Goal: Task Accomplishment & Management: Use online tool/utility

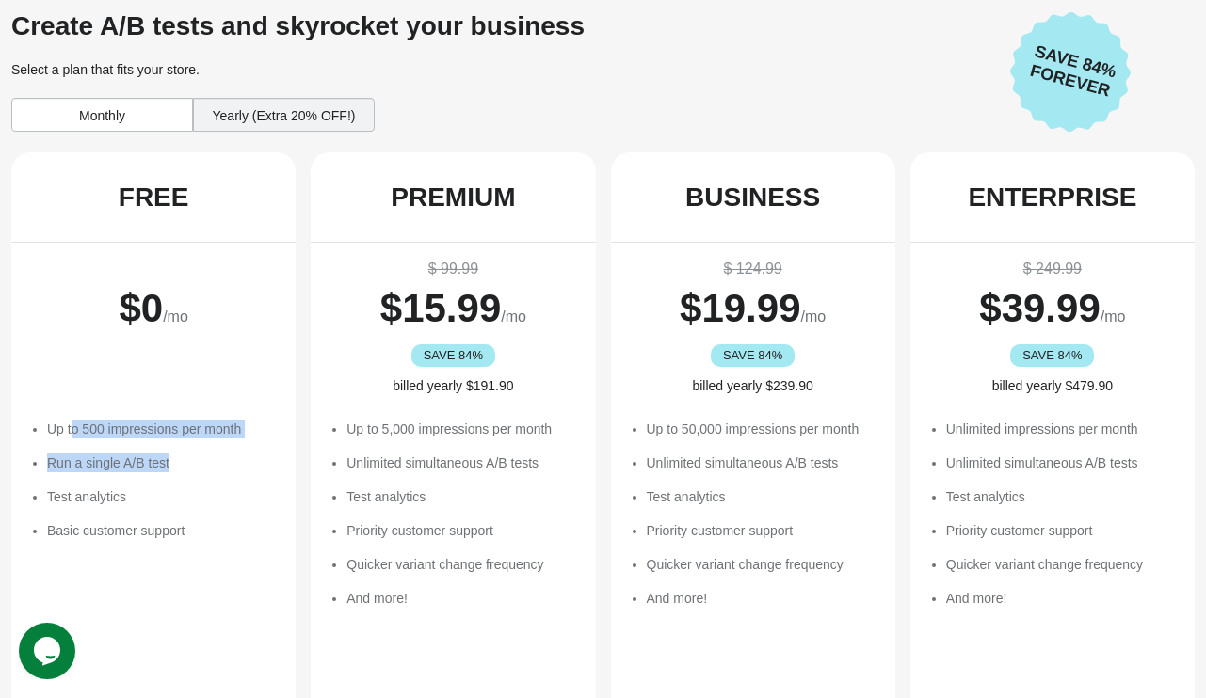
drag, startPoint x: 78, startPoint y: 424, endPoint x: 237, endPoint y: 202, distance: 273.2
click at [208, 442] on ul "Up to 500 impressions per month Run a single A/B test Test analytics Basic cust…" at bounding box center [162, 480] width 230 height 120
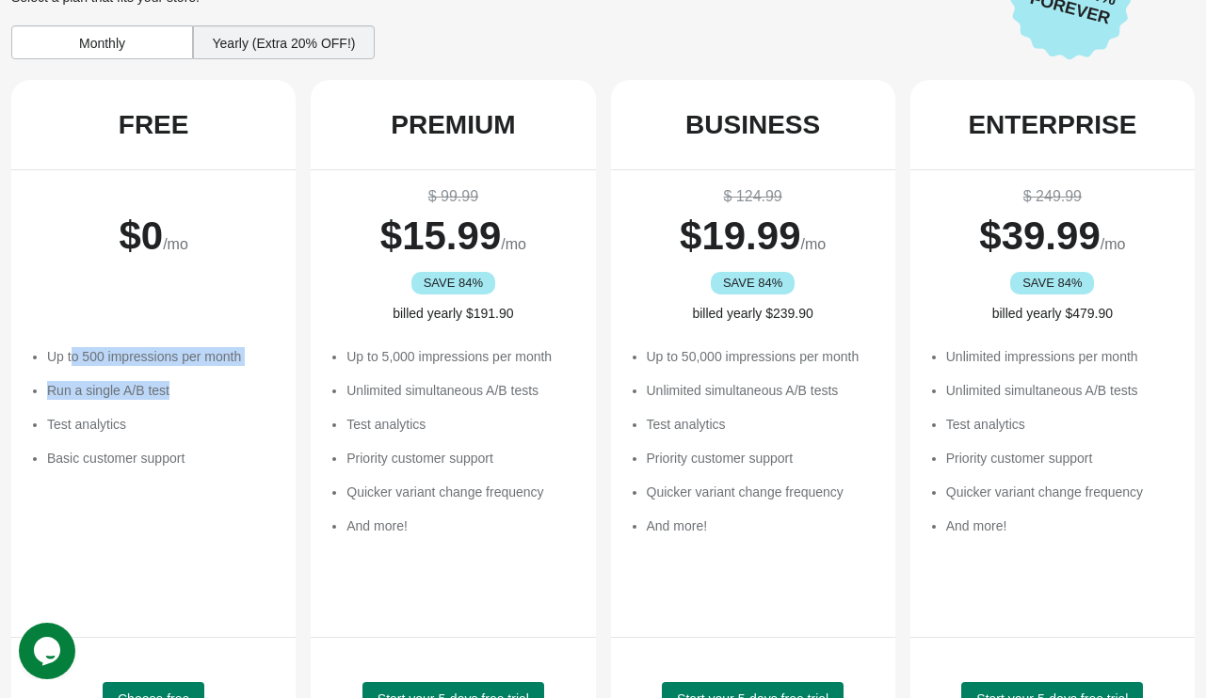
scroll to position [94, 0]
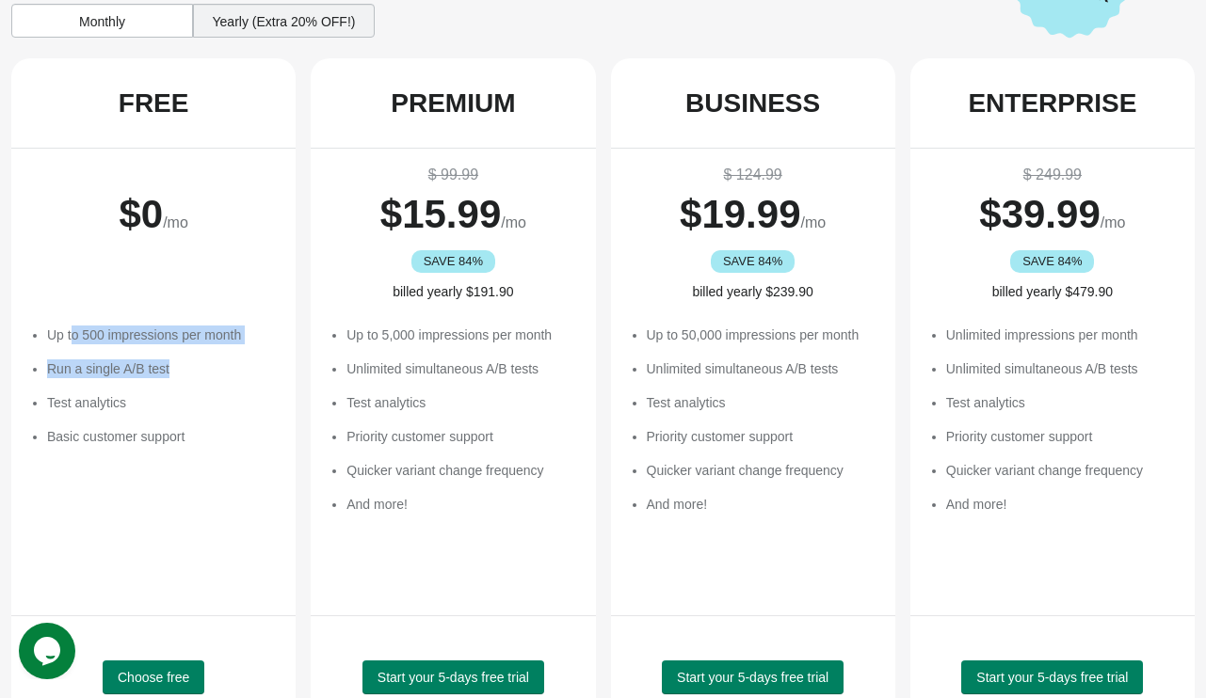
click at [79, 372] on li "Run a single A/B test" at bounding box center [162, 369] width 230 height 19
drag, startPoint x: 92, startPoint y: 365, endPoint x: 243, endPoint y: 366, distance: 150.6
click at [233, 366] on li "Run a single A/B test" at bounding box center [162, 369] width 230 height 19
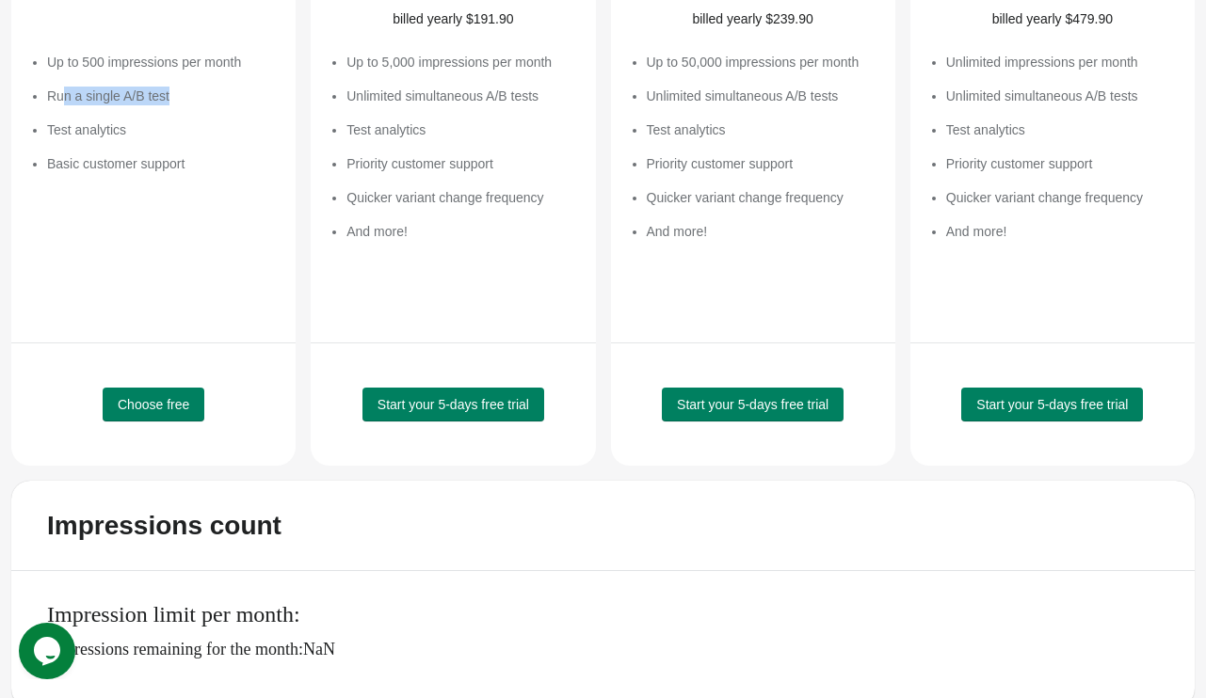
scroll to position [376, 0]
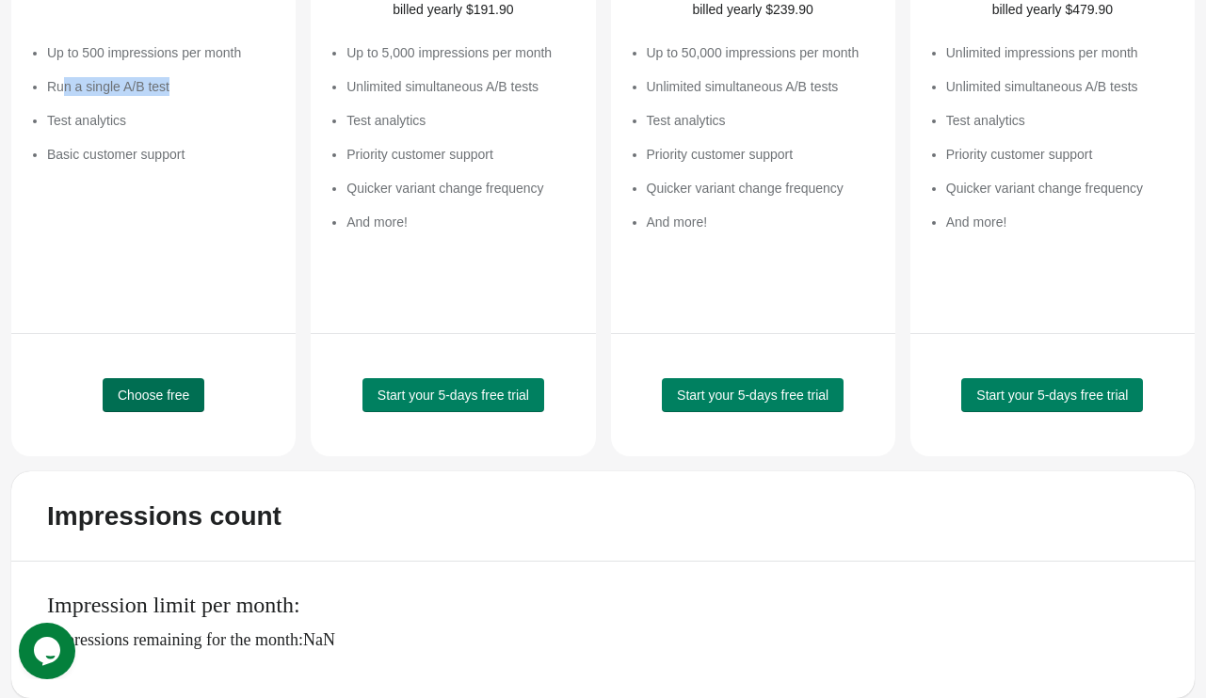
click at [170, 396] on span "Choose free" at bounding box center [154, 395] width 72 height 15
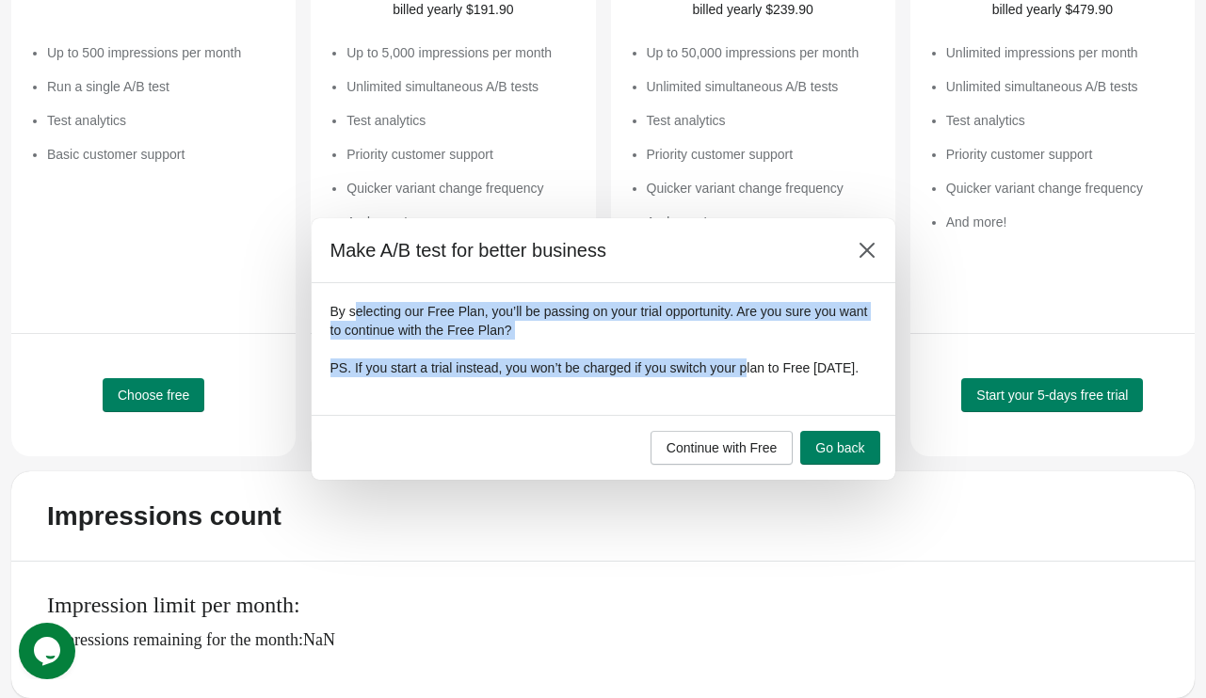
drag, startPoint x: 353, startPoint y: 300, endPoint x: 743, endPoint y: 364, distance: 394.9
click at [743, 364] on div "By selecting our Free Plan, you’ll be passing on your trial opportunity. Are yo…" at bounding box center [603, 339] width 546 height 75
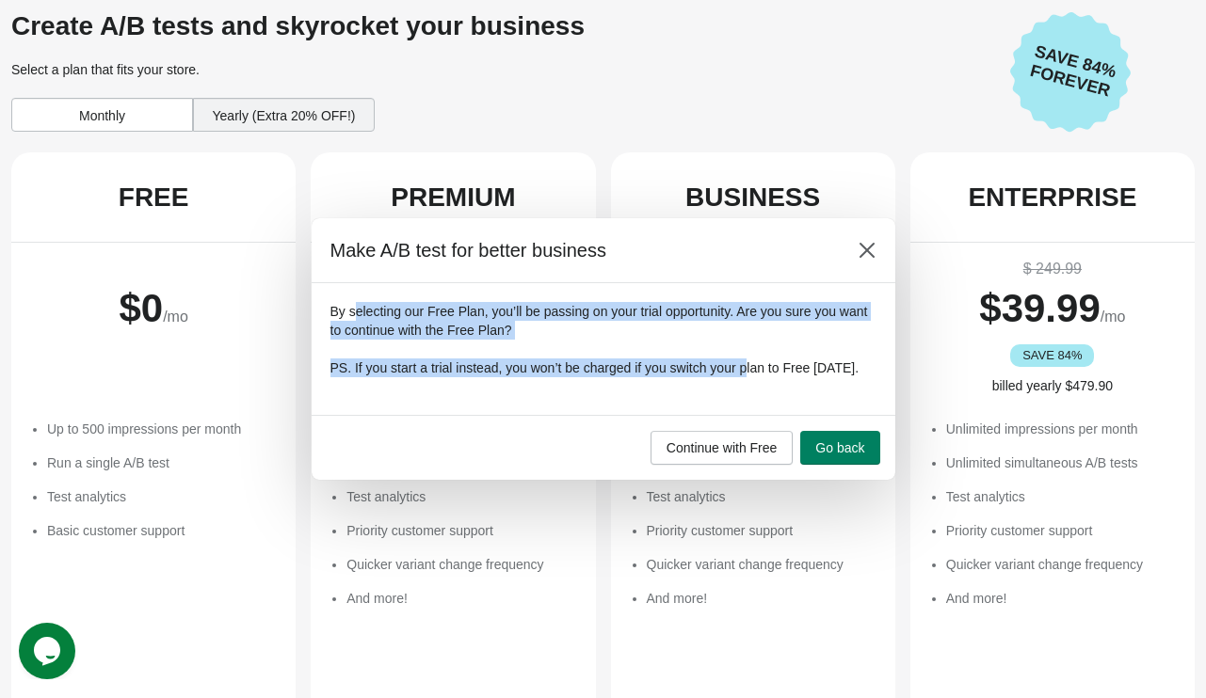
scroll to position [0, 0]
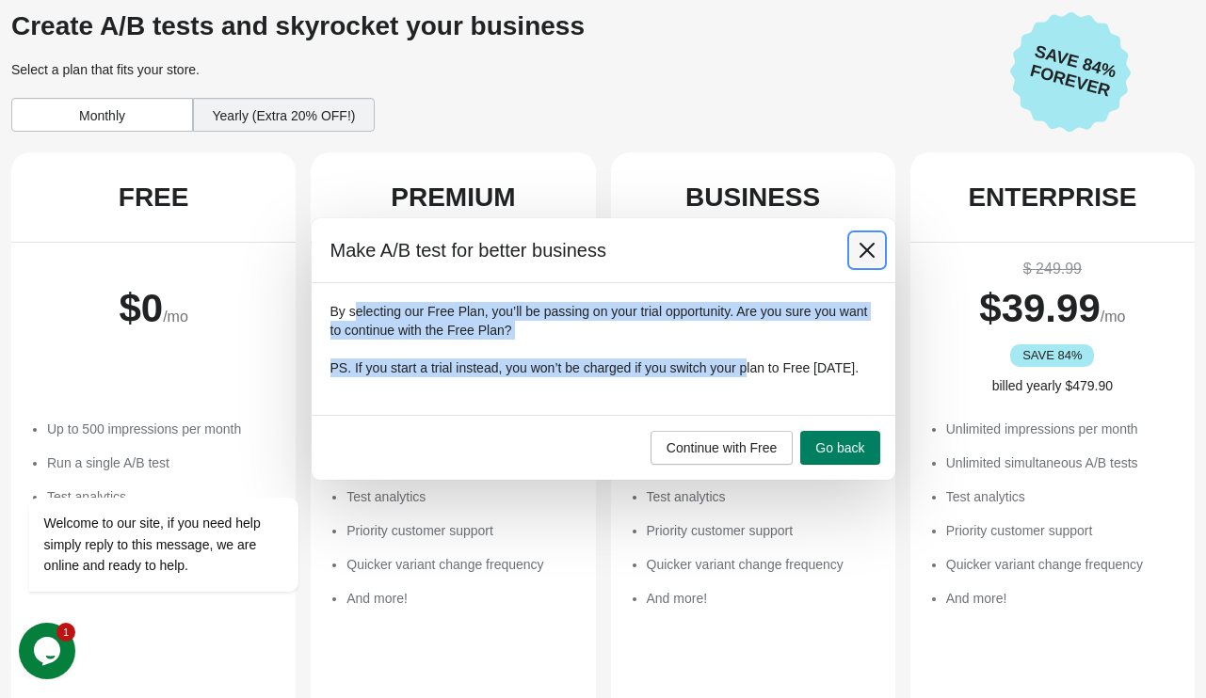
click at [865, 243] on icon at bounding box center [865, 250] width 15 height 15
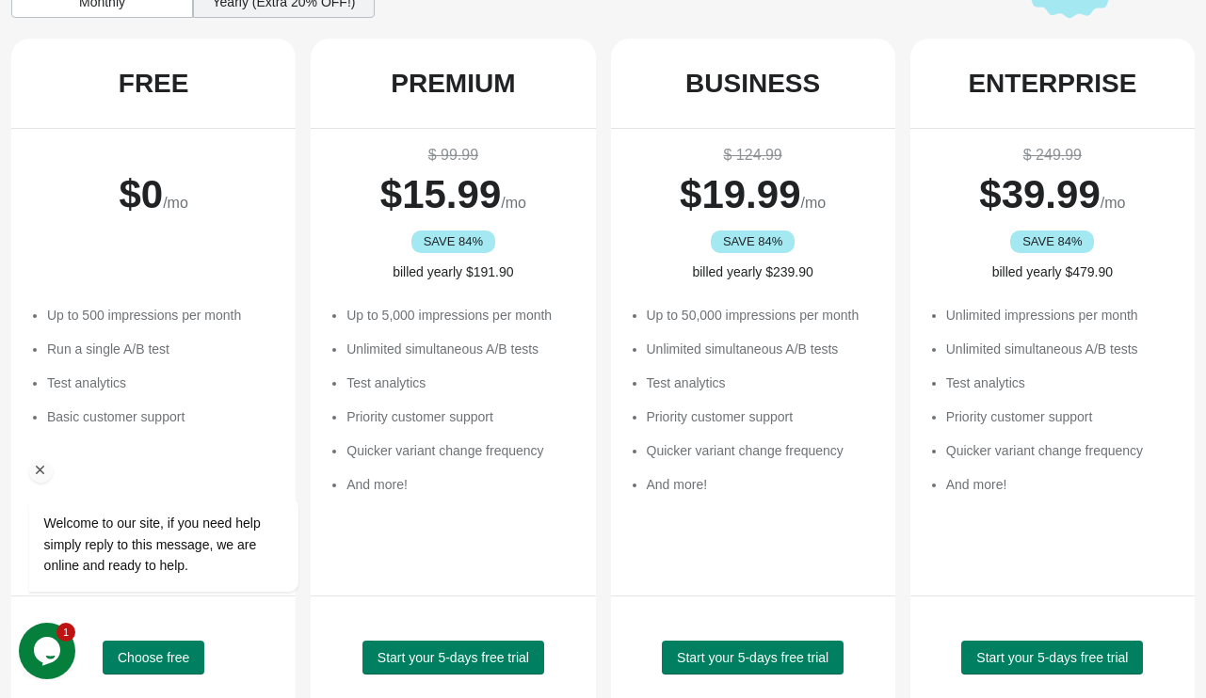
scroll to position [294, 0]
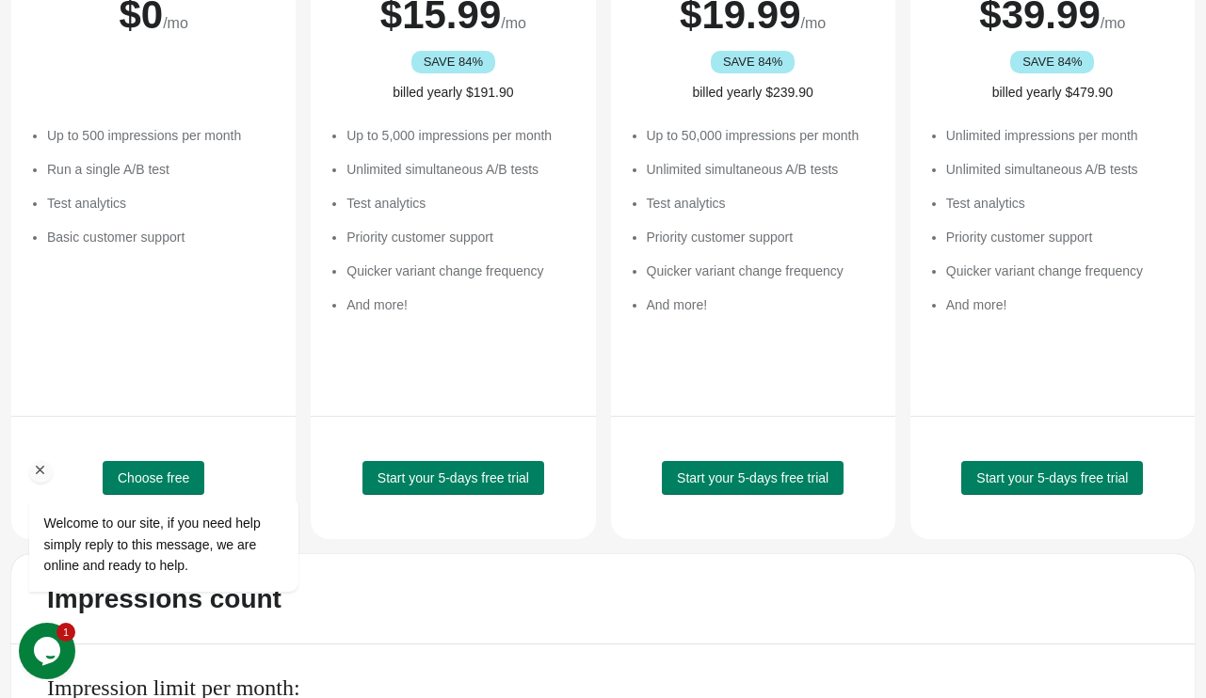
click at [44, 466] on icon "Chat attention grabber" at bounding box center [40, 470] width 17 height 17
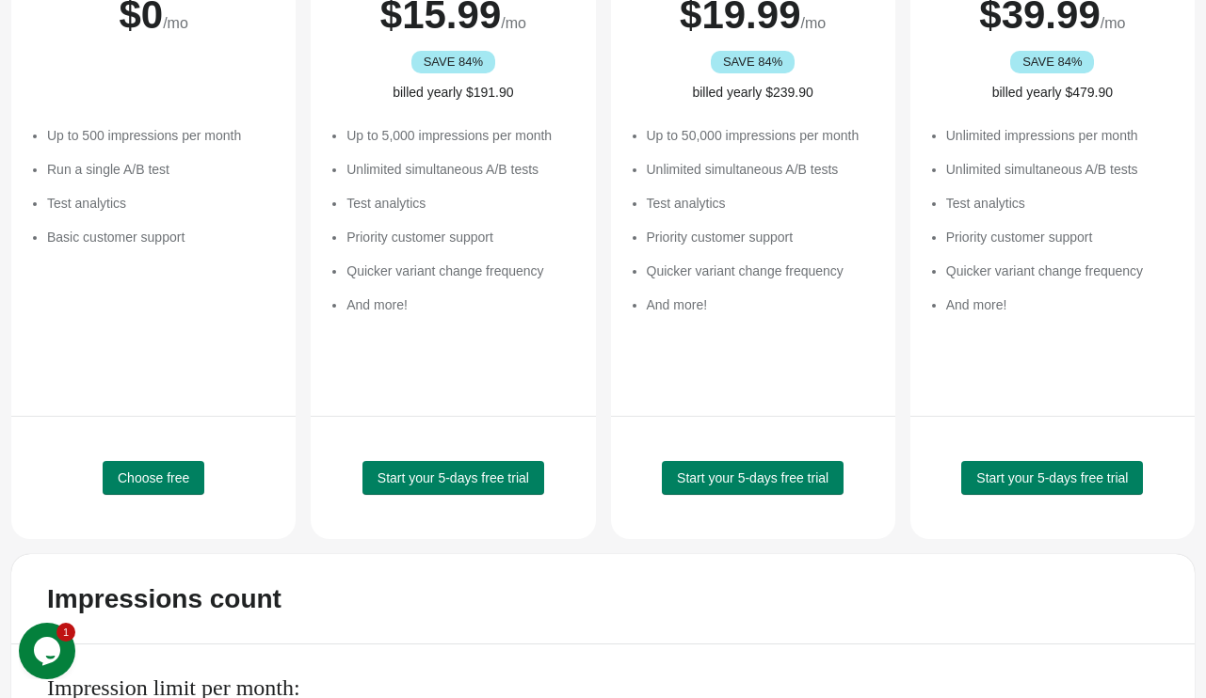
click at [212, 488] on div "Choose free" at bounding box center [154, 477] width 236 height 75
click at [184, 479] on span "Choose free" at bounding box center [154, 478] width 72 height 15
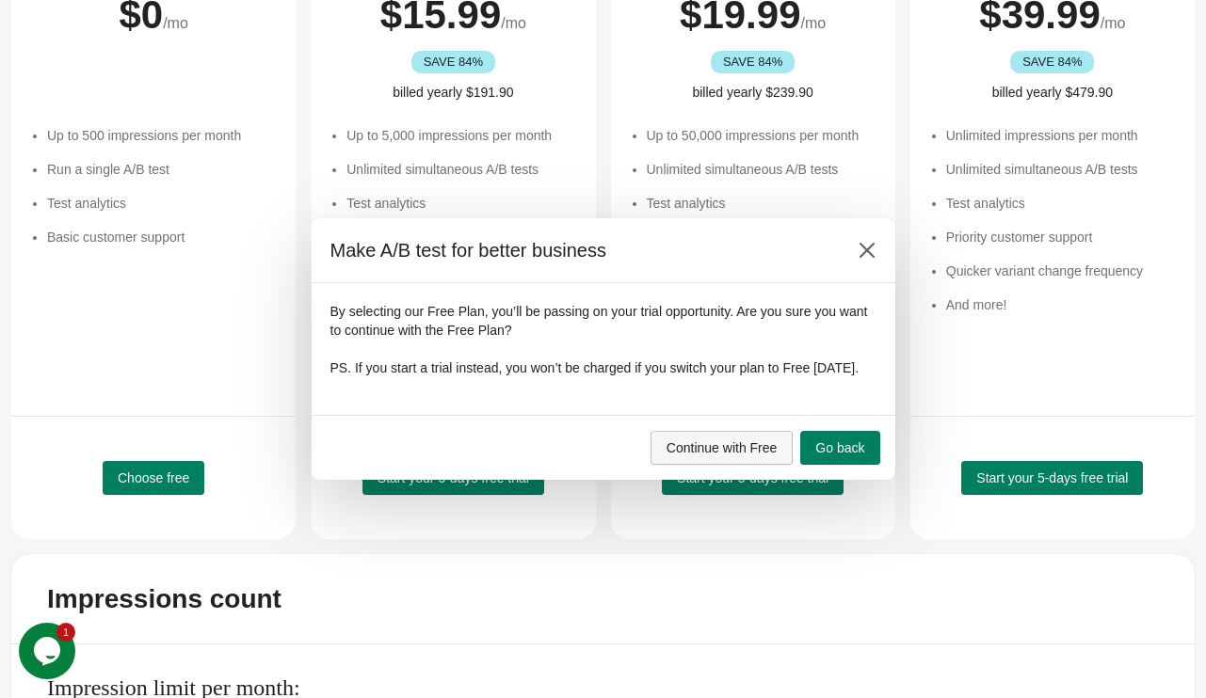
click at [690, 456] on span "Continue with Free" at bounding box center [721, 447] width 111 height 15
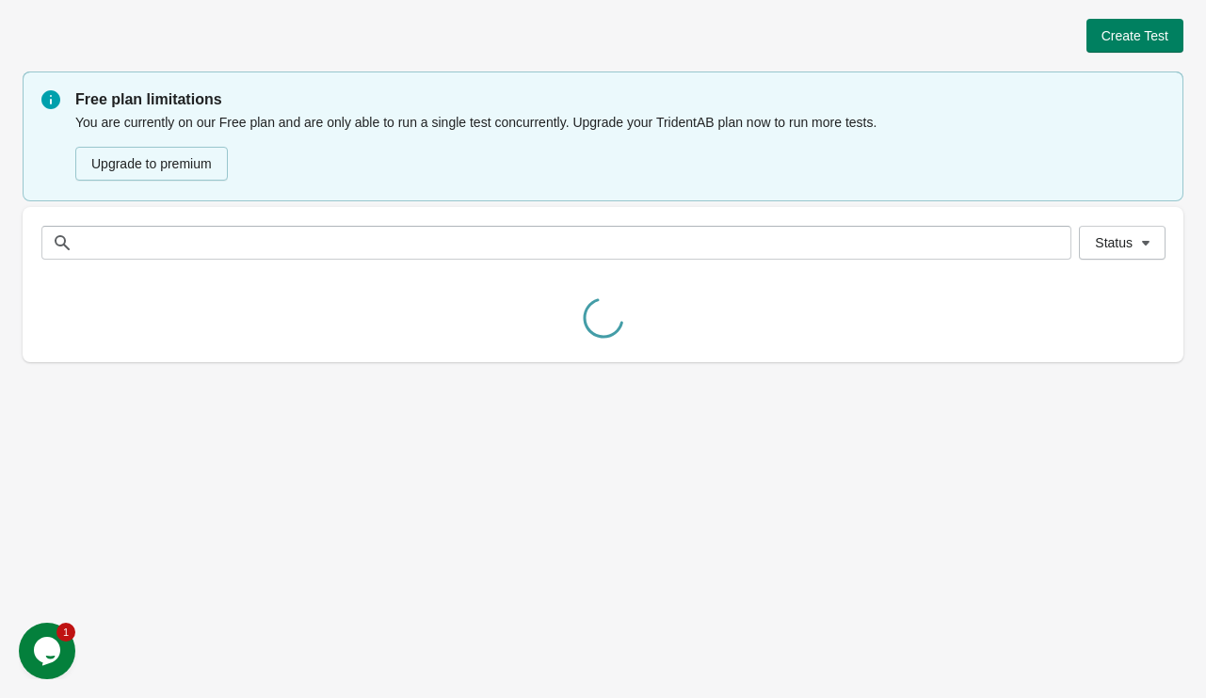
scroll to position [0, 0]
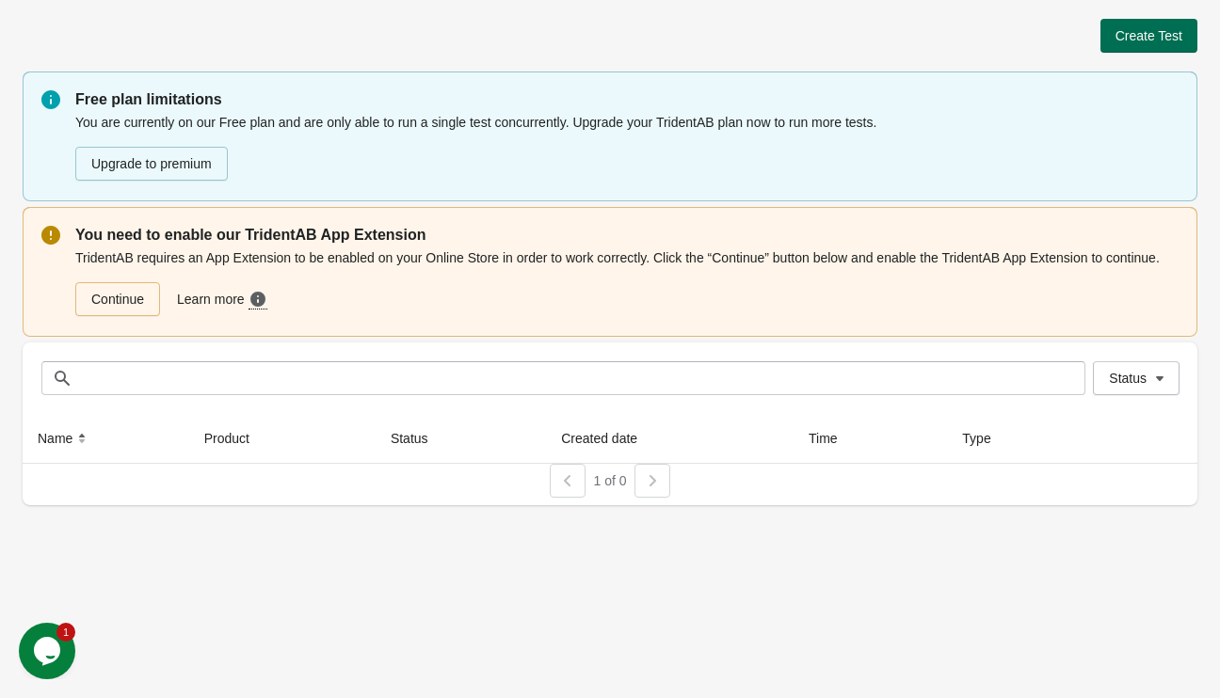
click at [1168, 28] on span "Create Test" at bounding box center [1148, 35] width 67 height 15
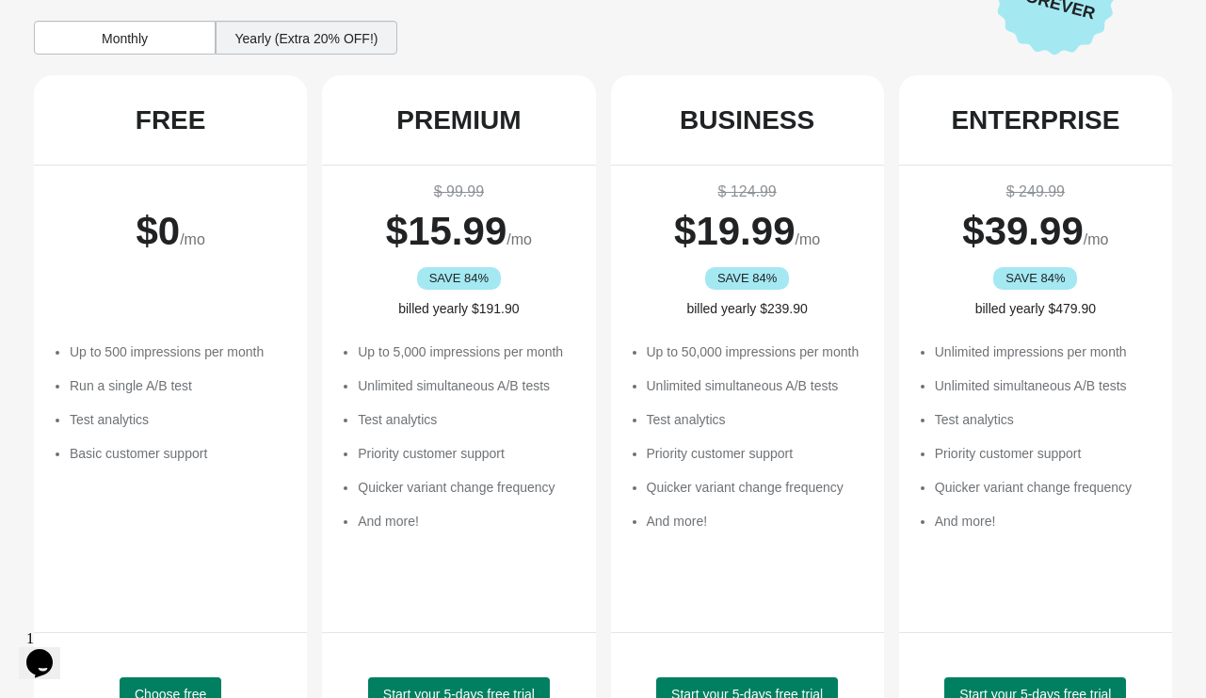
scroll to position [187, 0]
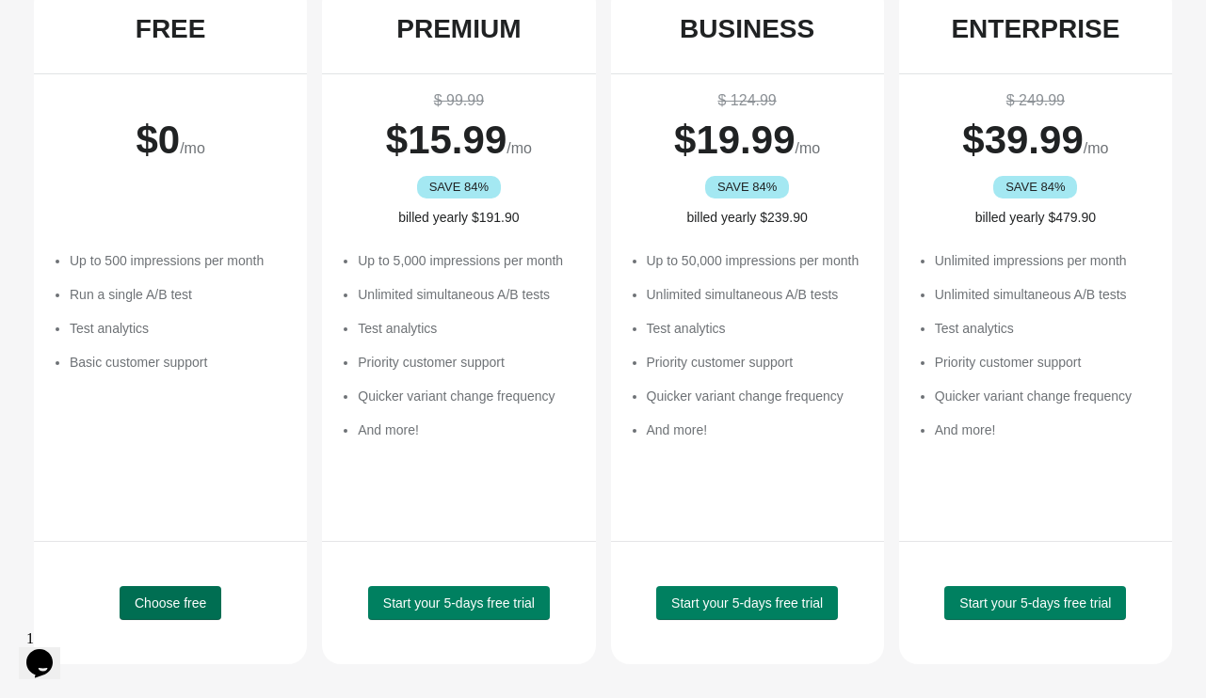
click at [166, 600] on span "Choose free" at bounding box center [171, 603] width 72 height 15
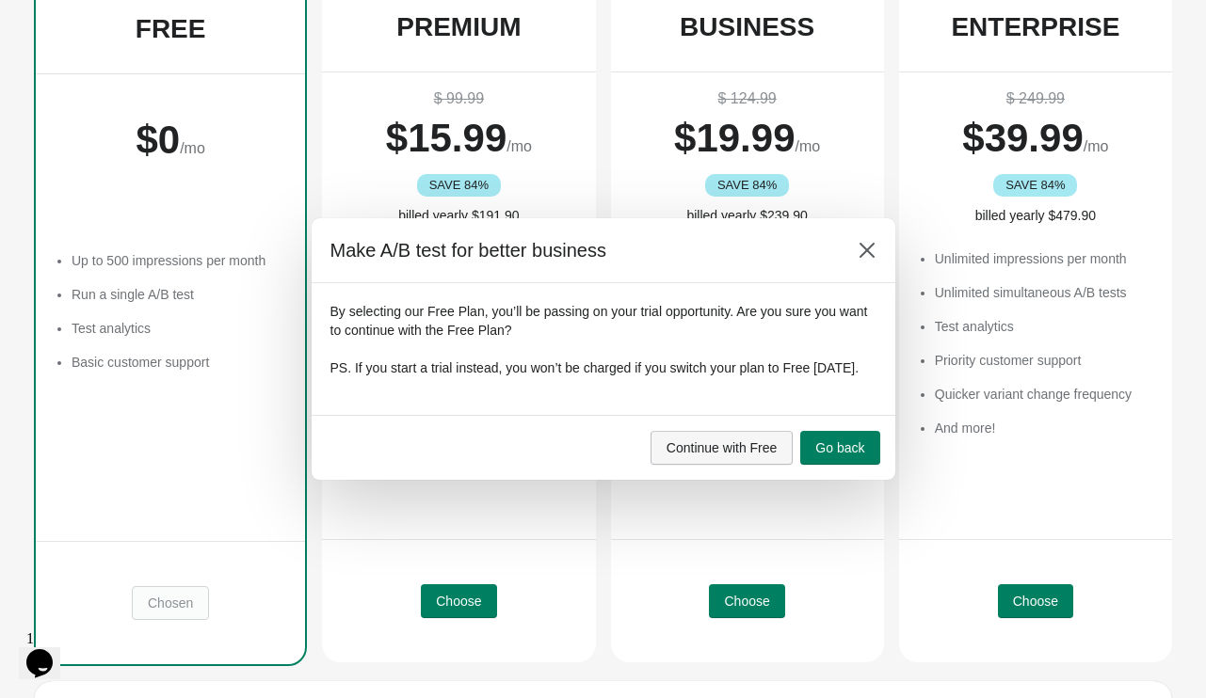
click at [733, 455] on span "Continue with Free" at bounding box center [721, 447] width 111 height 15
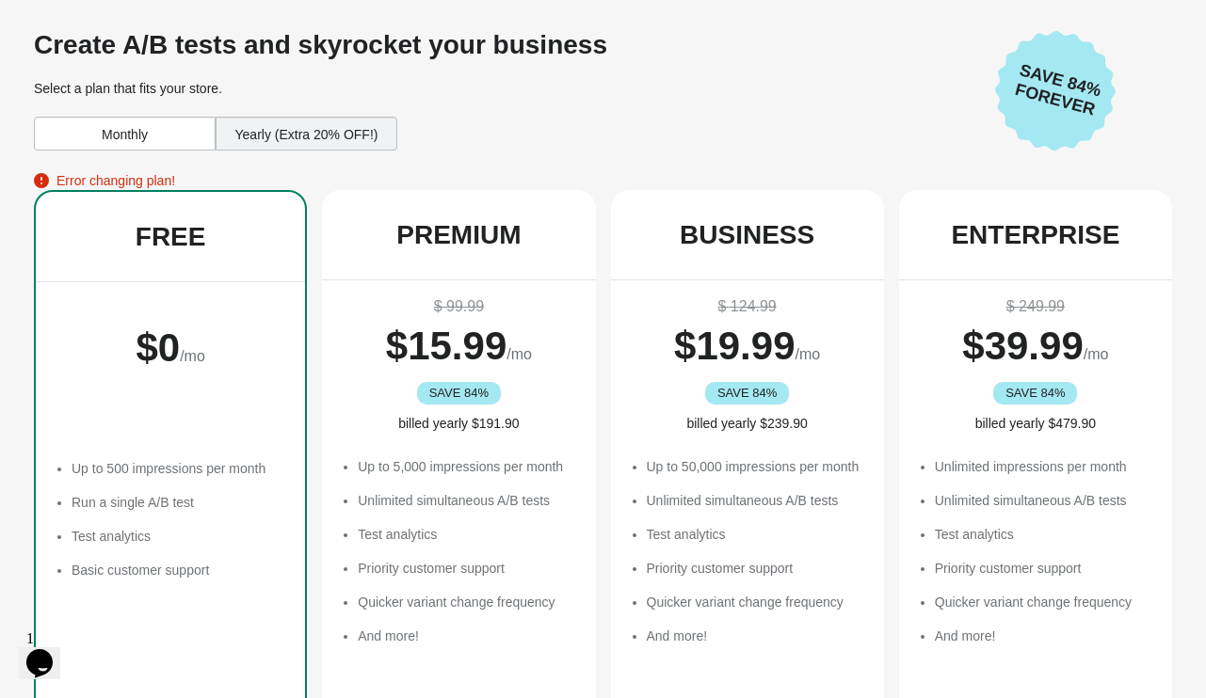
scroll to position [437, 0]
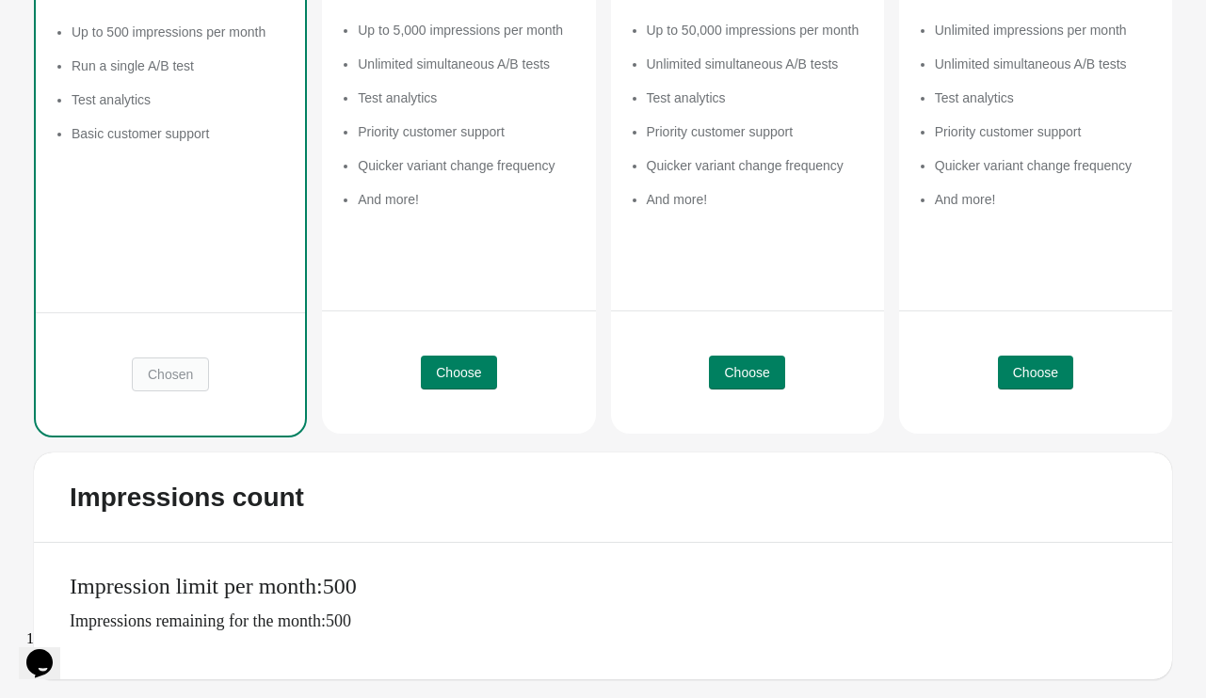
click at [184, 374] on span "Chosen" at bounding box center [170, 375] width 77 height 34
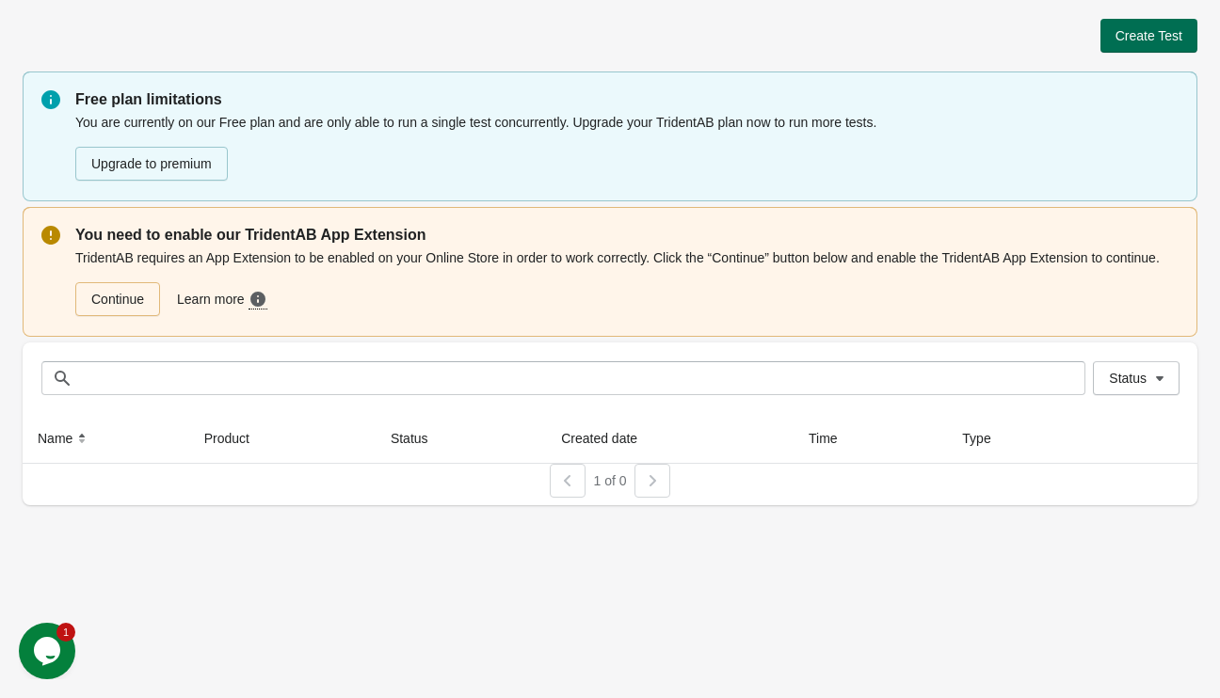
click at [1162, 36] on span "Create Test" at bounding box center [1148, 35] width 67 height 15
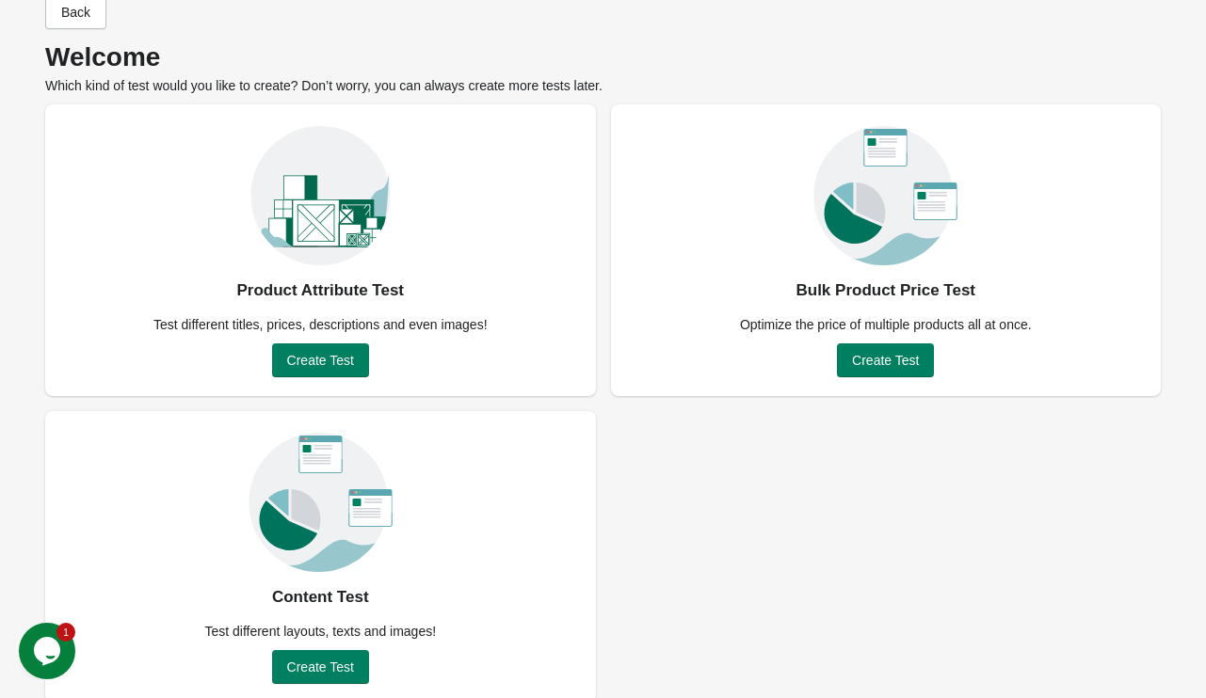
scroll to position [62, 0]
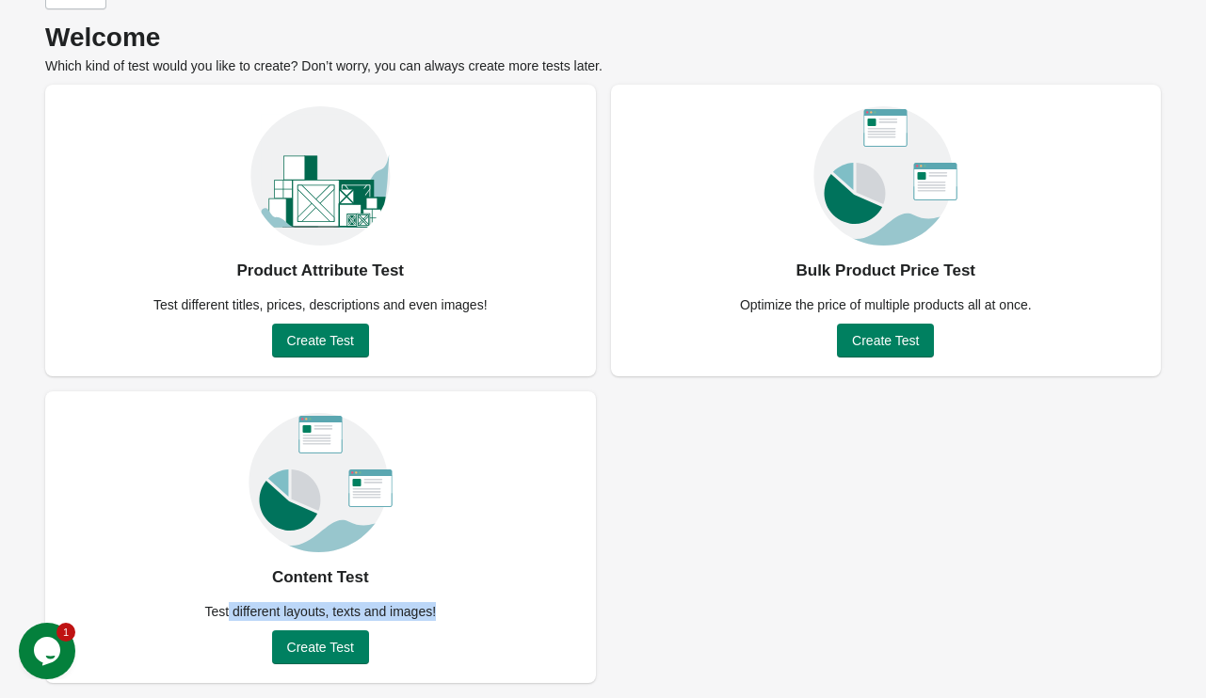
drag, startPoint x: 245, startPoint y: 610, endPoint x: 450, endPoint y: 617, distance: 205.3
click at [442, 616] on div "Test different layouts, texts and images!" at bounding box center [320, 611] width 254 height 19
click at [452, 617] on div "Content Test Test different layouts, texts and images! Create Test" at bounding box center [320, 538] width 551 height 292
click at [304, 646] on span "Create Test" at bounding box center [320, 647] width 67 height 15
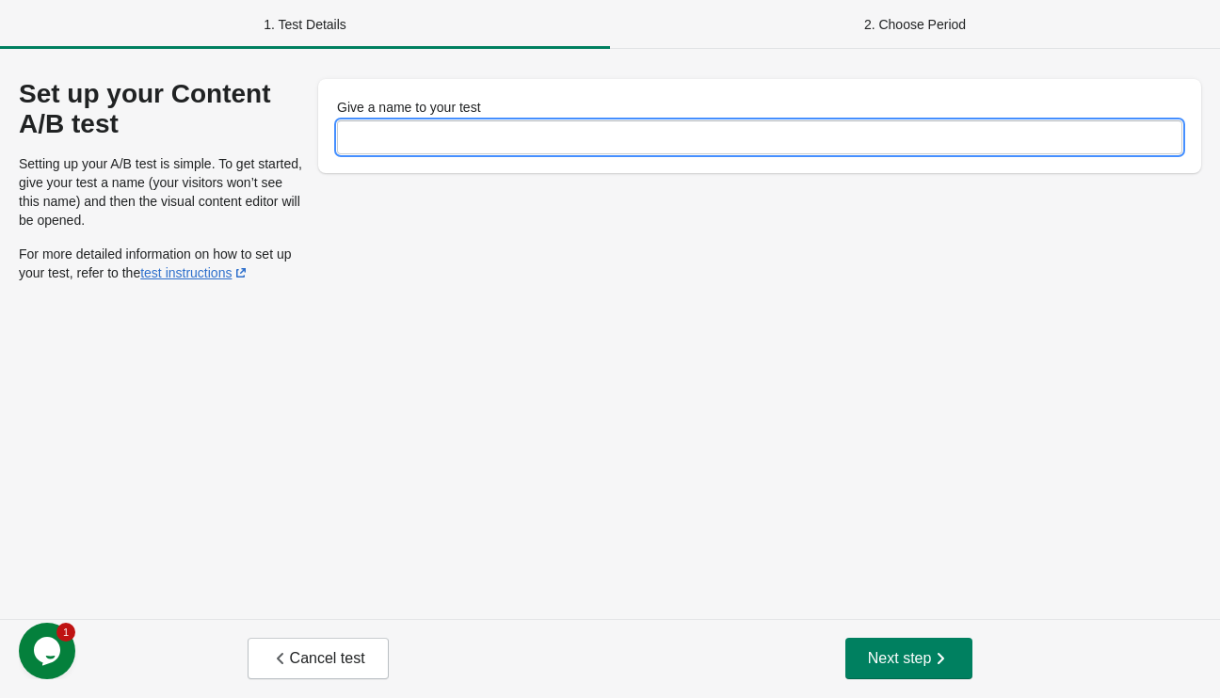
click at [463, 136] on input "Give a name to your test" at bounding box center [759, 137] width 845 height 34
type input "*"
type input "**********"
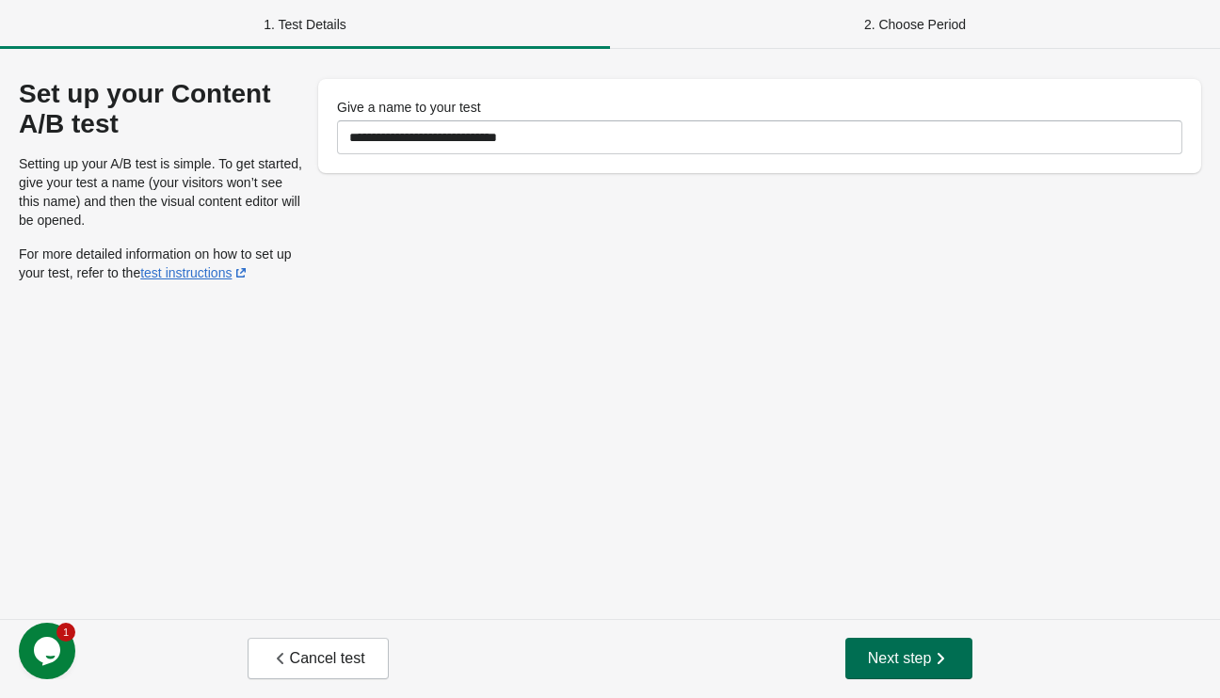
click at [893, 658] on span "Next step" at bounding box center [909, 658] width 83 height 19
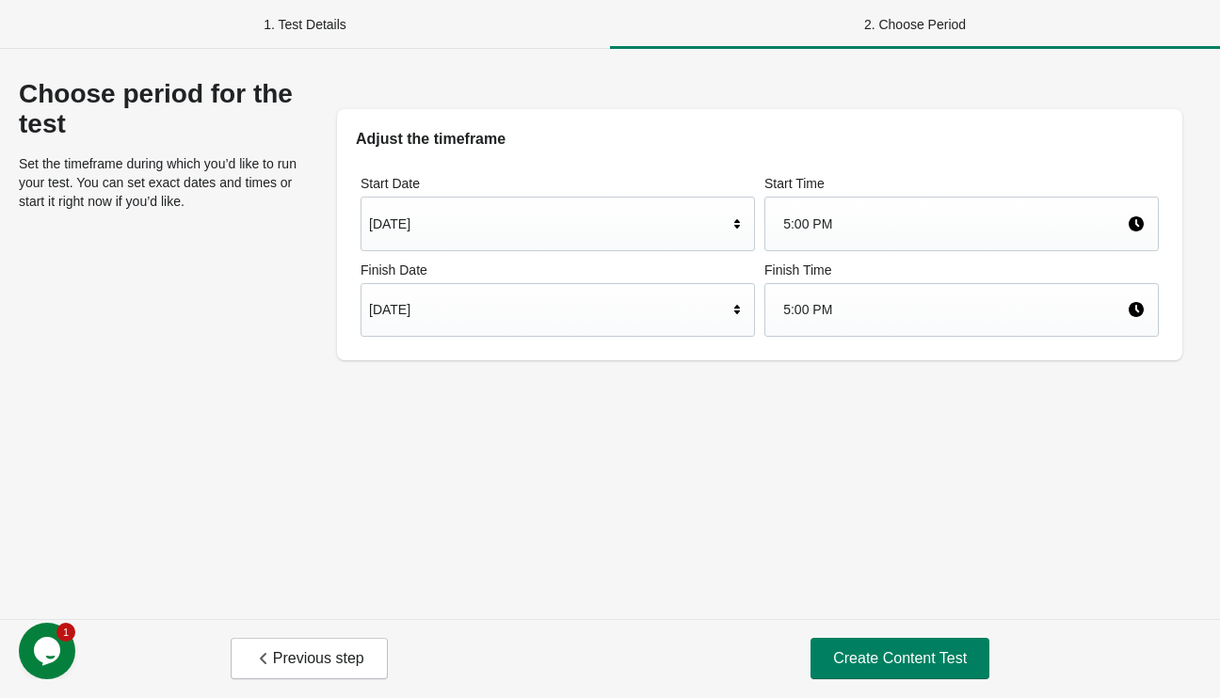
click at [554, 214] on div "Aug 19, 2025" at bounding box center [548, 224] width 359 height 36
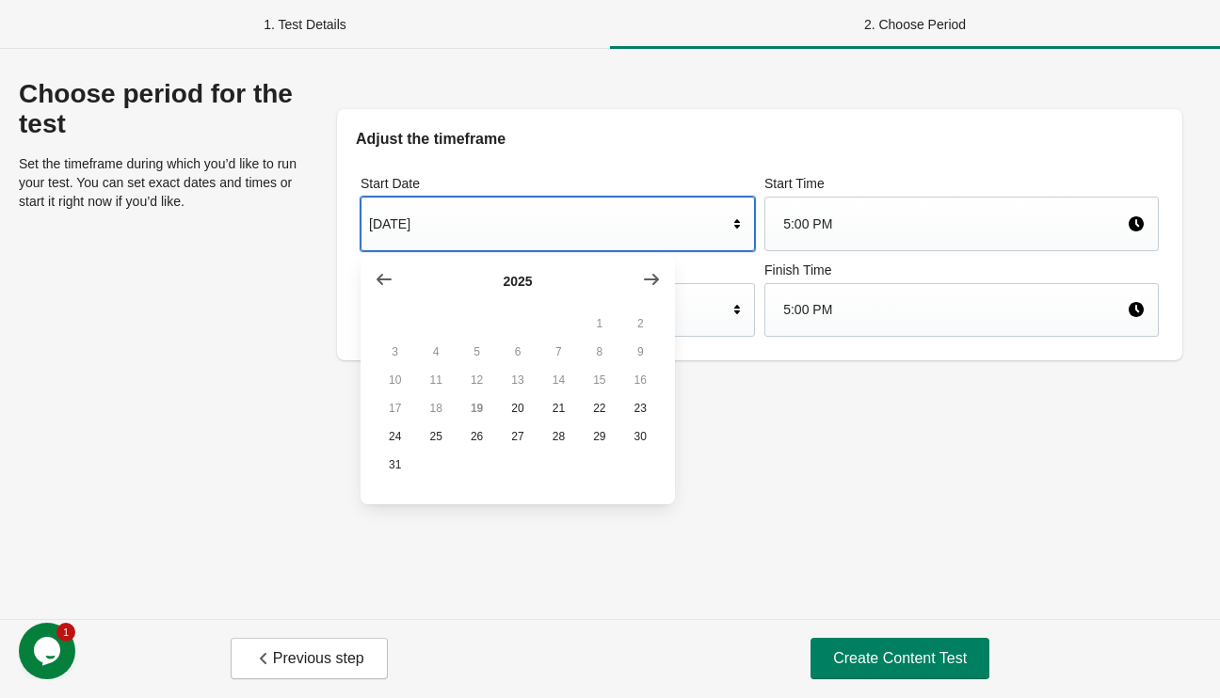
click at [831, 452] on div "Choose period for the test Set the timeframe during which you’d like to run you…" at bounding box center [610, 334] width 1220 height 570
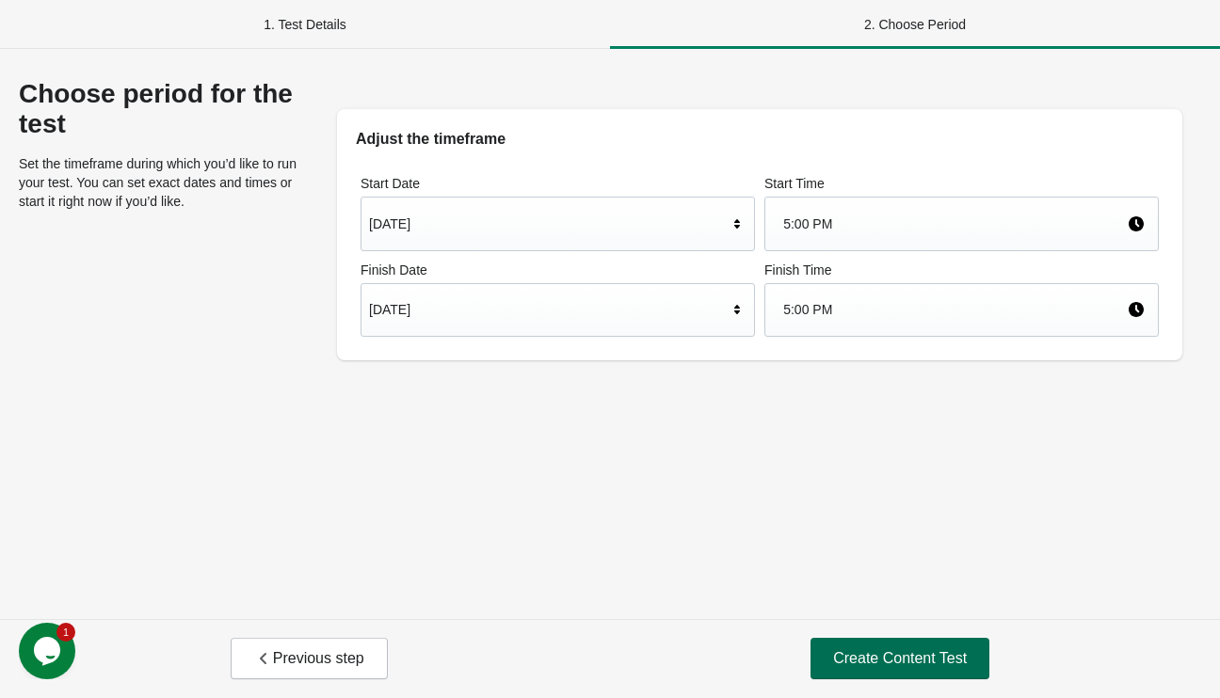
click at [885, 657] on span "Create Content Test" at bounding box center [900, 658] width 134 height 19
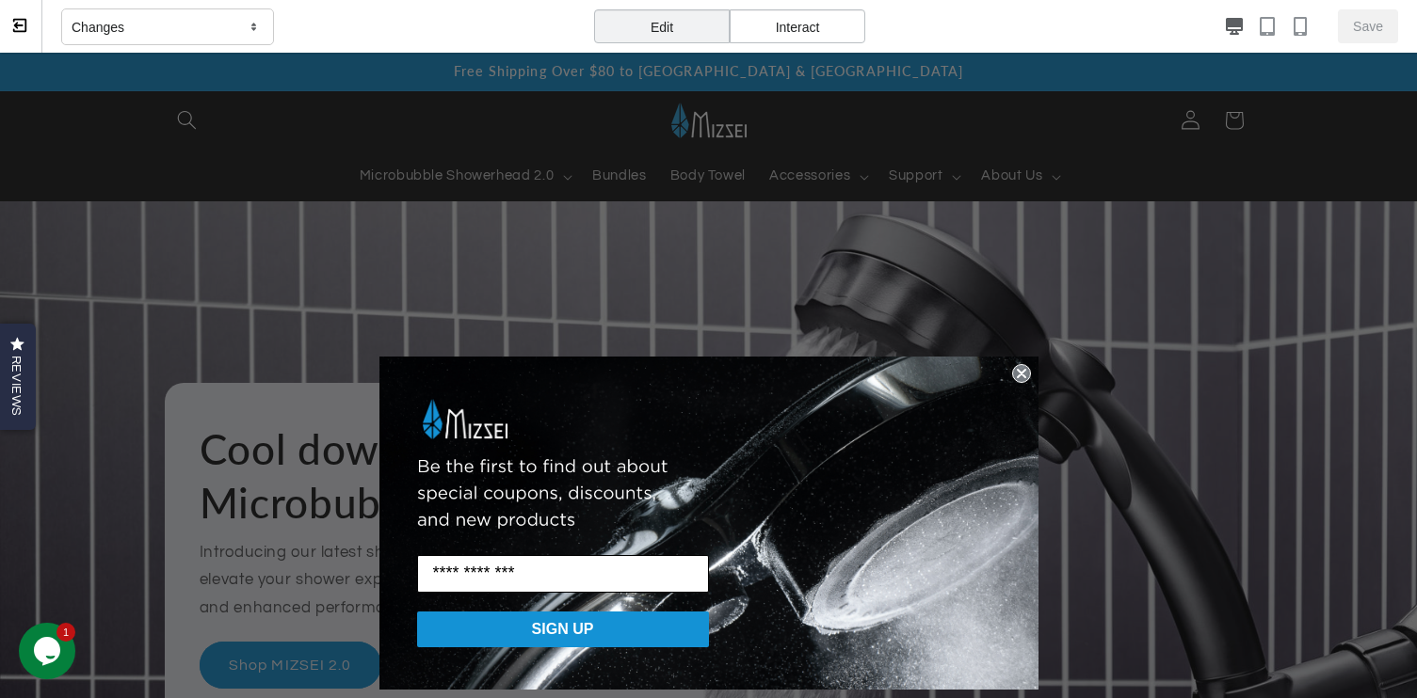
click at [1014, 372] on circle "Close dialog" at bounding box center [1021, 374] width 18 height 18
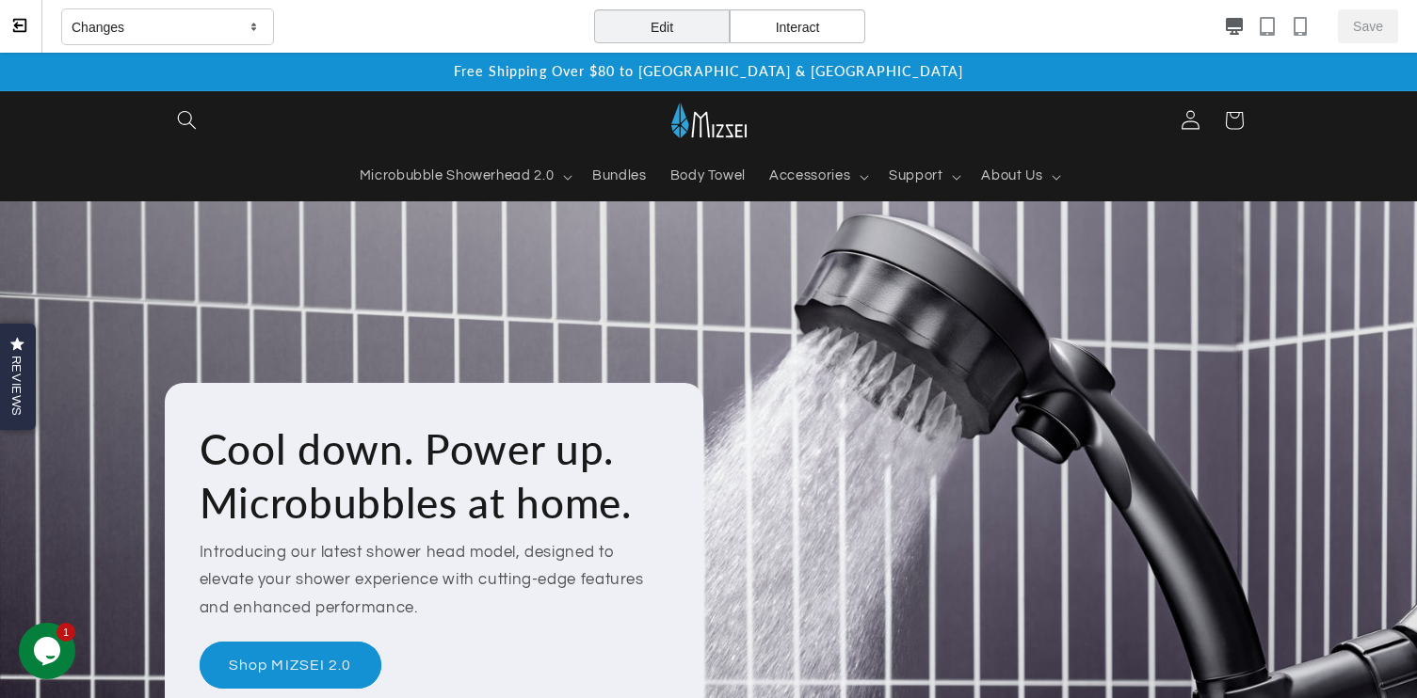
click at [646, 20] on div "Edit" at bounding box center [662, 26] width 136 height 34
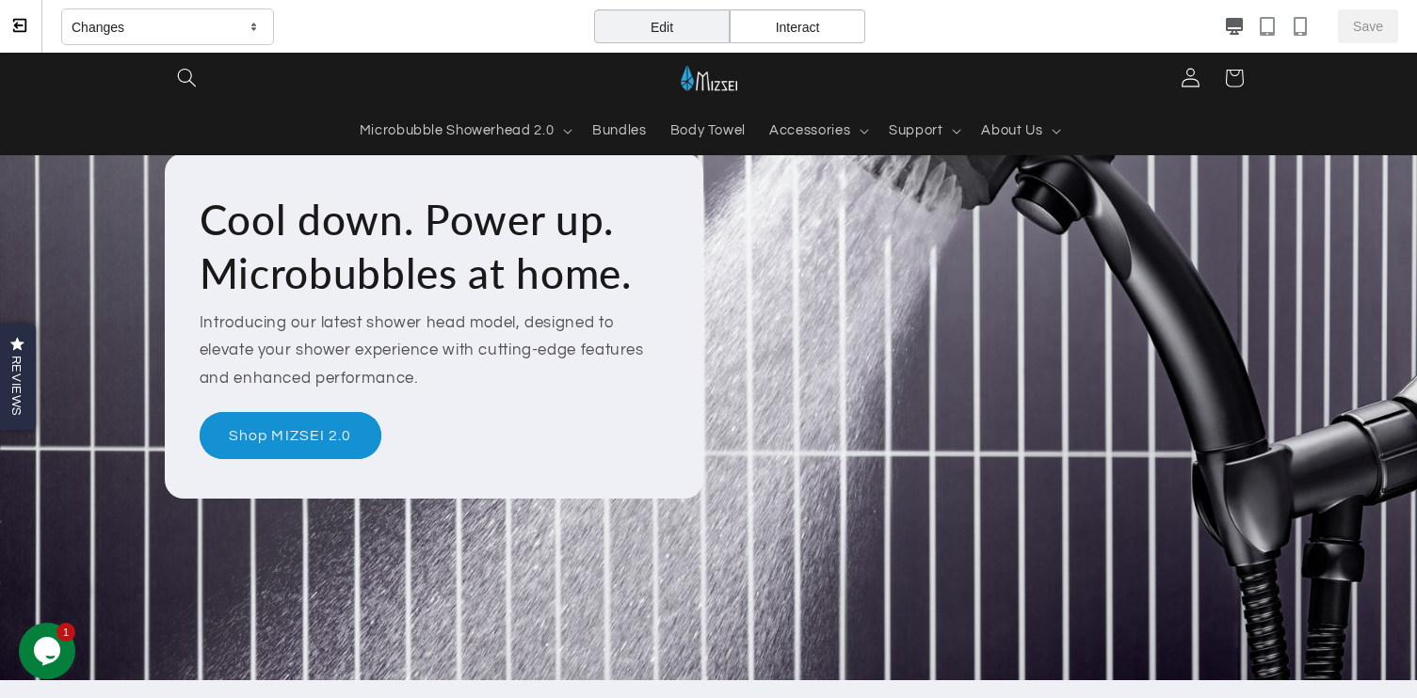
scroll to position [276, 0]
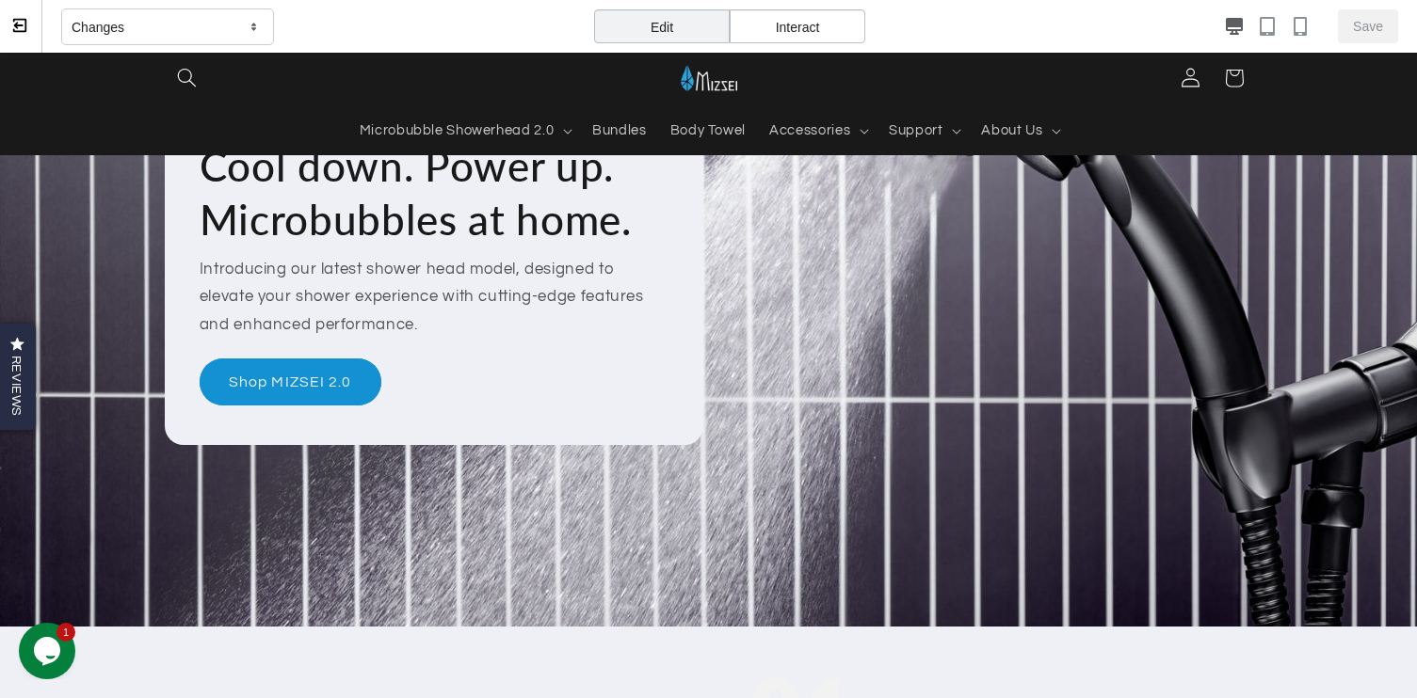
click at [642, 21] on div "Edit" at bounding box center [662, 26] width 136 height 34
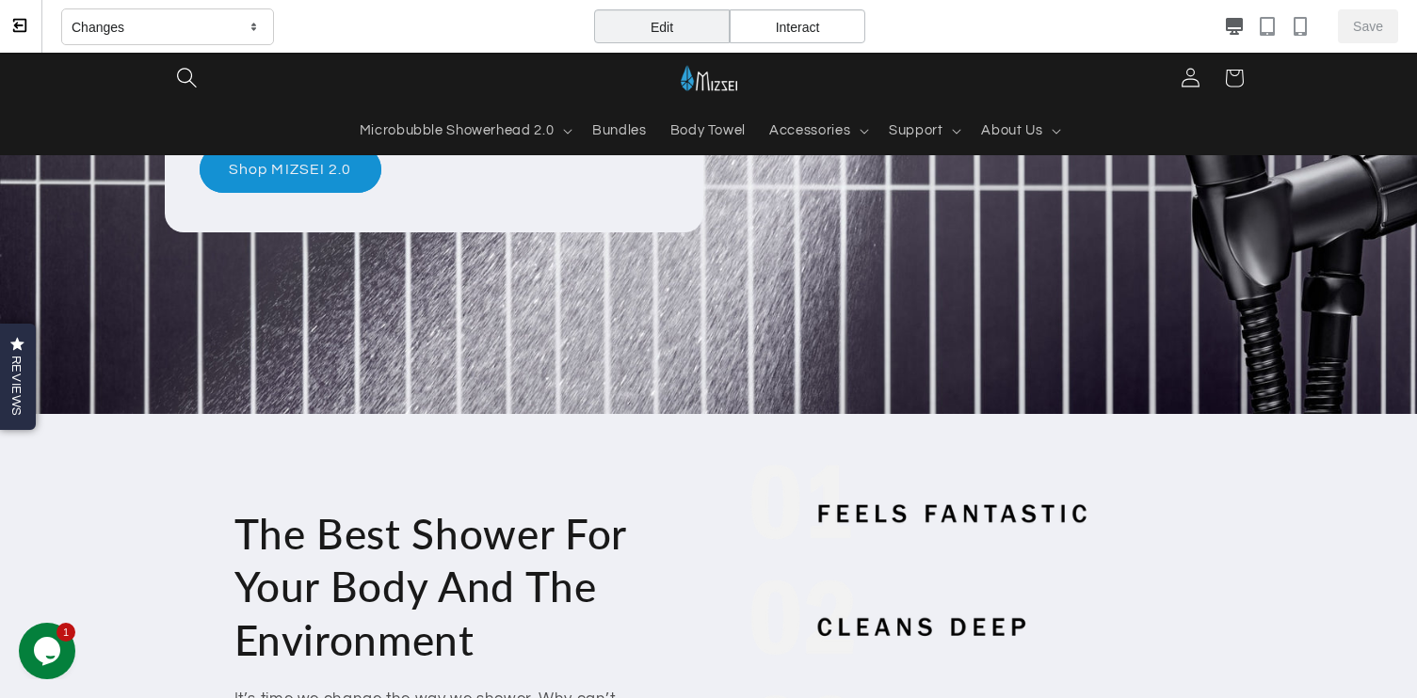
scroll to position [182, 0]
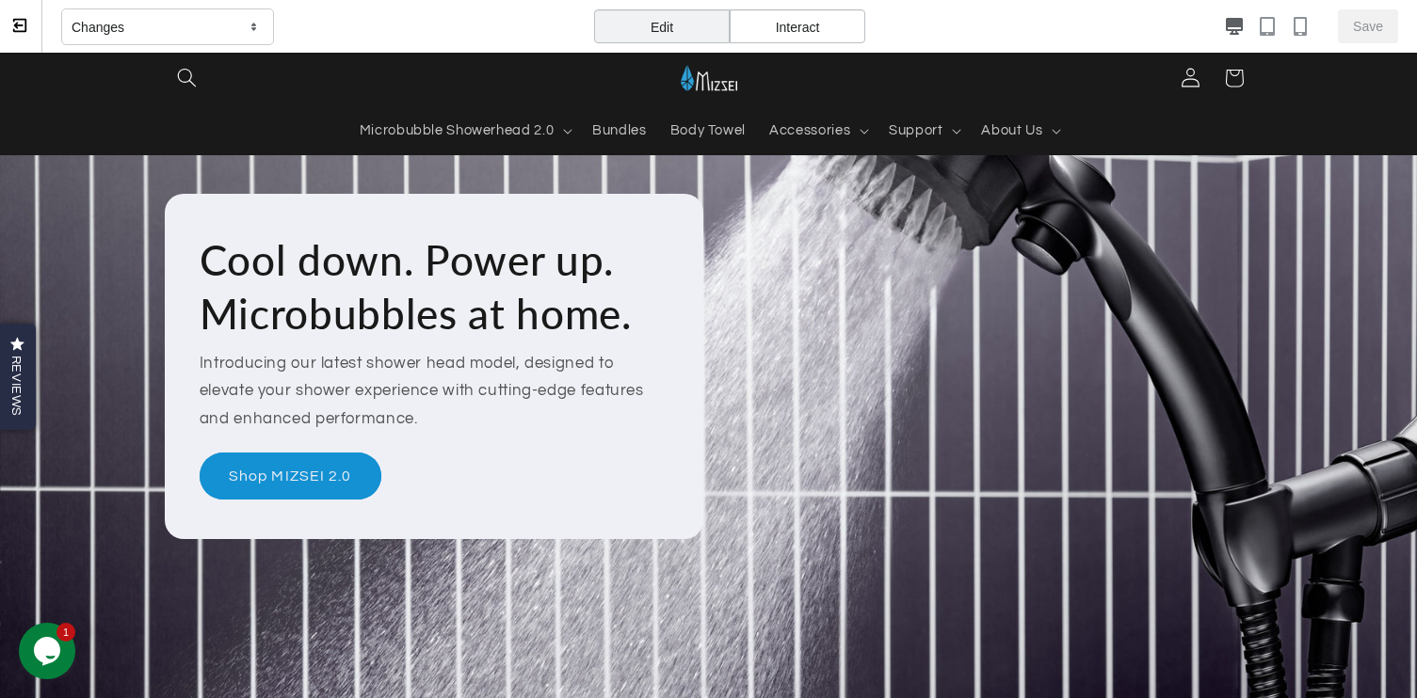
click at [151, 26] on div "Changes" at bounding box center [167, 27] width 213 height 38
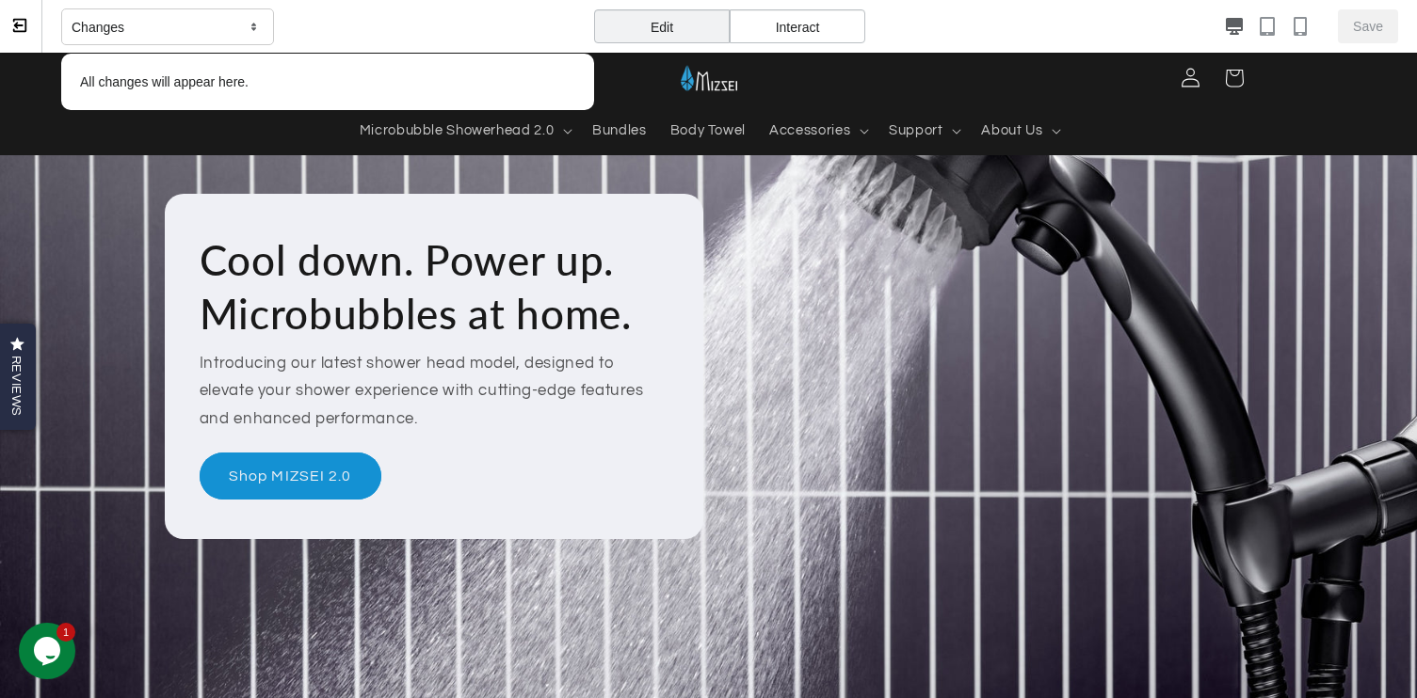
click at [179, 23] on div "Changes" at bounding box center [167, 27] width 213 height 38
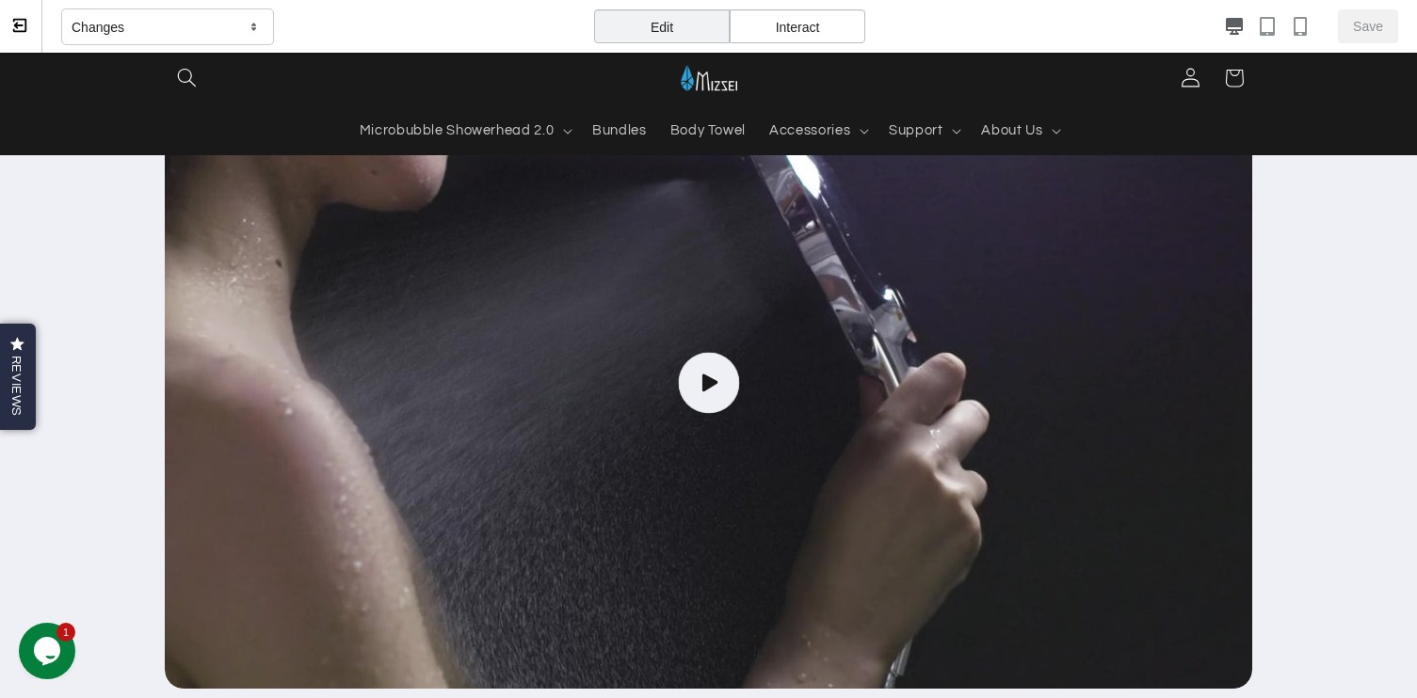
scroll to position [1498, 0]
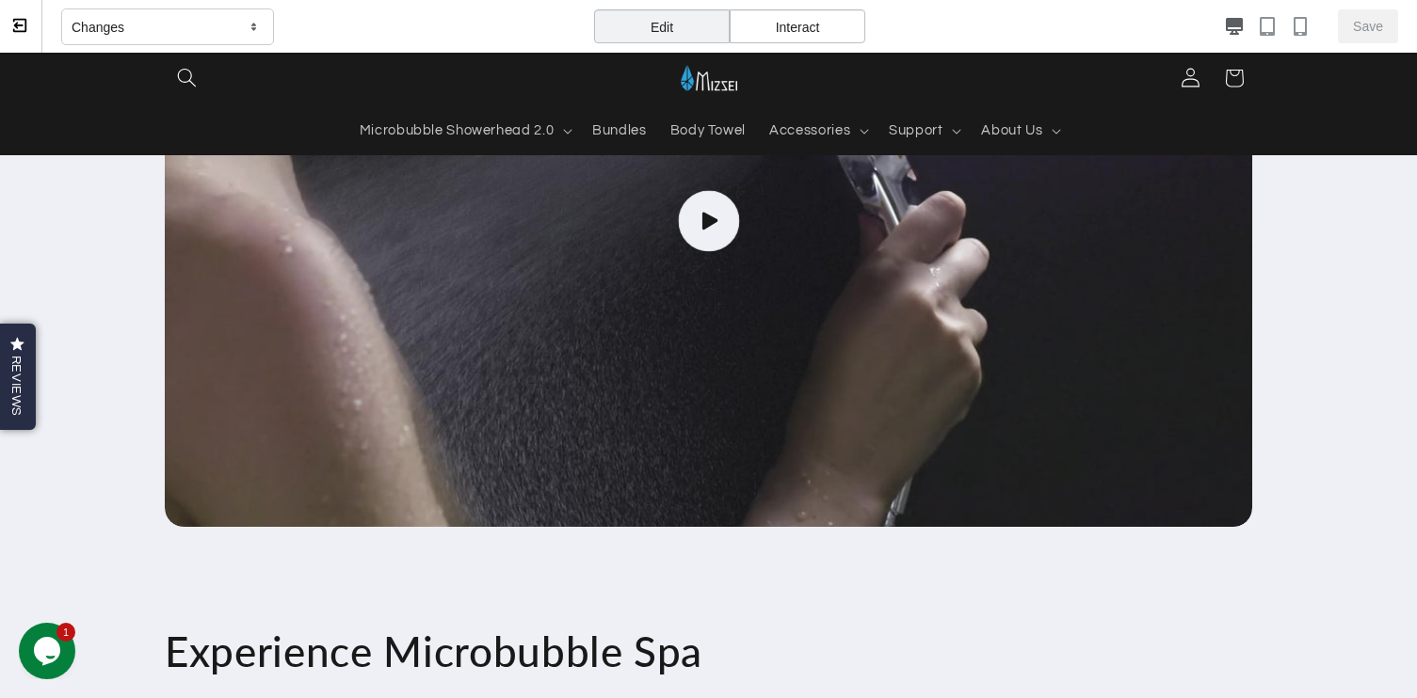
click at [793, 28] on div "Interact" at bounding box center [797, 26] width 136 height 34
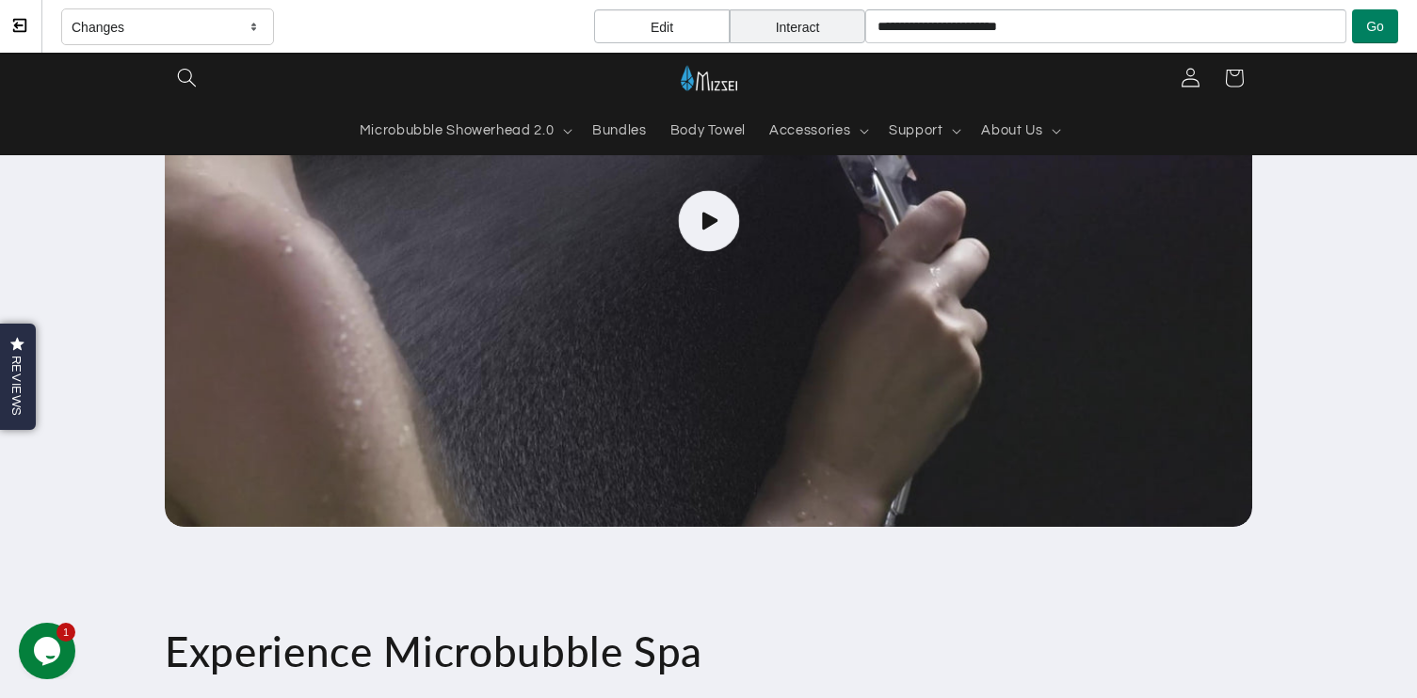
click at [663, 25] on div "Edit" at bounding box center [662, 26] width 136 height 34
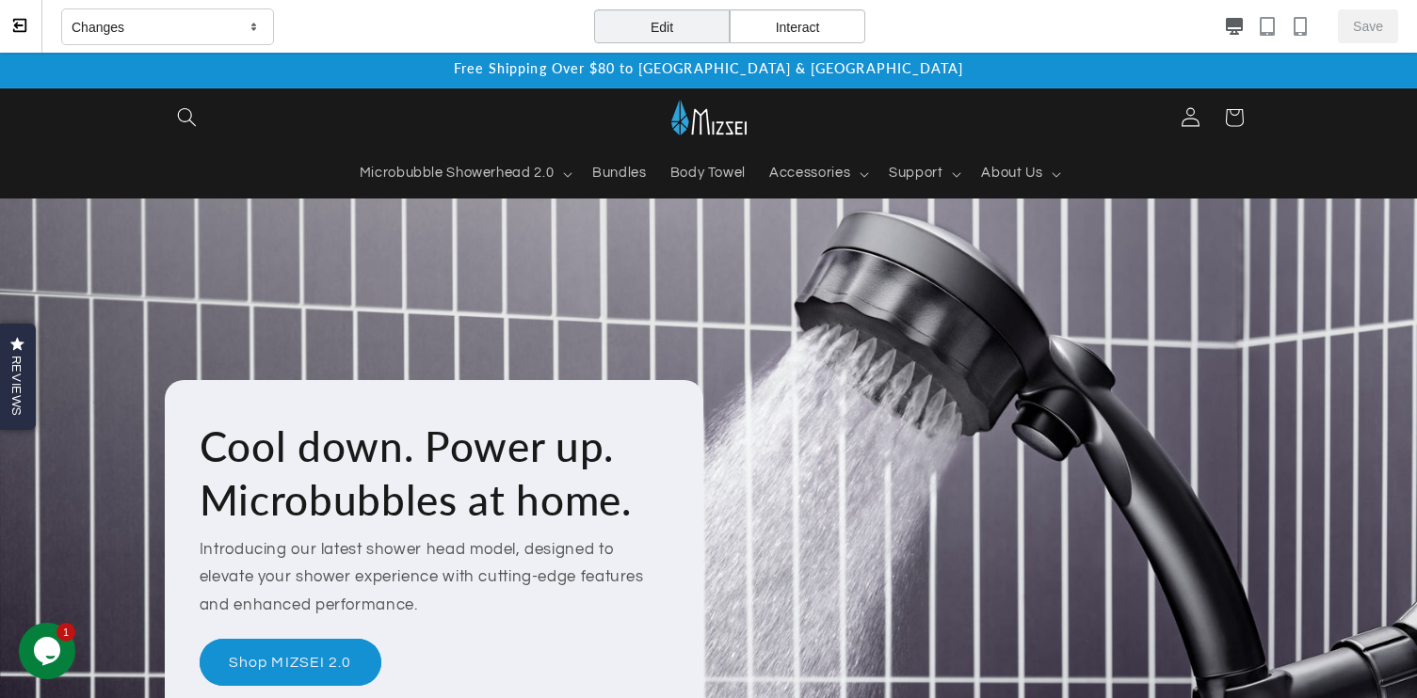
scroll to position [0, 0]
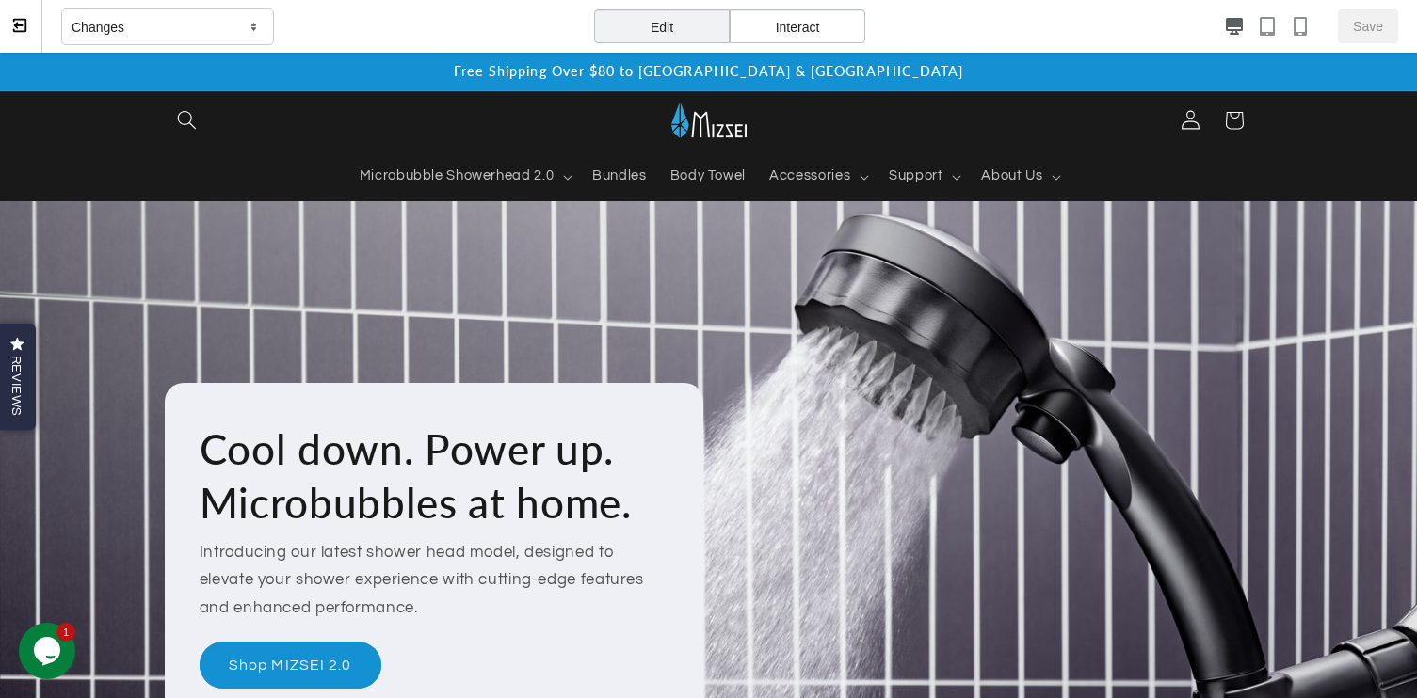
click at [689, 19] on div "Edit" at bounding box center [662, 26] width 136 height 34
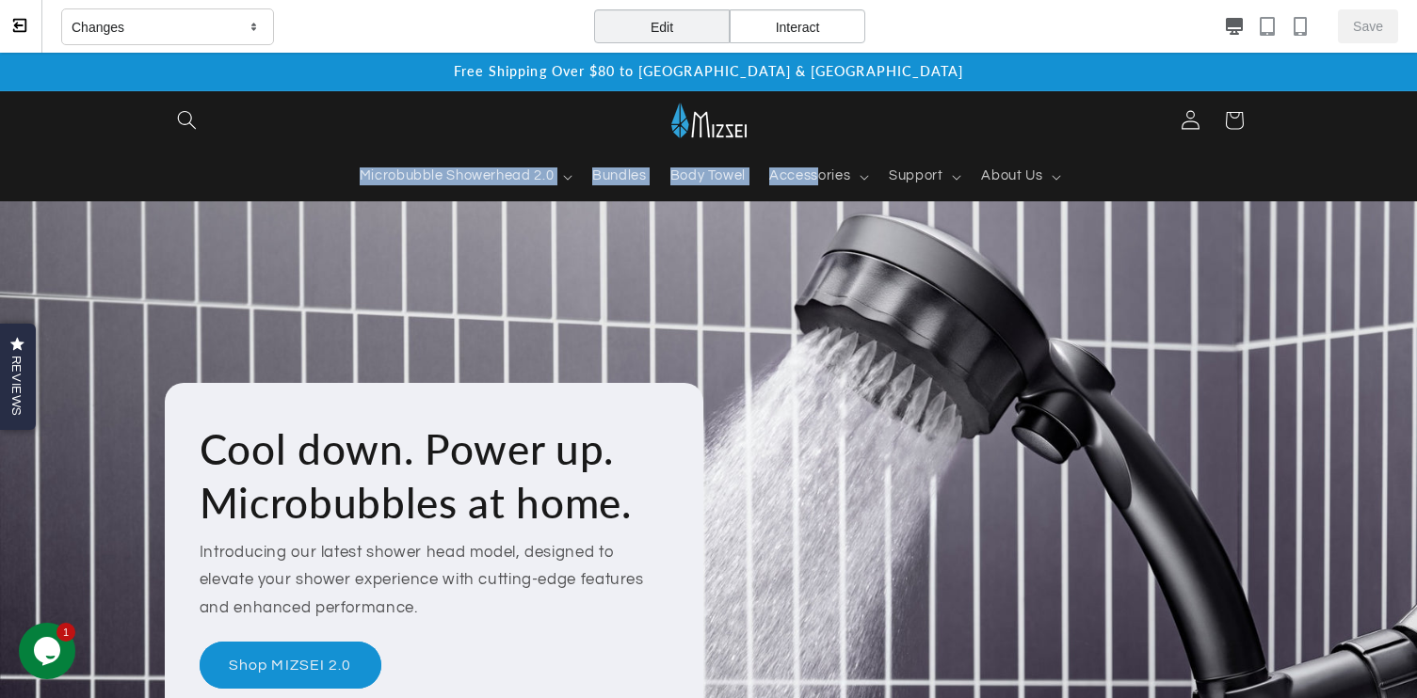
drag, startPoint x: 786, startPoint y: 177, endPoint x: 274, endPoint y: 160, distance: 512.3
click at [275, 160] on header "Microbubble Showerhead 2.0 Microbubble Showerhead 2.0 Shop All Chrome Matte Bla…" at bounding box center [709, 146] width 1186 height 110
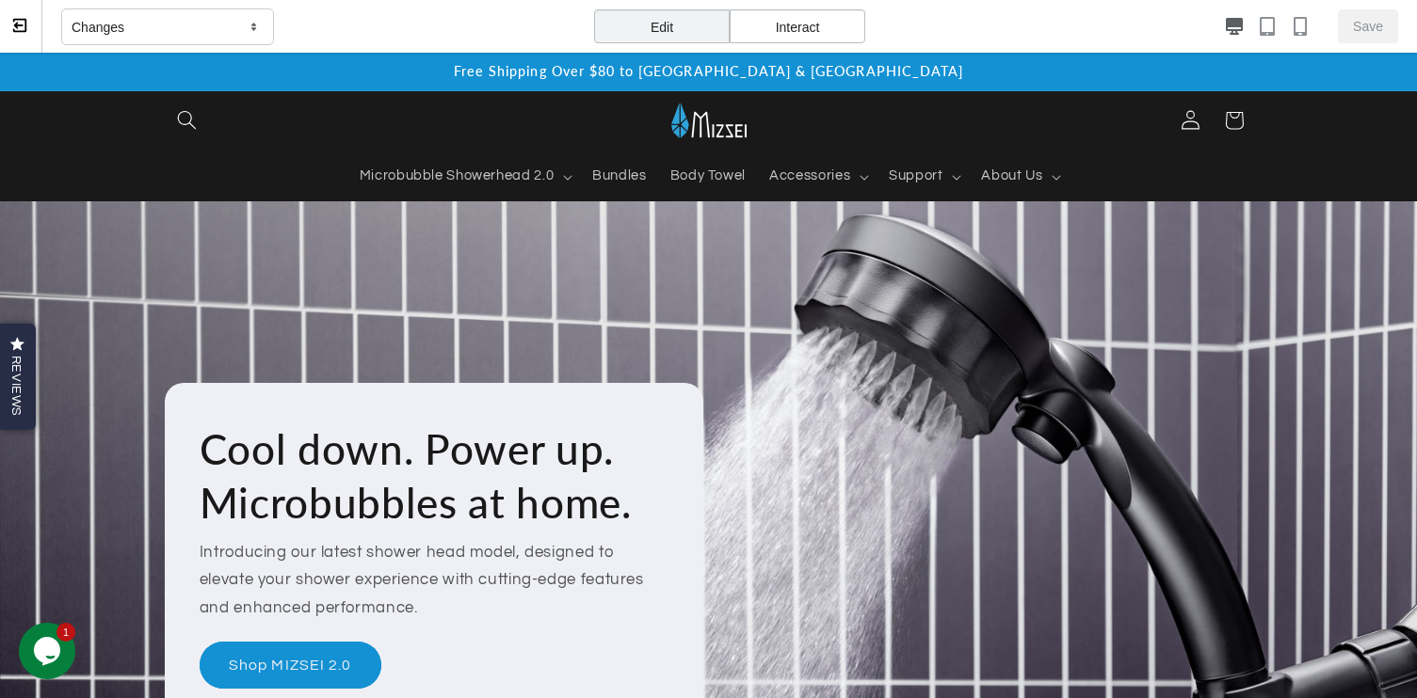
click at [230, 168] on header "Microbubble Showerhead 2.0 Microbubble Showerhead 2.0 Shop All Chrome Matte Bla…" at bounding box center [709, 146] width 1186 height 110
click at [232, 154] on header "Microbubble Showerhead 2.0 Microbubble Showerhead 2.0 Shop All Chrome Matte Bla…" at bounding box center [709, 146] width 1186 height 110
click at [233, 152] on header "Microbubble Showerhead 2.0 Microbubble Showerhead 2.0 Shop All Chrome Matte Bla…" at bounding box center [709, 146] width 1186 height 110
click at [794, 74] on span "Free Shipping Over $80 to US & Canada" at bounding box center [708, 71] width 509 height 16
click at [905, 80] on div "Free Shipping Over $80 to US & Canada" at bounding box center [708, 72] width 1087 height 38
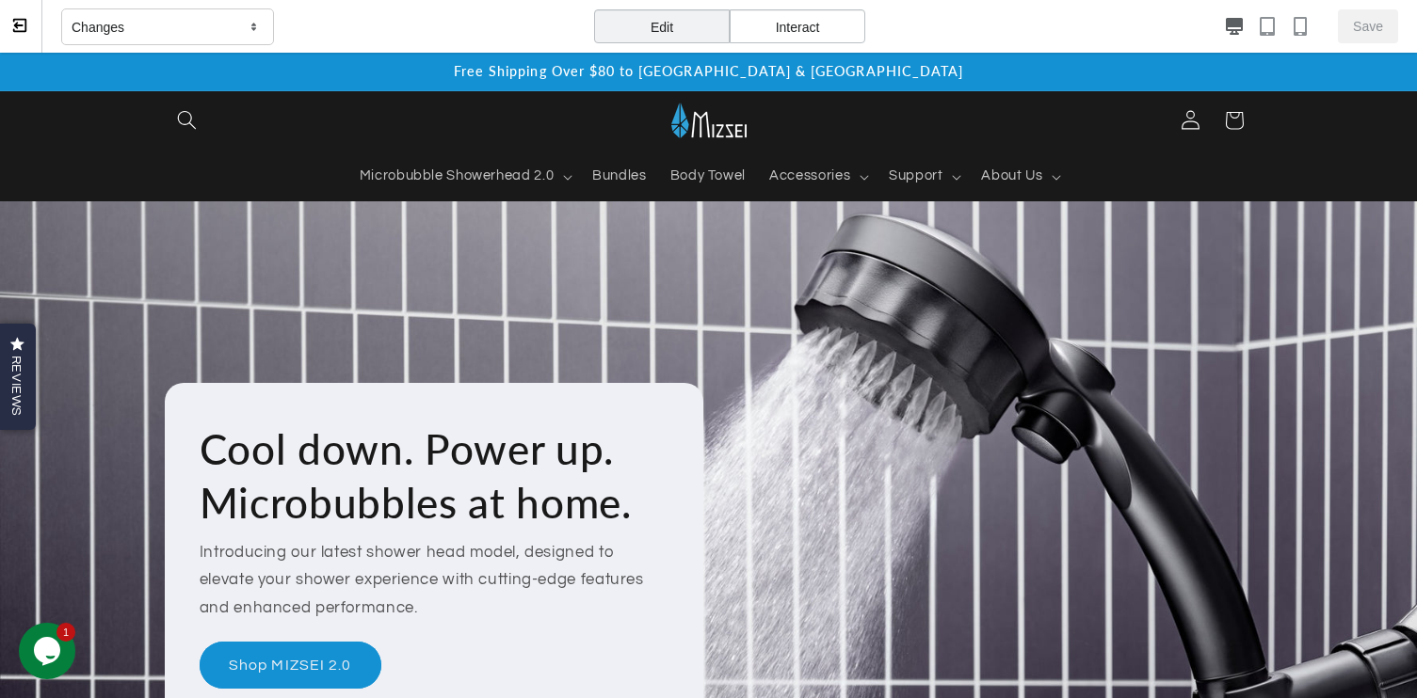
click at [632, 476] on h2 "Cool down. Power up. Microbubbles at home." at bounding box center [435, 476] width 470 height 106
click at [311, 682] on link "Shop MIZSEI 2.0" at bounding box center [291, 665] width 182 height 46
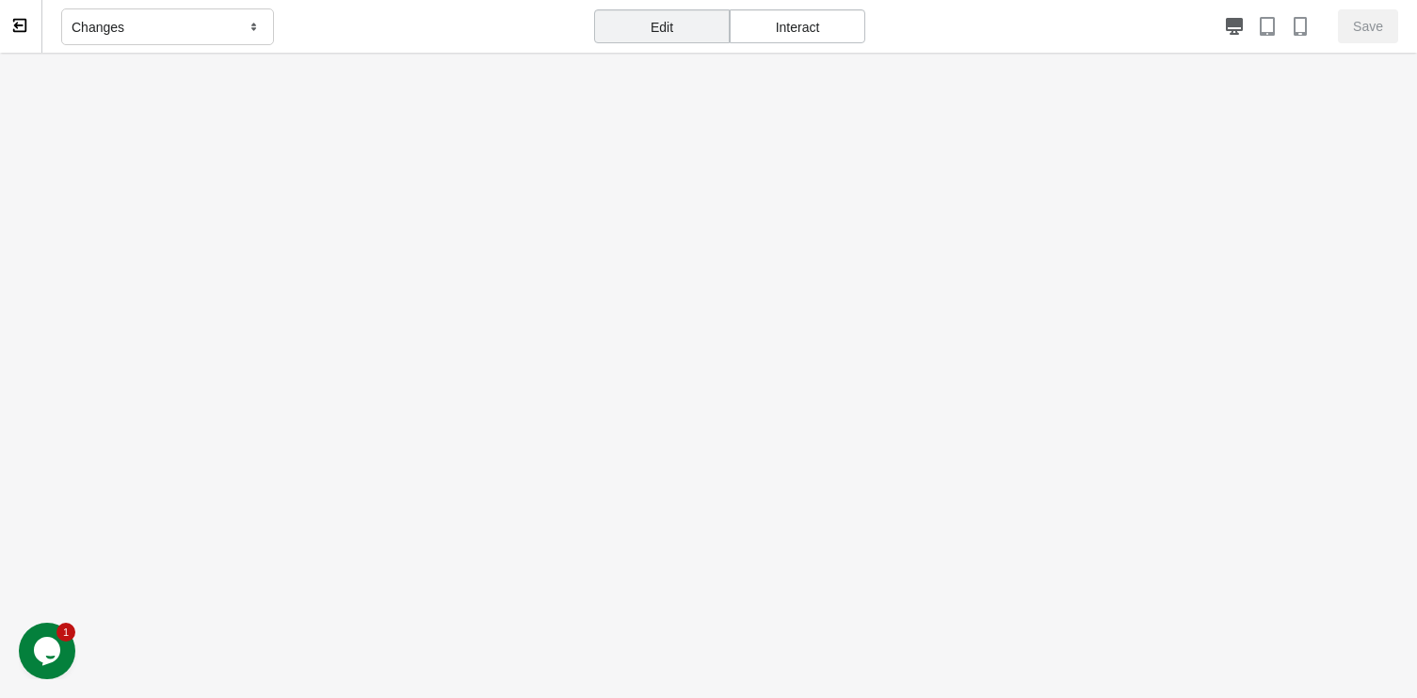
click at [659, 26] on div "Edit" at bounding box center [662, 26] width 136 height 34
click at [797, 20] on div "Interact" at bounding box center [797, 26] width 136 height 34
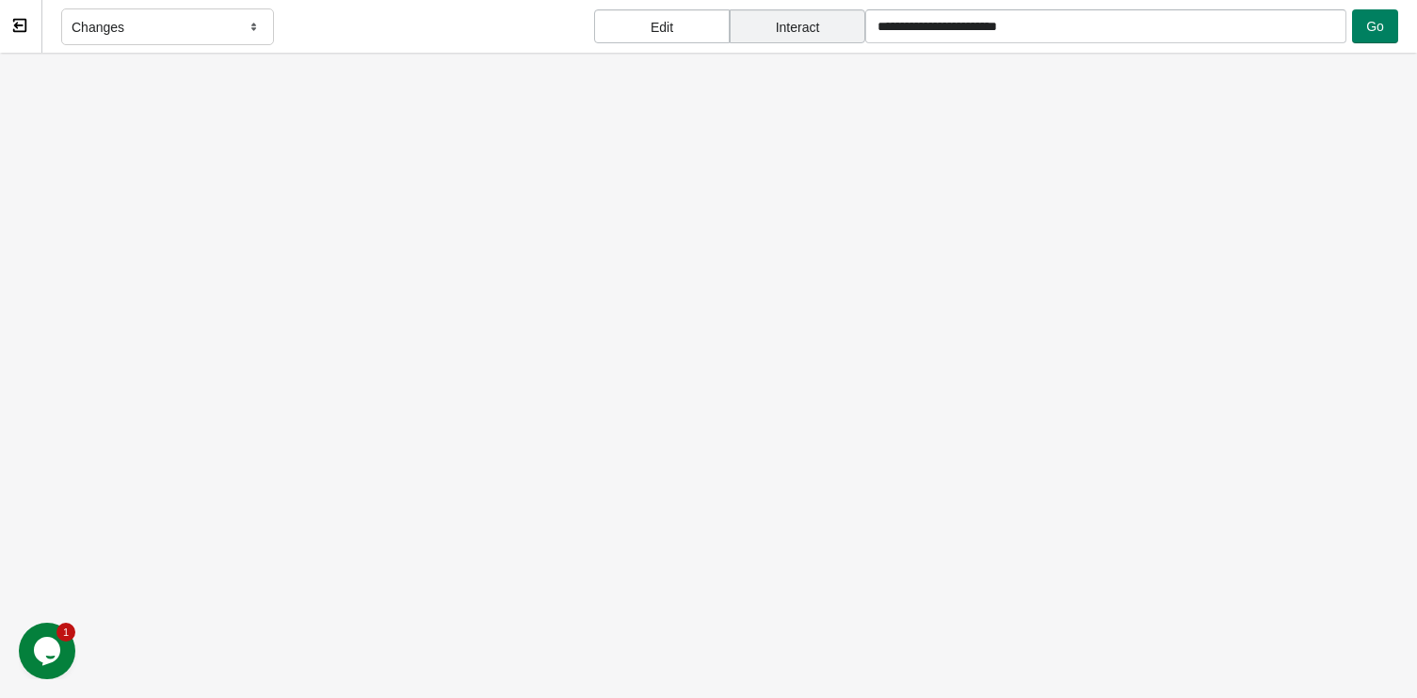
click at [656, 26] on div "Edit" at bounding box center [662, 26] width 136 height 34
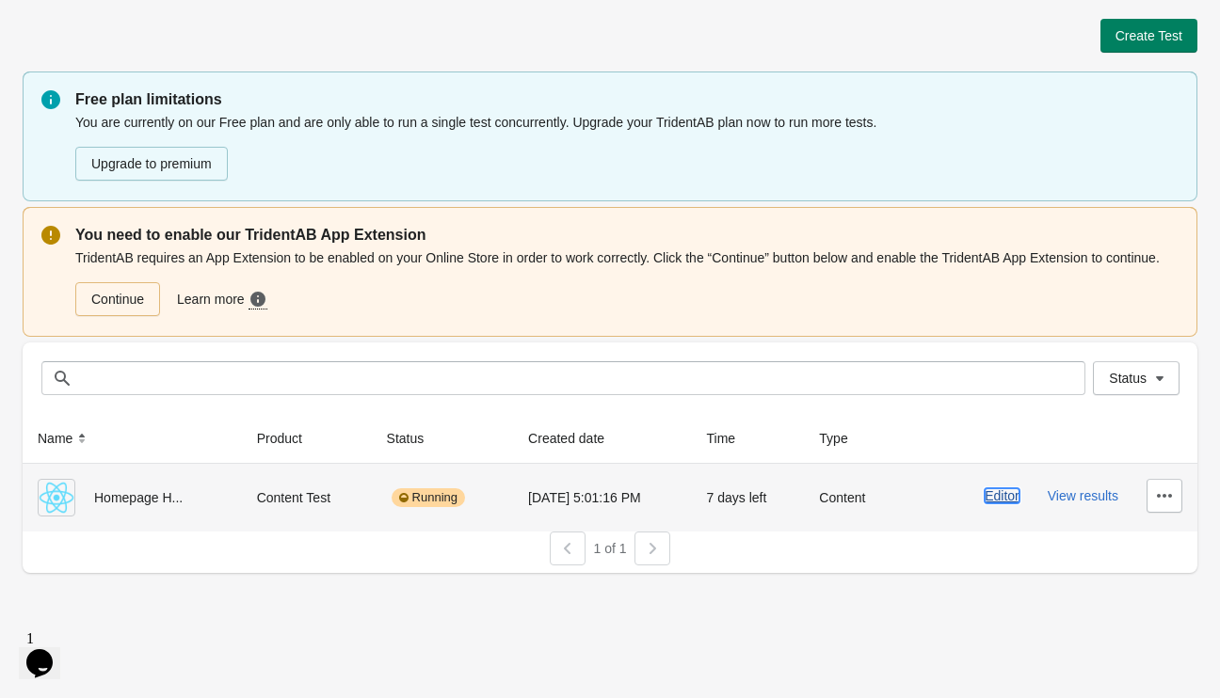
click at [1002, 500] on button "Editor" at bounding box center [1002, 495] width 35 height 15
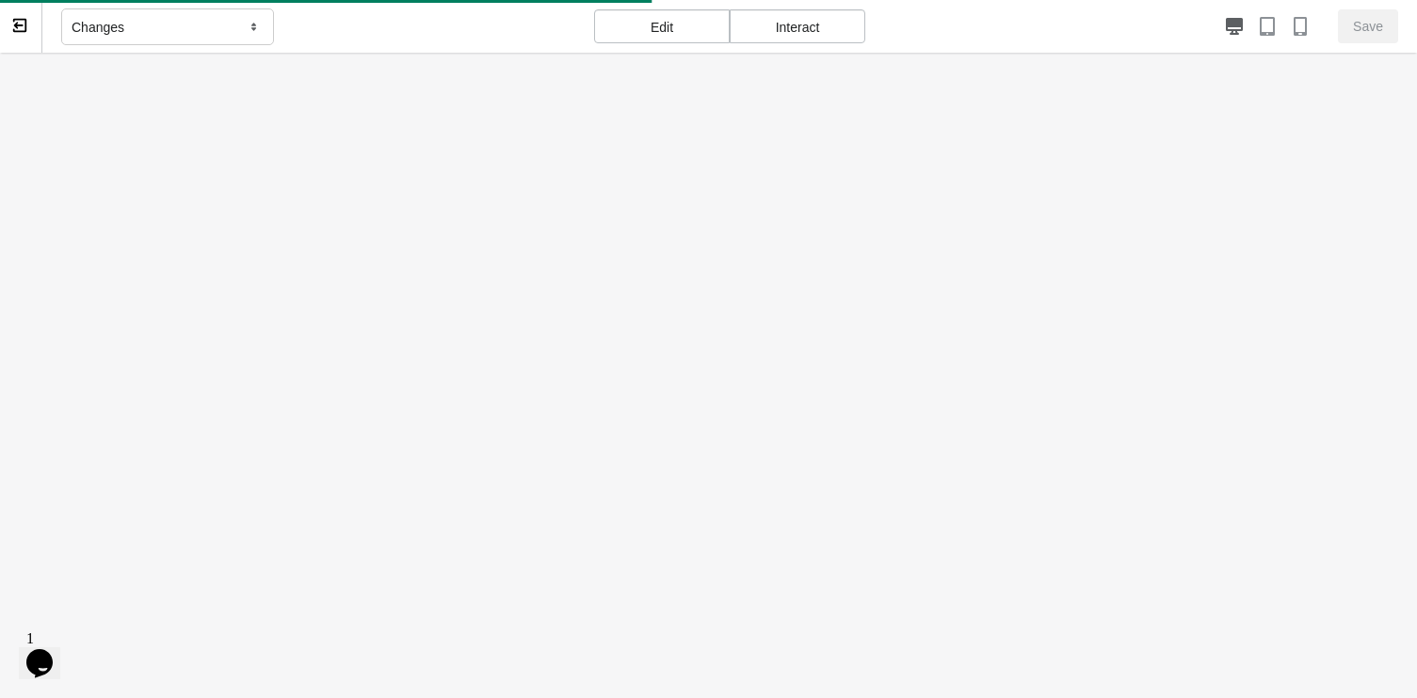
click at [246, 24] on icon at bounding box center [254, 27] width 19 height 17
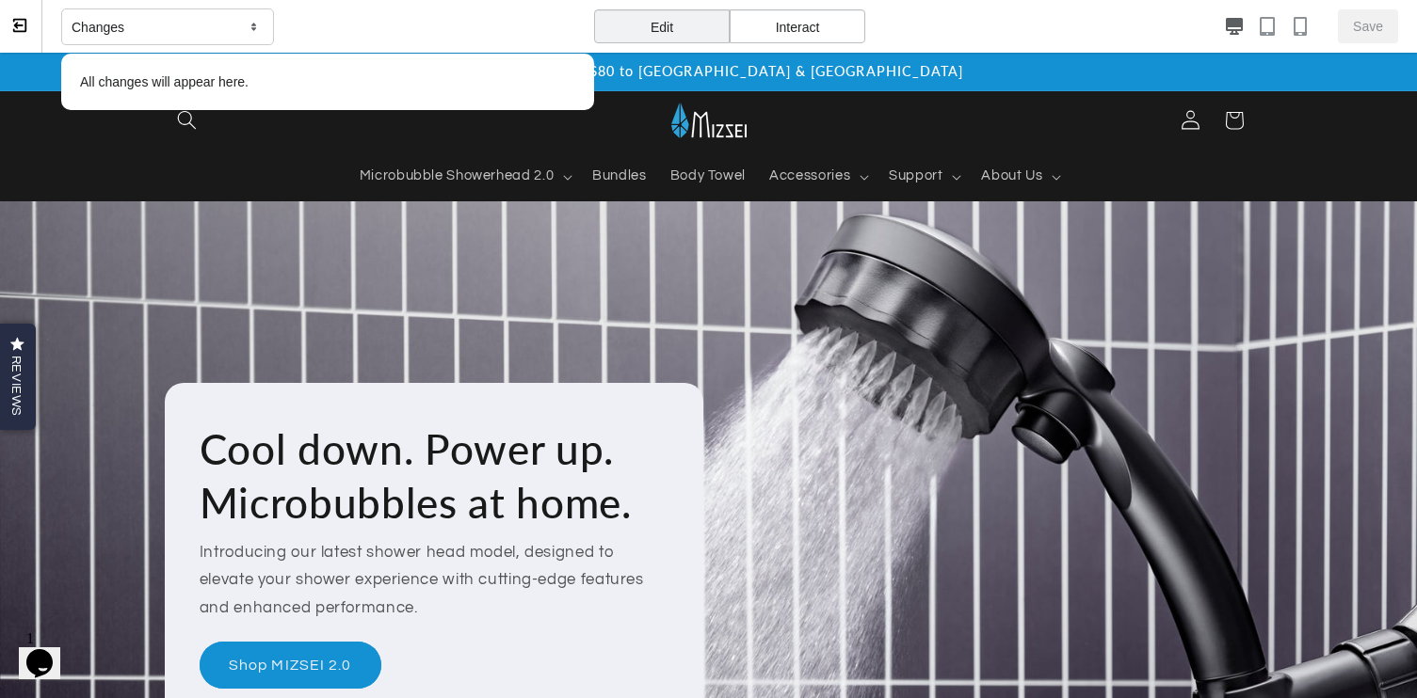
click at [243, 25] on div "Changes" at bounding box center [167, 27] width 213 height 38
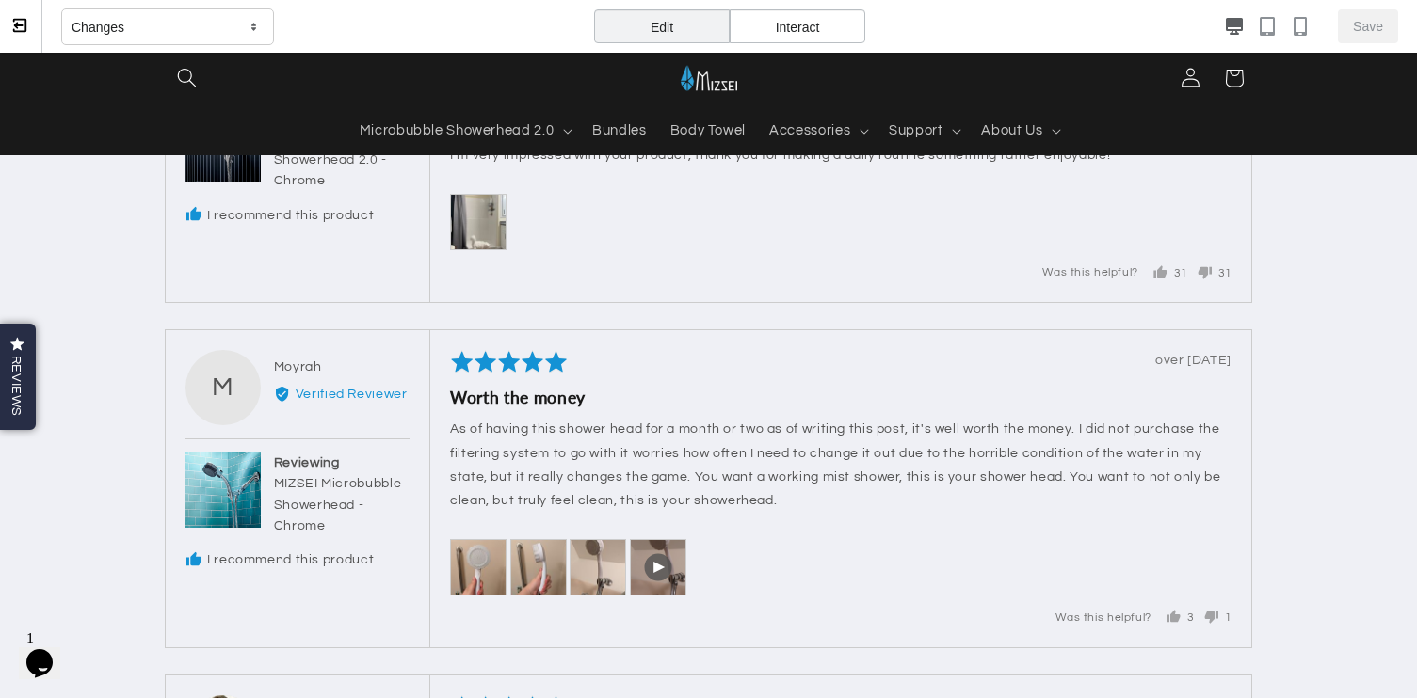
scroll to position [7617, 0]
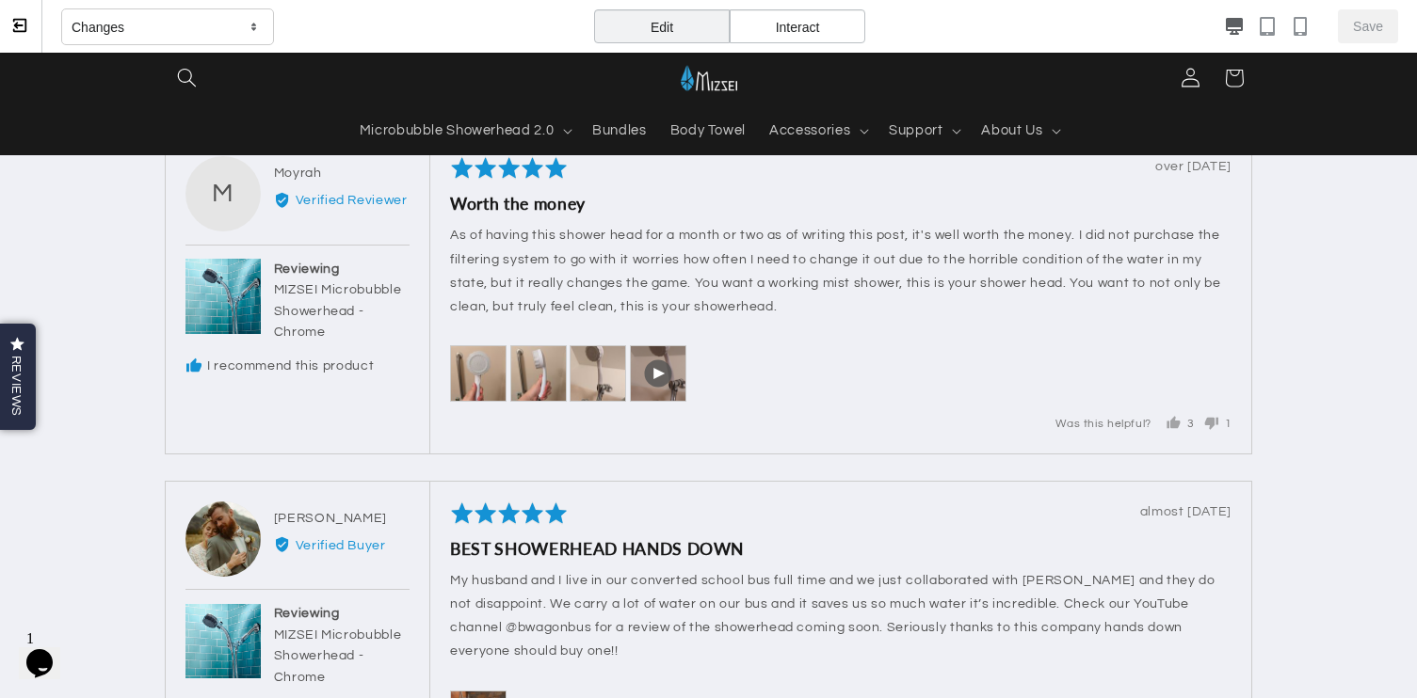
click at [15, 25] on icon at bounding box center [18, 25] width 9 height 7
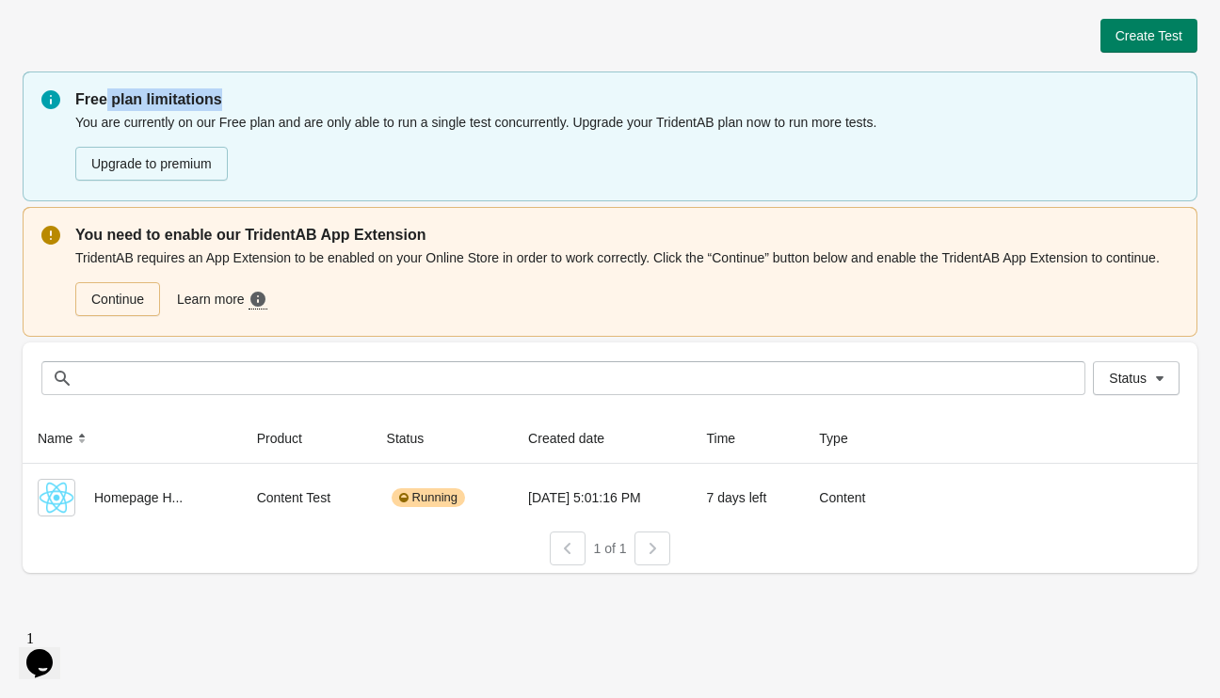
drag, startPoint x: 211, startPoint y: 108, endPoint x: 260, endPoint y: 111, distance: 49.0
click at [260, 110] on p "Free plan limitations" at bounding box center [626, 99] width 1103 height 23
click at [289, 123] on div "You are currently on our Free plan and are only able to run a single test concu…" at bounding box center [626, 147] width 1103 height 72
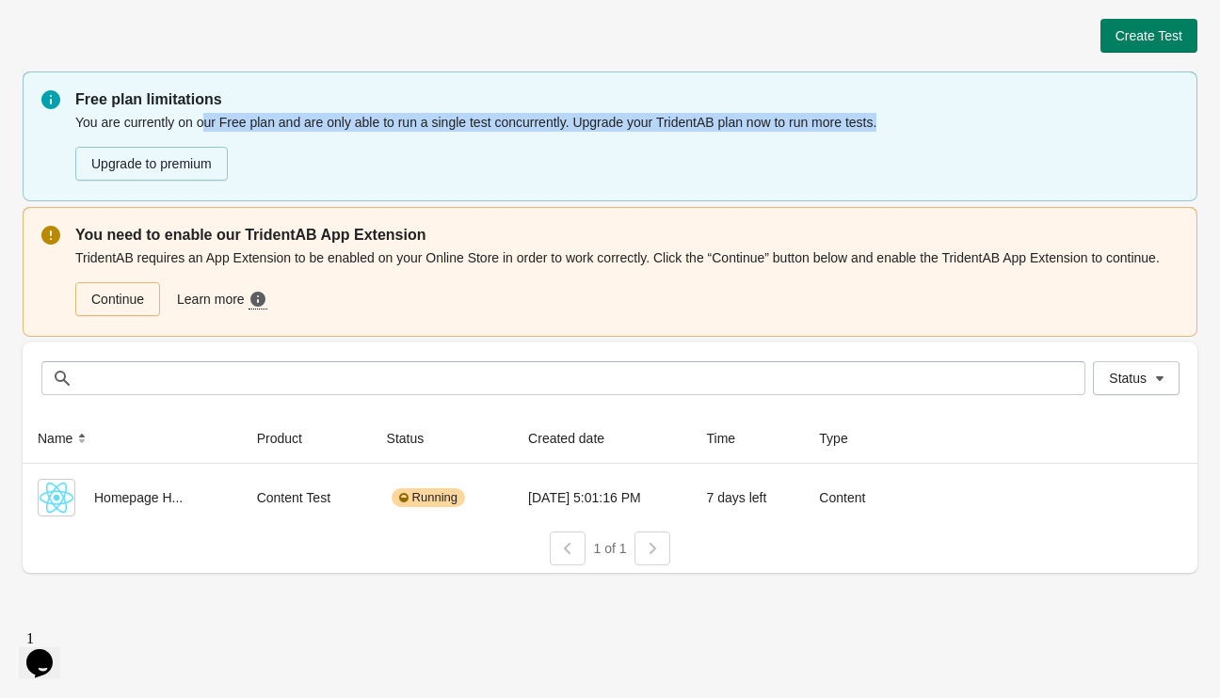
drag, startPoint x: 200, startPoint y: 122, endPoint x: 876, endPoint y: 129, distance: 675.8
click at [875, 128] on div "You are currently on our Free plan and are only able to run a single test concu…" at bounding box center [626, 147] width 1103 height 72
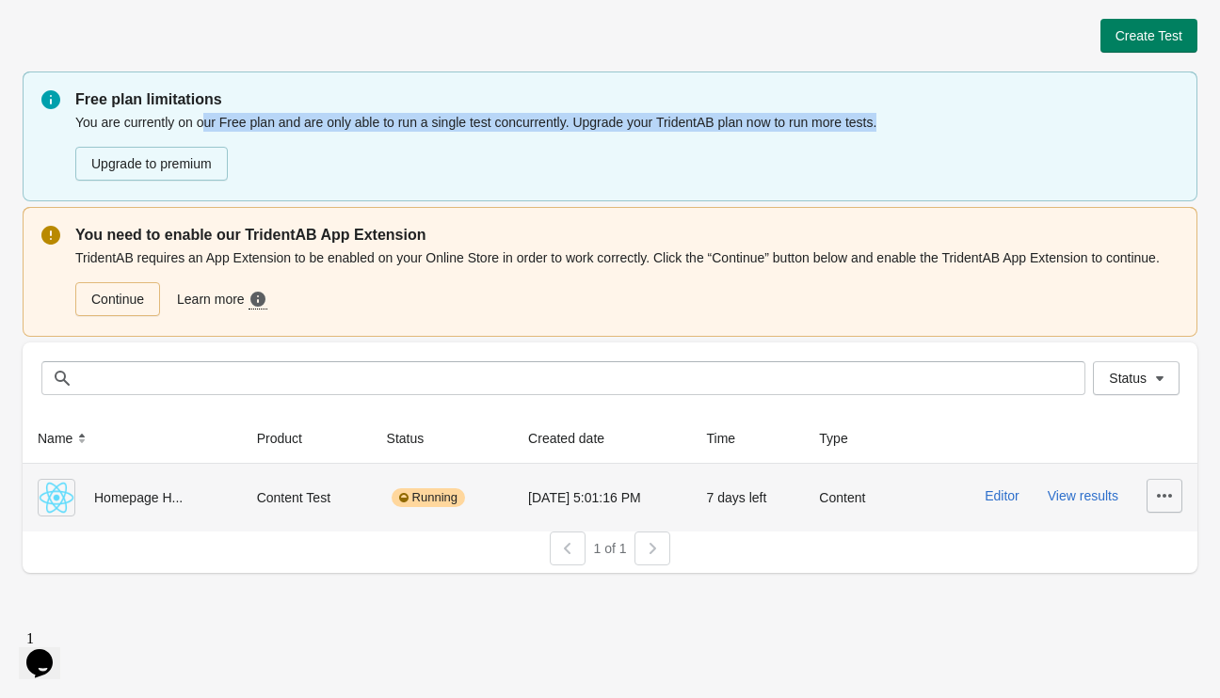
click at [1158, 492] on icon "button" at bounding box center [1164, 496] width 19 height 19
drag, startPoint x: 1147, startPoint y: 583, endPoint x: 1134, endPoint y: 584, distance: 13.2
click at [1147, 584] on span "Pause" at bounding box center [1148, 583] width 38 height 19
click at [1088, 501] on button "View results" at bounding box center [1083, 495] width 71 height 15
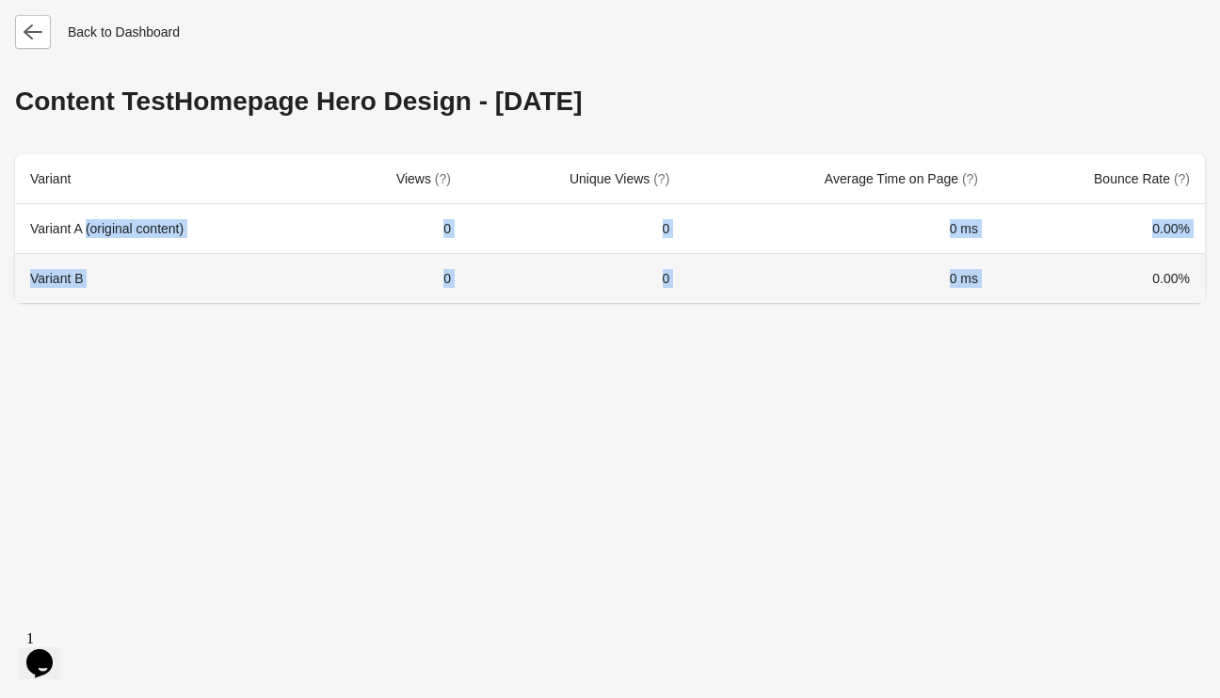
drag, startPoint x: 86, startPoint y: 233, endPoint x: 1120, endPoint y: 261, distance: 1034.8
click at [1120, 261] on tbody "Variant A (original content) 0 0 0 ms 0.00% Variant B 0 0 0 ms 0.00%" at bounding box center [610, 253] width 1190 height 99
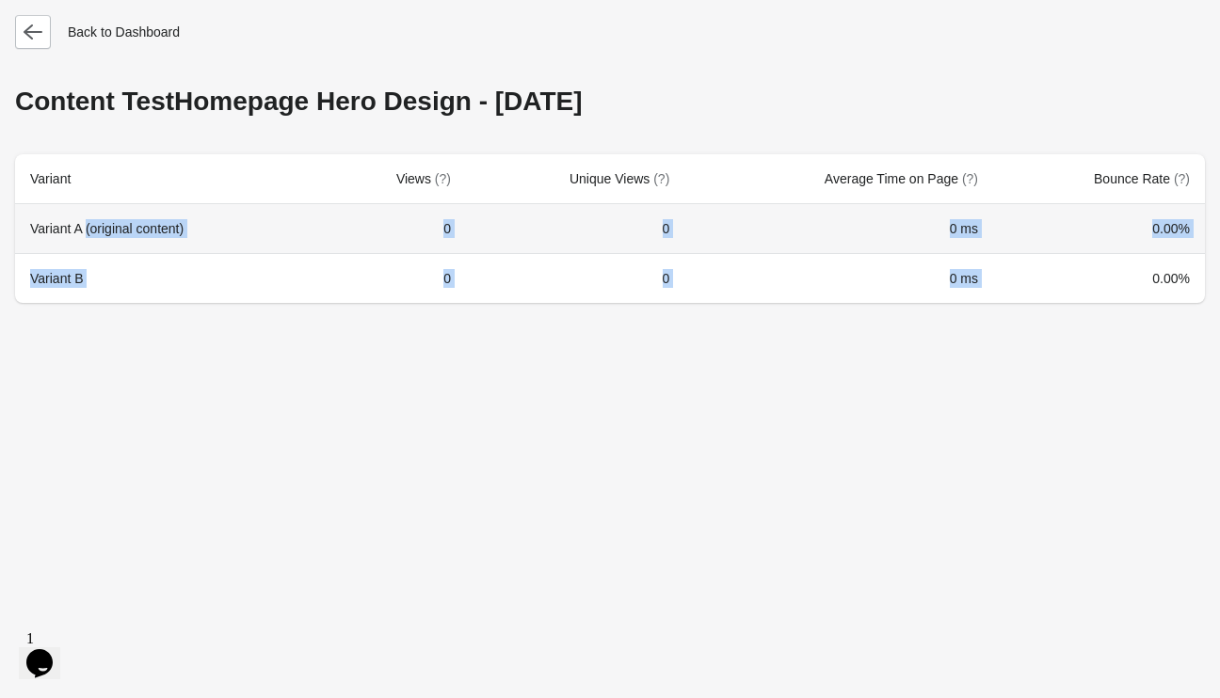
click at [785, 234] on td "0 ms" at bounding box center [838, 228] width 309 height 49
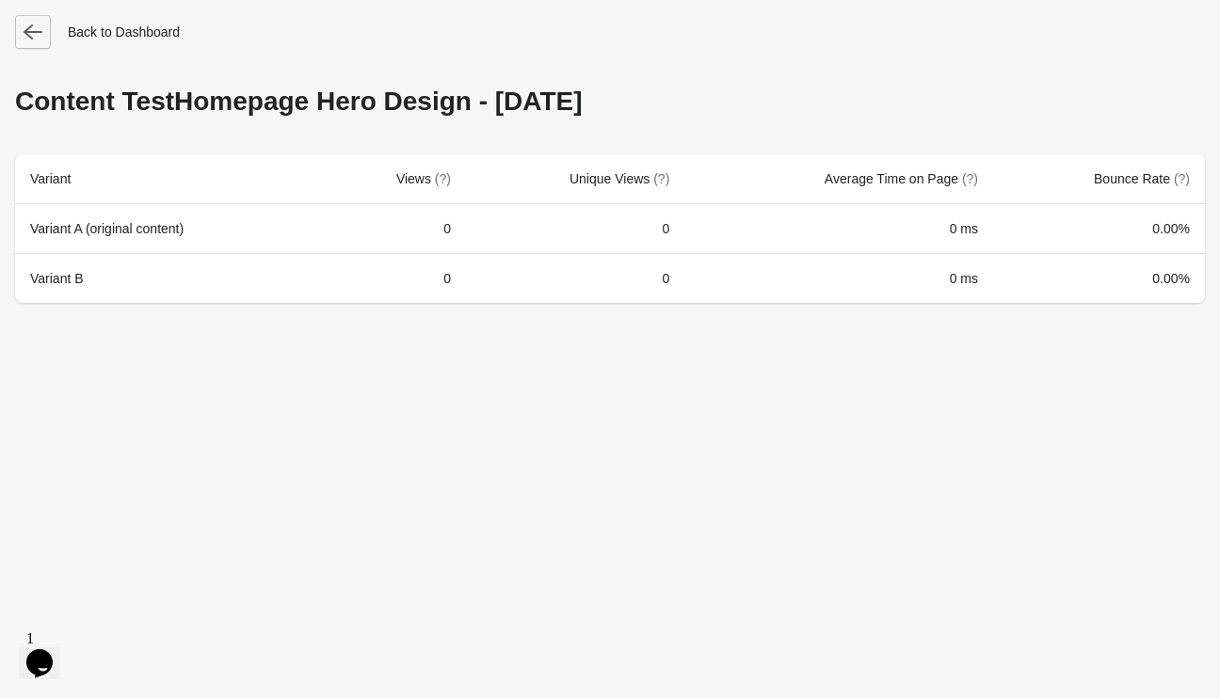
click at [42, 27] on button "button" at bounding box center [33, 32] width 36 height 34
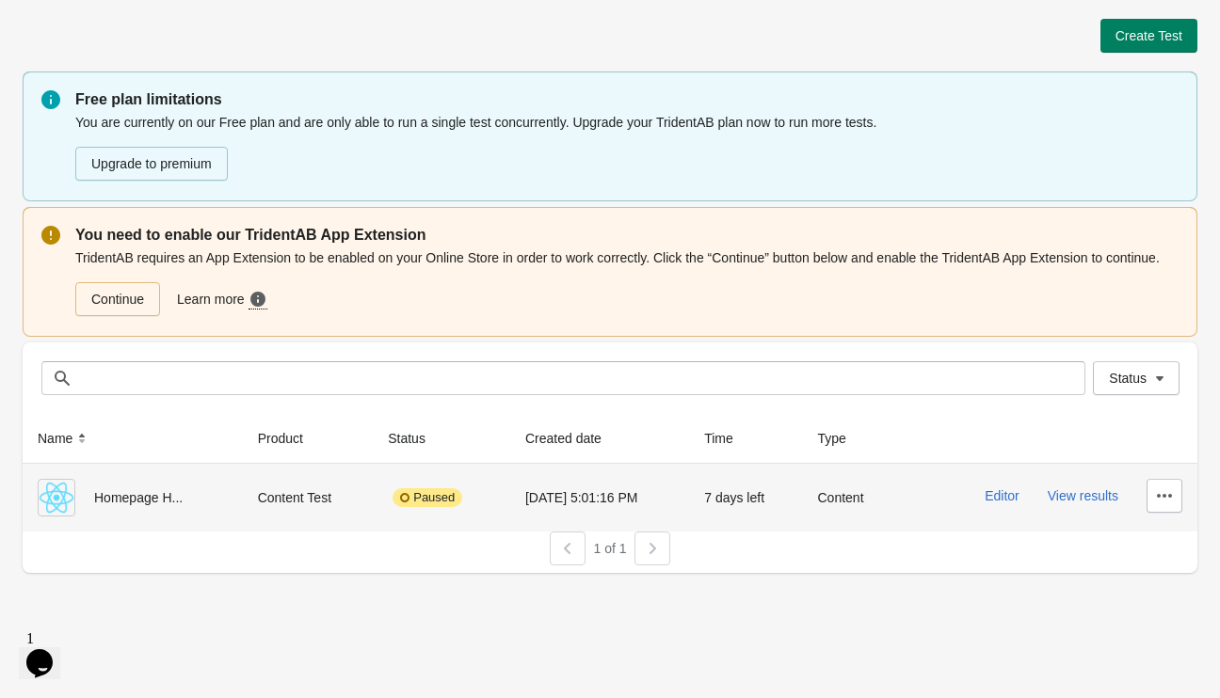
click at [406, 492] on div "Paused" at bounding box center [427, 497] width 70 height 19
click at [419, 501] on div "Paused" at bounding box center [427, 497] width 70 height 19
click at [419, 502] on div "Paused" at bounding box center [427, 497] width 70 height 19
click at [510, 502] on td "[DATE] 5:01:16 PM" at bounding box center [599, 498] width 179 height 68
click at [1006, 498] on button "Editor" at bounding box center [1002, 495] width 35 height 15
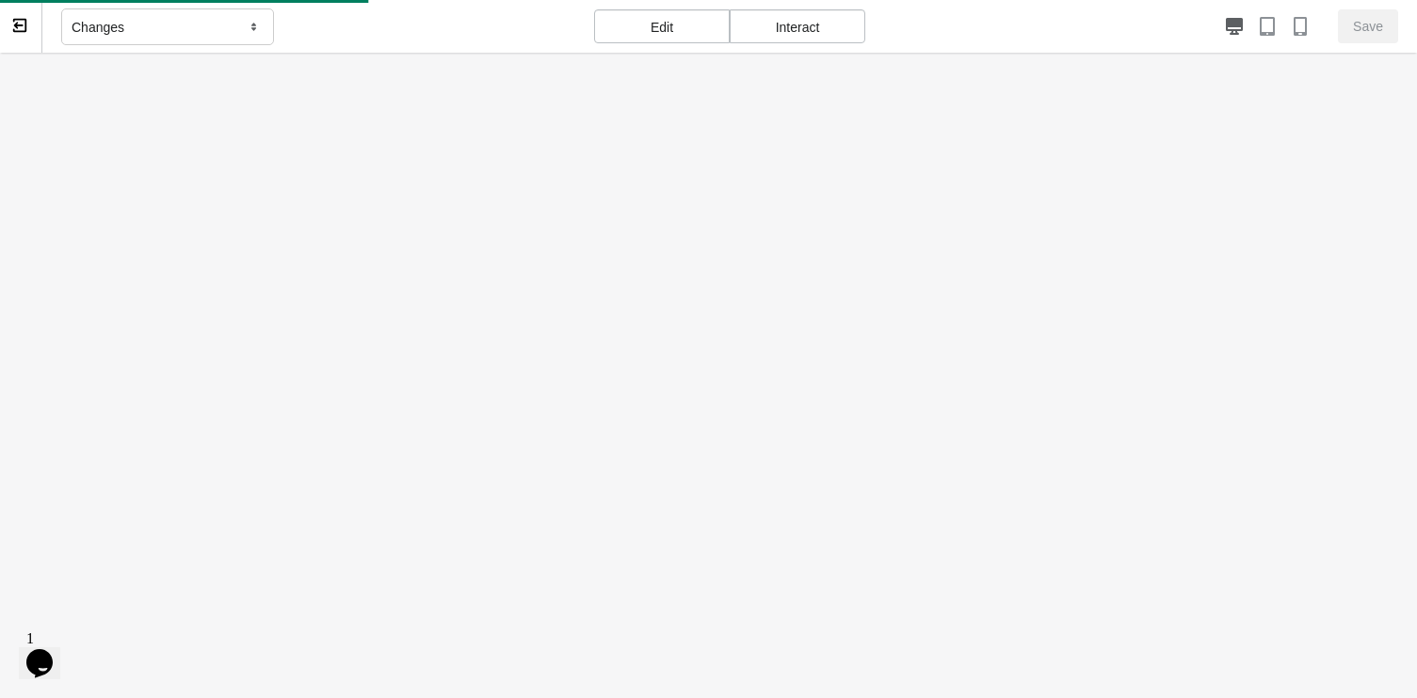
click at [195, 26] on div "Changes" at bounding box center [167, 27] width 213 height 38
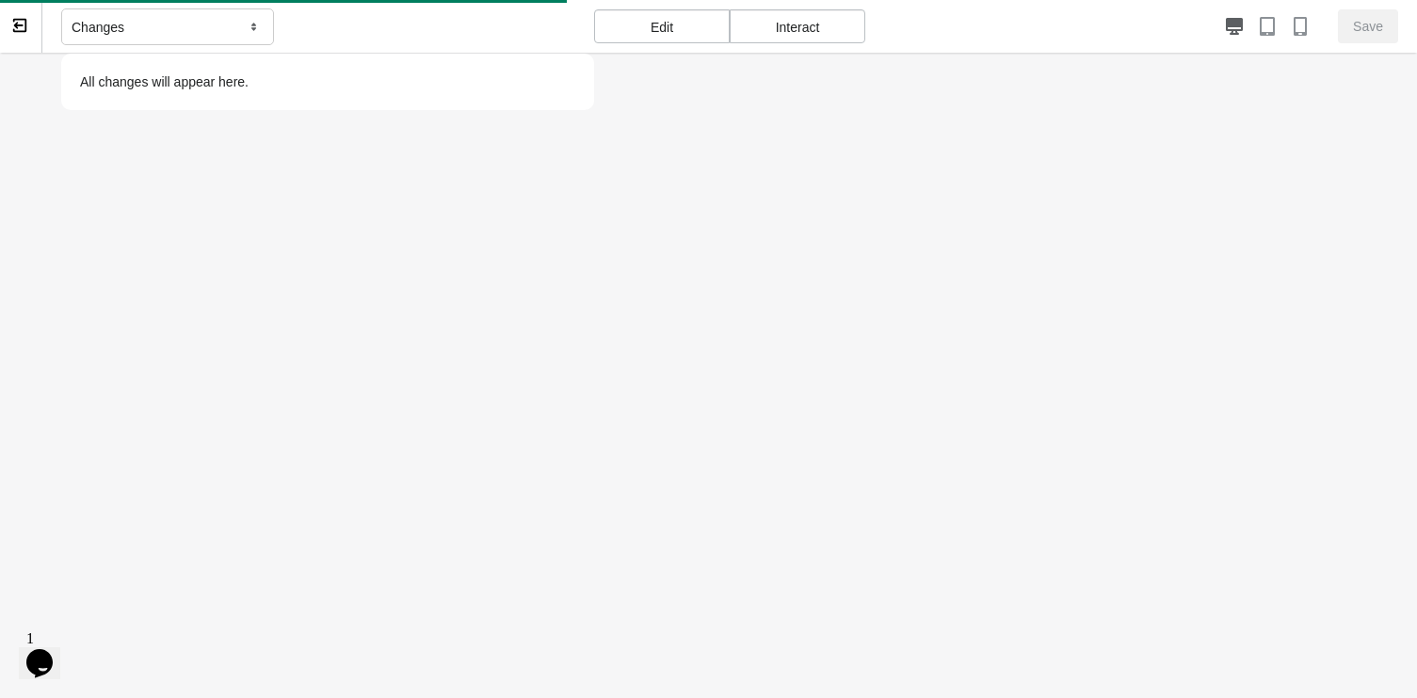
click at [127, 81] on div at bounding box center [708, 402] width 1417 height 698
click at [363, 24] on div "Changes All changes will appear here." at bounding box center [327, 27] width 533 height 54
click at [380, 31] on div "Changes All changes will appear here." at bounding box center [327, 27] width 533 height 54
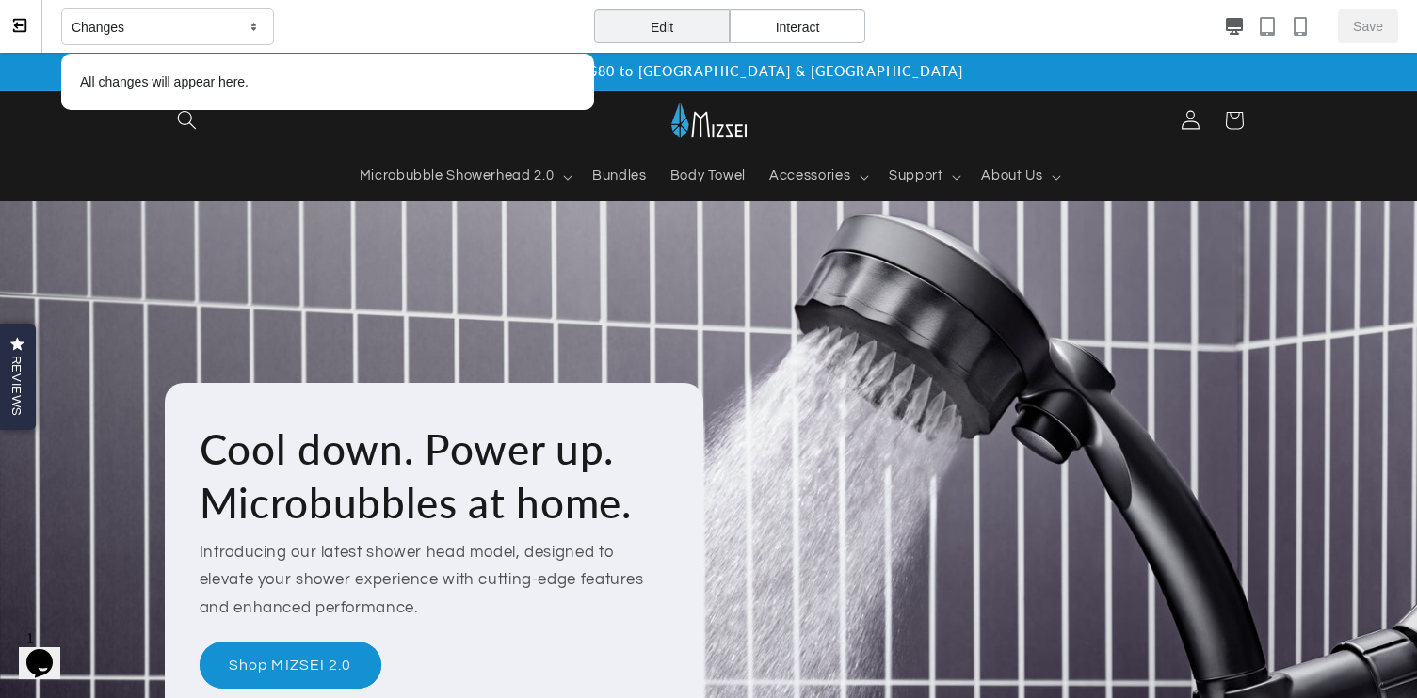
click at [322, 461] on h2 "Cool down. Power up. Microbubbles at home." at bounding box center [435, 476] width 470 height 106
click at [335, 455] on h2 "Cool down. Power up. Microbubbles at home." at bounding box center [435, 476] width 470 height 106
click at [341, 450] on h2 "Cool down. Power up. Microbubbles at home." at bounding box center [435, 476] width 470 height 106
click at [342, 449] on h2 "Cool down. Power up. Microbubbles at home." at bounding box center [435, 476] width 470 height 106
drag, startPoint x: 690, startPoint y: 28, endPoint x: 707, endPoint y: 27, distance: 17.0
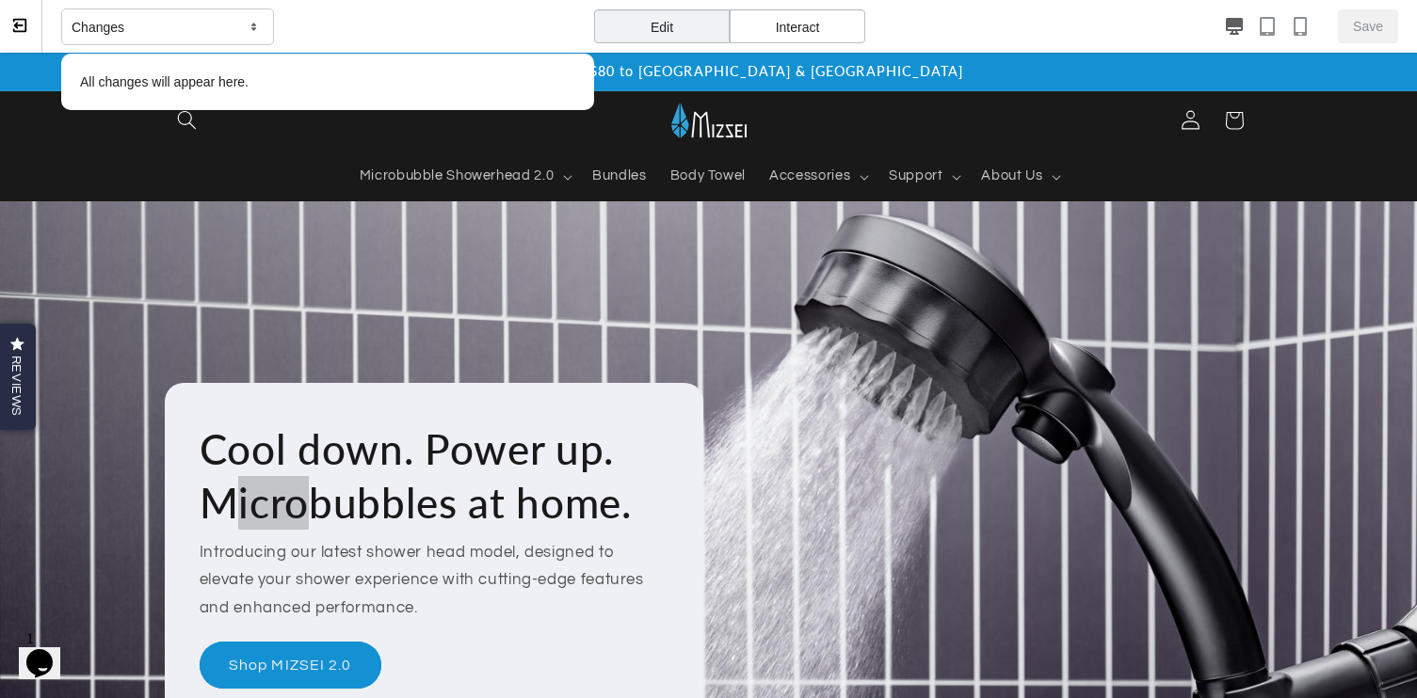
click at [691, 28] on div "Edit" at bounding box center [662, 26] width 136 height 34
click at [841, 5] on div "Edit Interact" at bounding box center [729, 27] width 271 height 54
click at [836, 17] on div "Interact" at bounding box center [797, 26] width 136 height 34
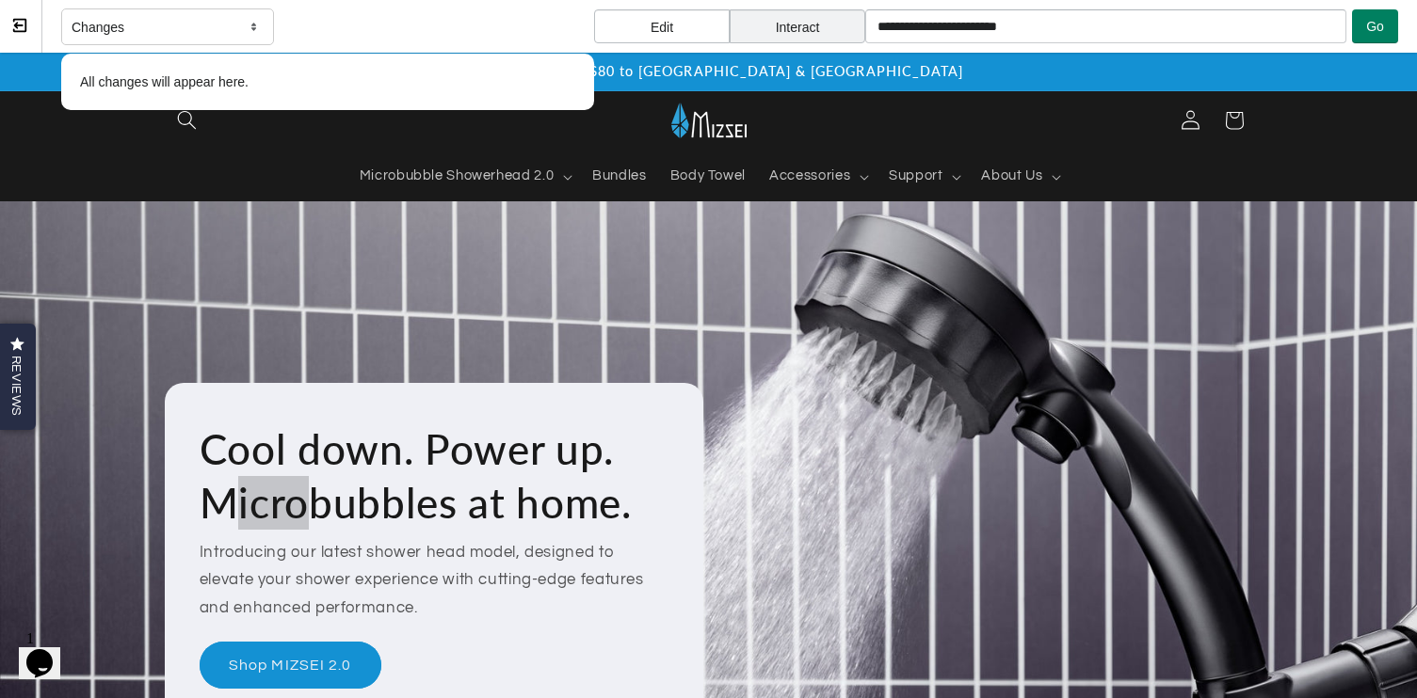
click at [379, 19] on div "Changes All changes will appear here." at bounding box center [327, 27] width 533 height 54
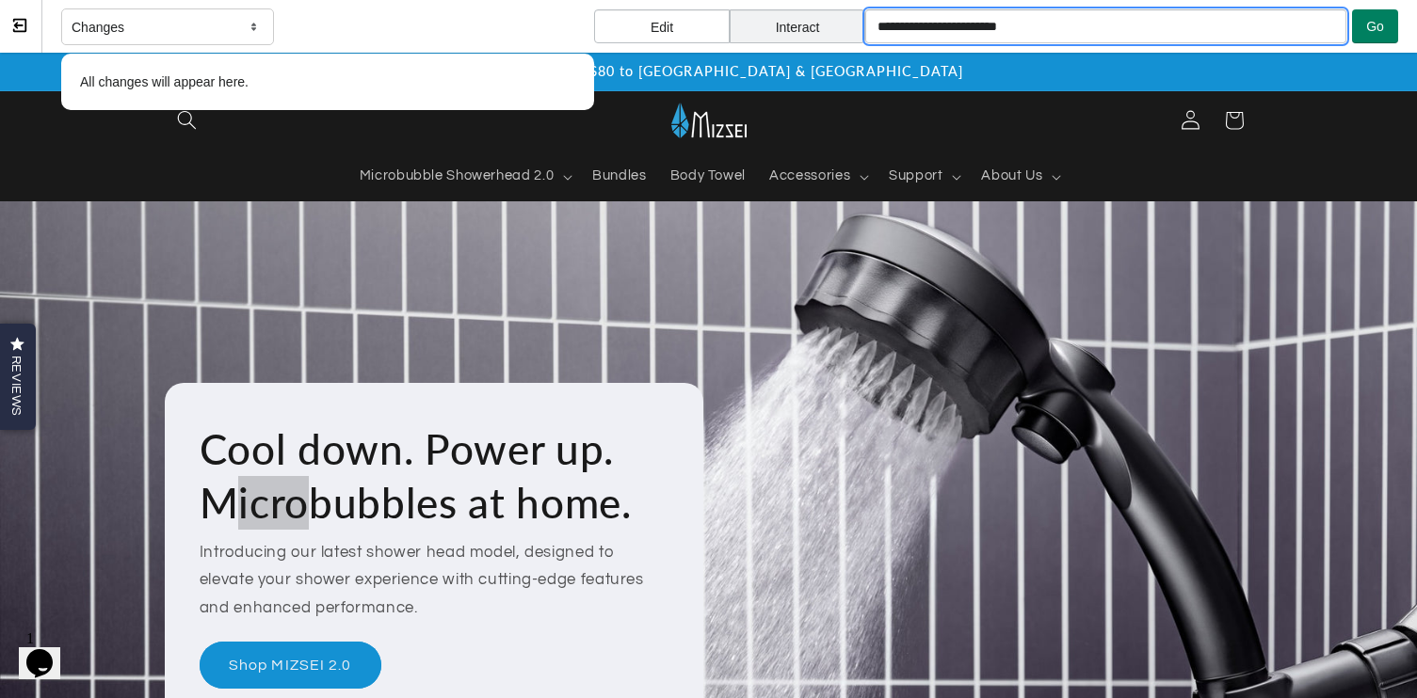
click at [1043, 23] on input "**********" at bounding box center [1105, 26] width 481 height 34
click at [1219, 29] on span "Go" at bounding box center [1375, 26] width 18 height 15
click at [1025, 16] on input "**********" at bounding box center [1105, 26] width 481 height 34
click at [1065, 18] on input "**********" at bounding box center [1105, 26] width 481 height 34
click at [1219, 24] on span "Go" at bounding box center [1375, 26] width 18 height 15
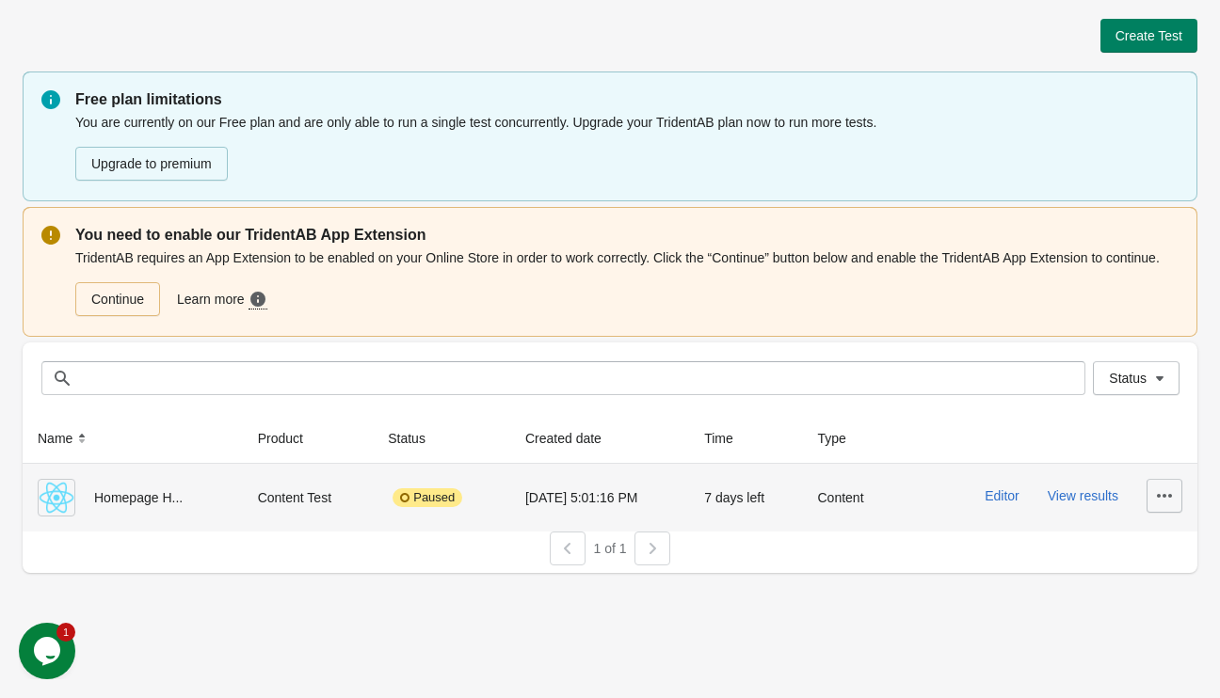
click at [1165, 503] on icon "button" at bounding box center [1164, 496] width 19 height 19
click at [72, 501] on img at bounding box center [57, 498] width 38 height 38
click at [62, 495] on img at bounding box center [57, 498] width 38 height 38
click at [134, 495] on div "Homepage H..." at bounding box center [133, 498] width 190 height 38
click at [263, 516] on div "Content Test" at bounding box center [308, 498] width 101 height 38
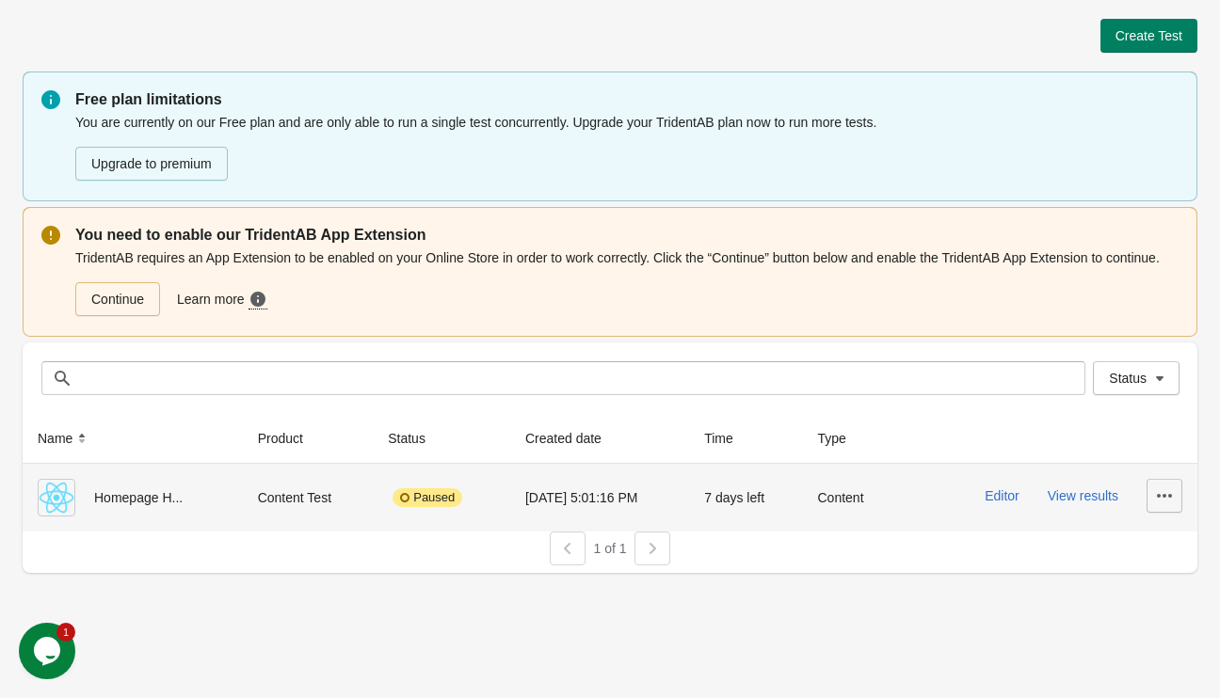
click at [1147, 498] on button "button" at bounding box center [1164, 496] width 36 height 34
click at [494, 503] on td "Paused" at bounding box center [441, 498] width 137 height 68
click at [1170, 494] on icon "button" at bounding box center [1164, 496] width 15 height 4
click at [1014, 496] on button "Editor" at bounding box center [1002, 495] width 35 height 15
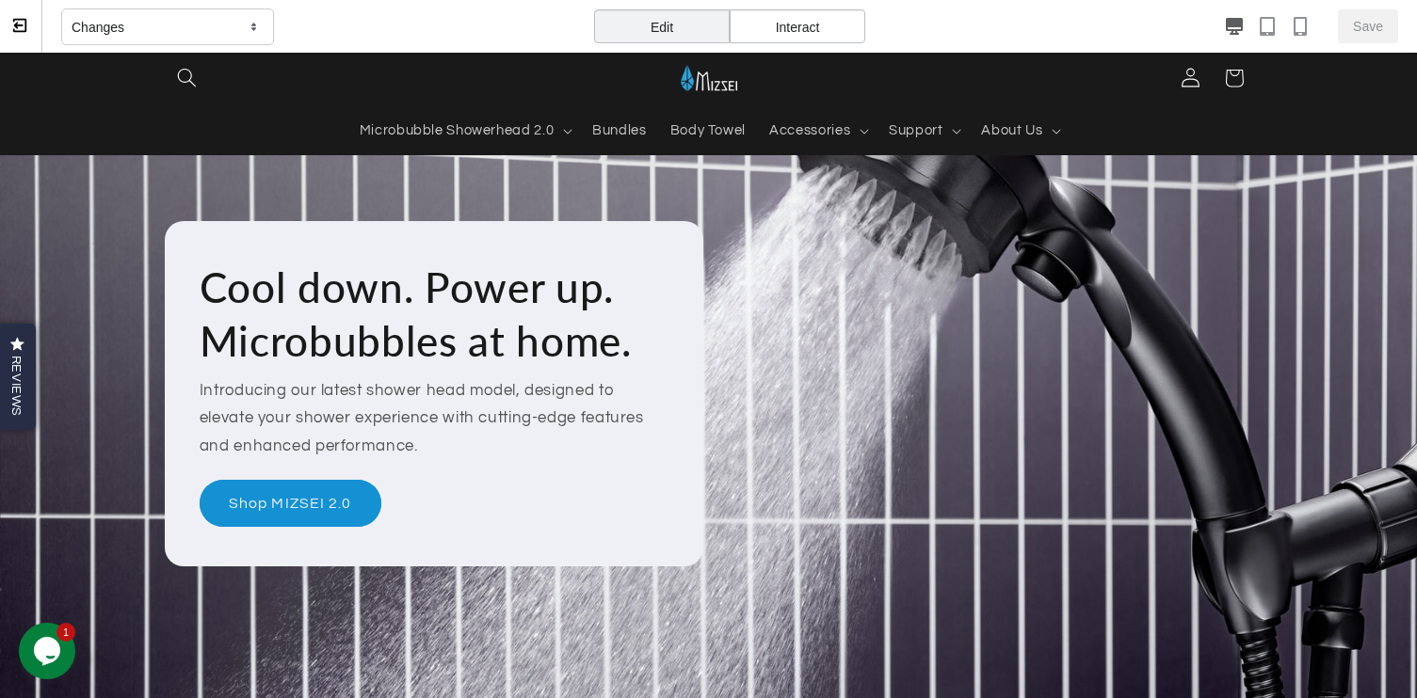
scroll to position [182, 0]
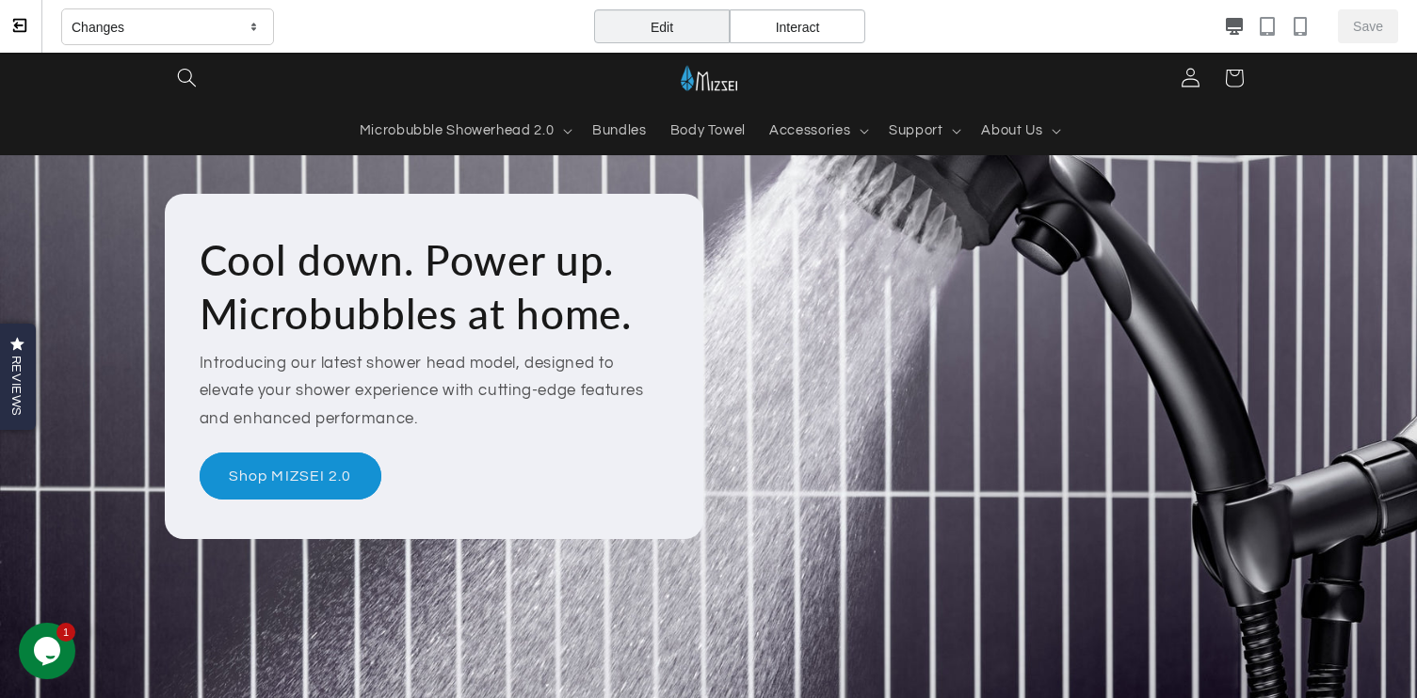
click at [1219, 36] on div "Save" at bounding box center [1131, 26] width 533 height 34
click at [1219, 23] on icon "button" at bounding box center [1266, 26] width 19 height 19
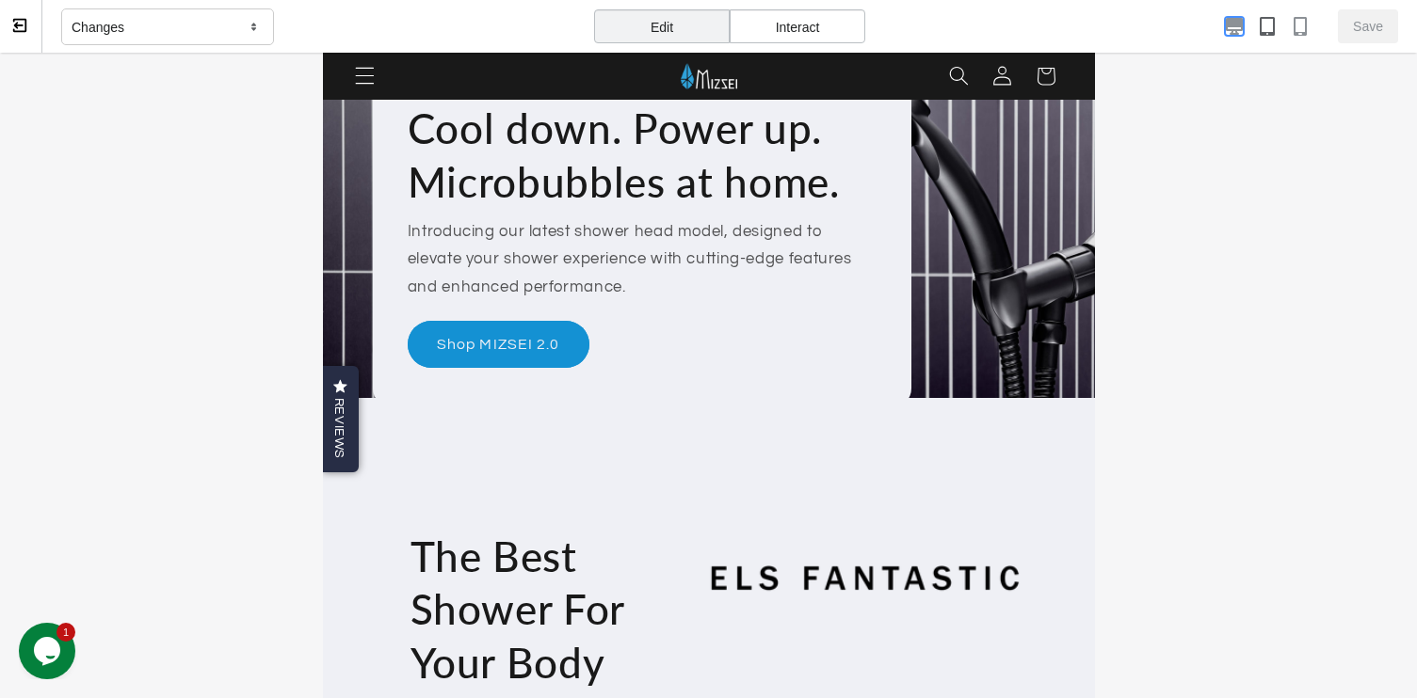
click at [1219, 28] on icon "button" at bounding box center [1234, 26] width 19 height 19
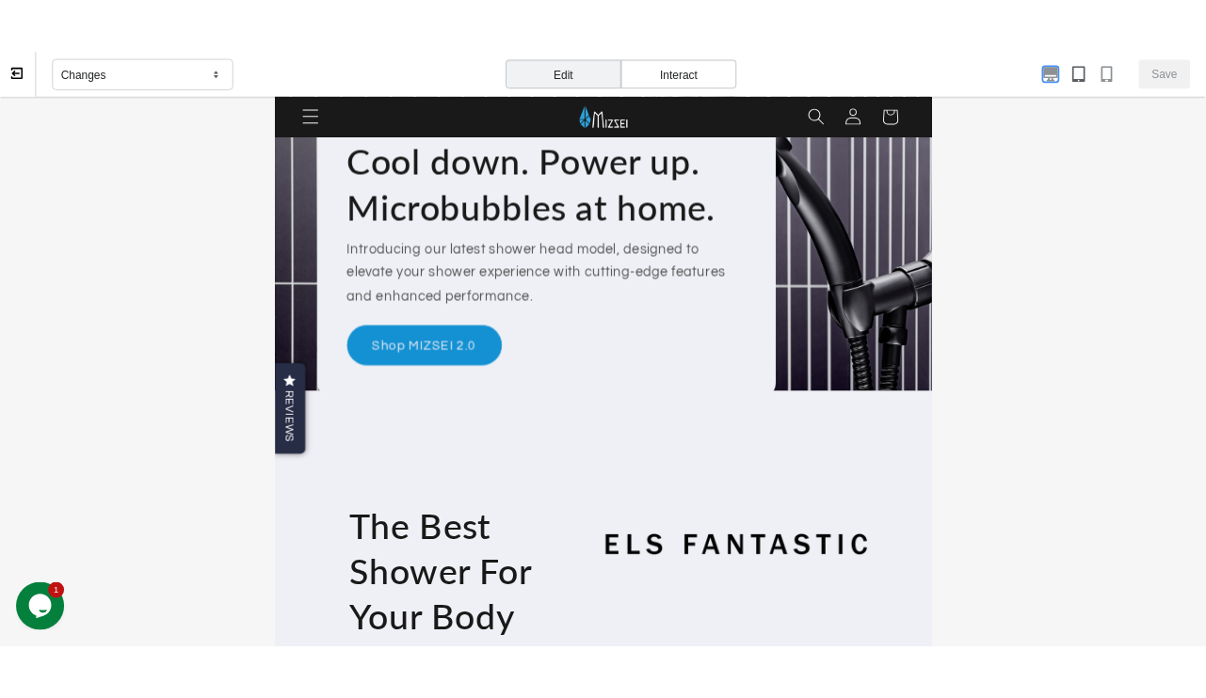
scroll to position [182, 0]
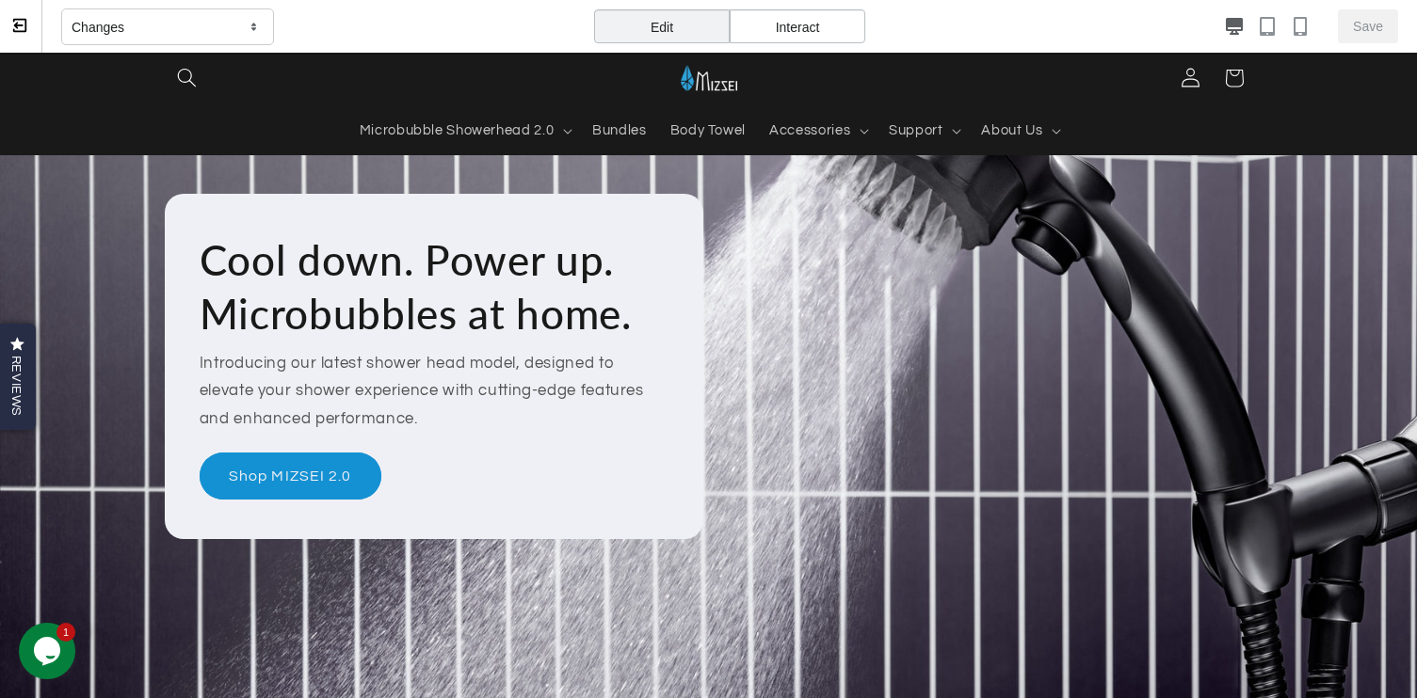
click at [141, 32] on div "Changes" at bounding box center [167, 27] width 213 height 38
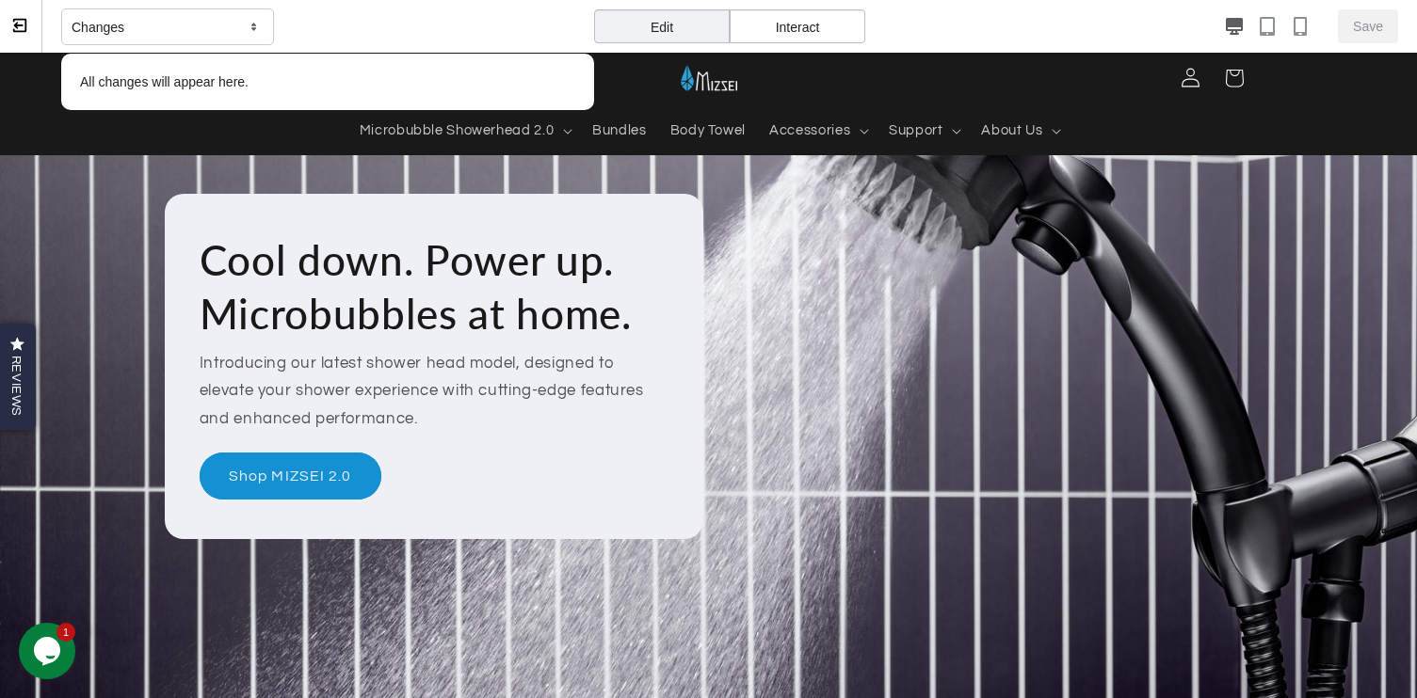
drag, startPoint x: 153, startPoint y: 83, endPoint x: 166, endPoint y: 77, distance: 13.5
click at [156, 83] on p "All changes will appear here." at bounding box center [328, 82] width 514 height 38
click at [800, 27] on div "Interact" at bounding box center [797, 26] width 136 height 34
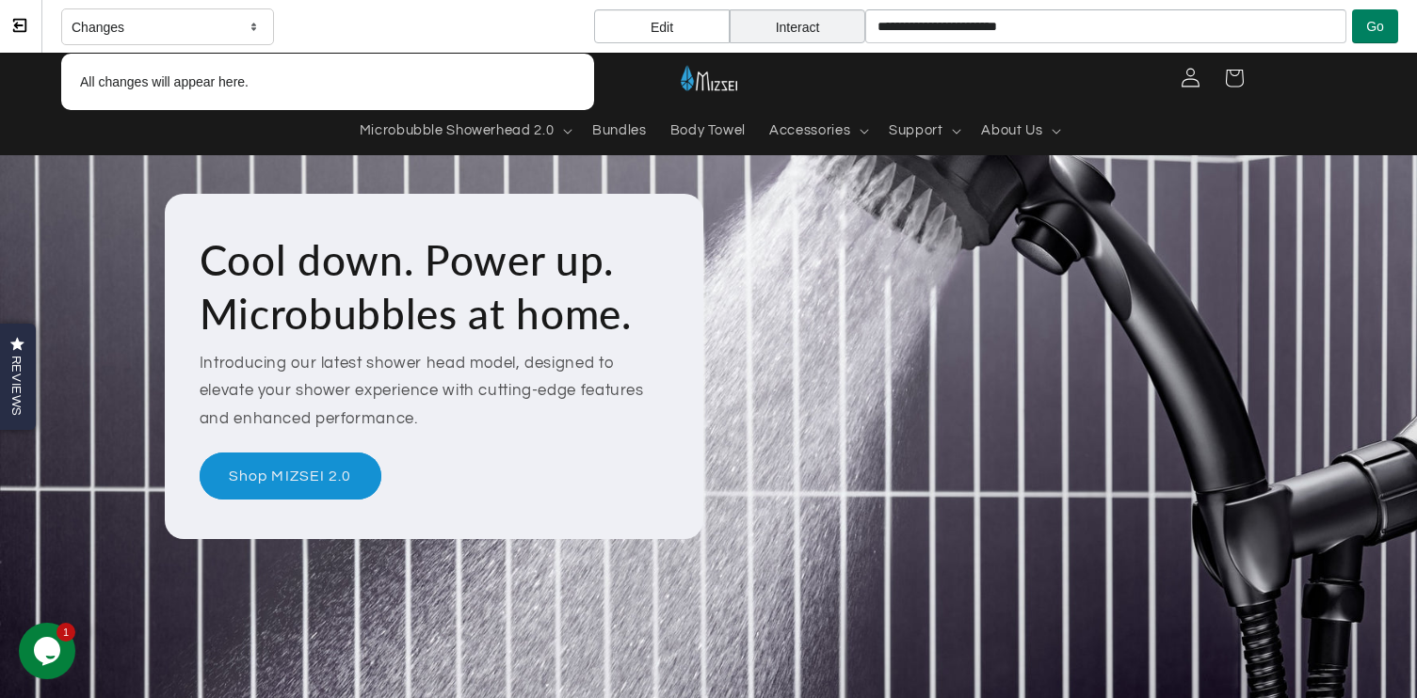
click at [677, 12] on div "Edit" at bounding box center [662, 26] width 136 height 34
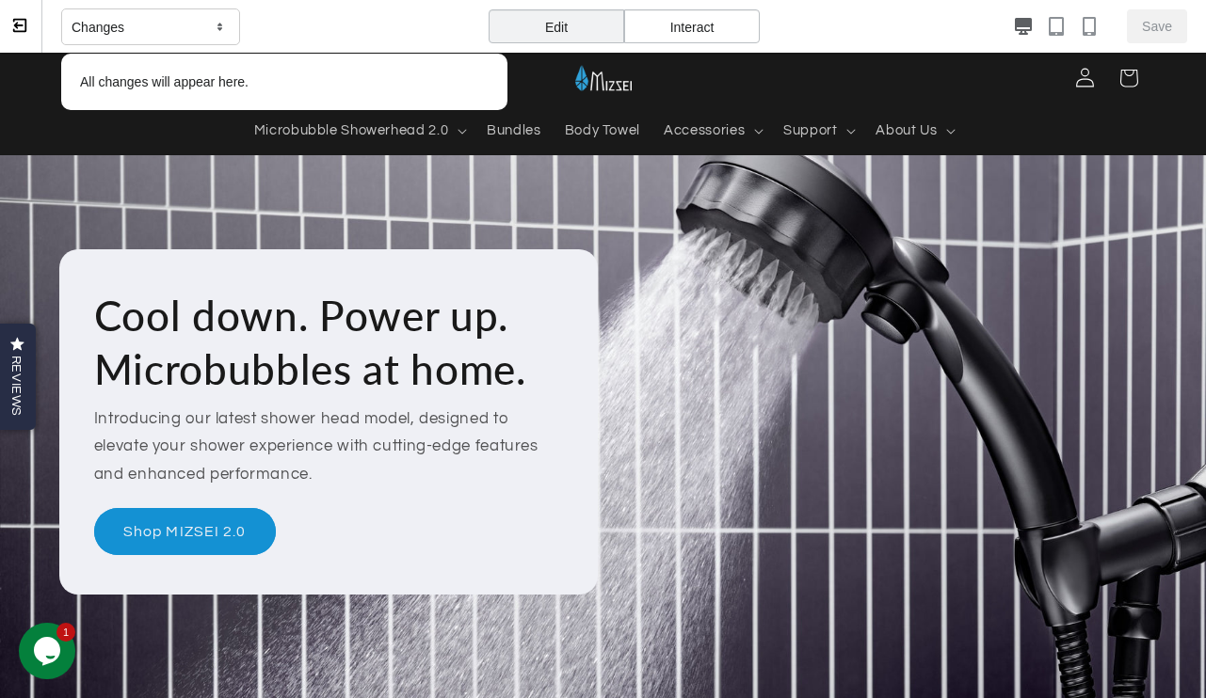
scroll to position [0, 0]
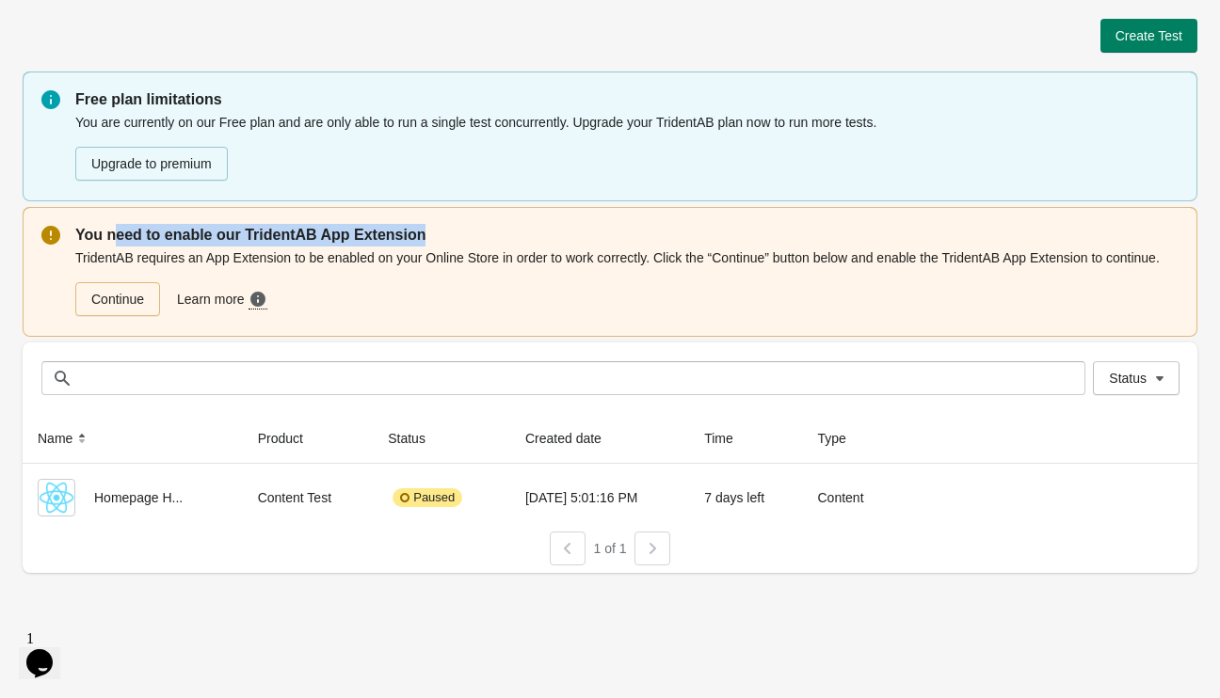
drag, startPoint x: 117, startPoint y: 236, endPoint x: 433, endPoint y: 236, distance: 316.2
click at [420, 237] on p "You need to enable our TridentAB App Extension" at bounding box center [626, 235] width 1103 height 23
click at [452, 236] on p "You need to enable our TridentAB App Extension" at bounding box center [626, 235] width 1103 height 23
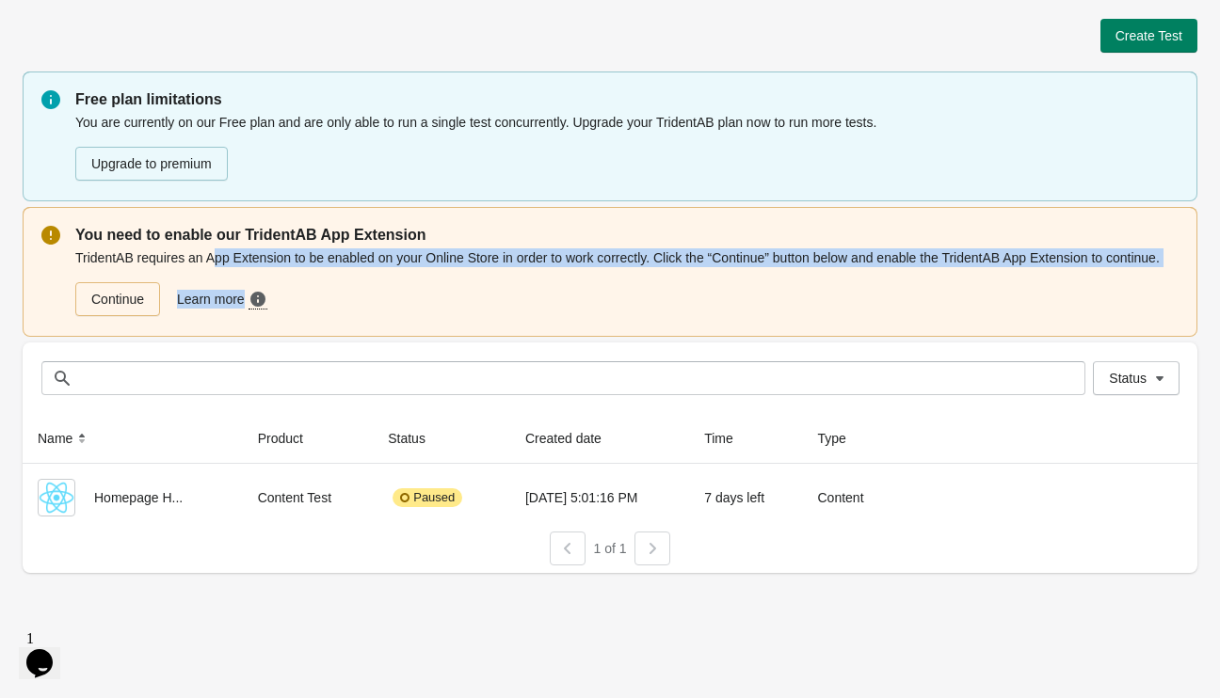
drag, startPoint x: 208, startPoint y: 256, endPoint x: 680, endPoint y: 269, distance: 472.7
click at [680, 269] on div "TridentAB requires an App Extension to be enabled on your Online Store in order…" at bounding box center [626, 283] width 1103 height 72
click at [112, 296] on link "Continue" at bounding box center [117, 299] width 85 height 34
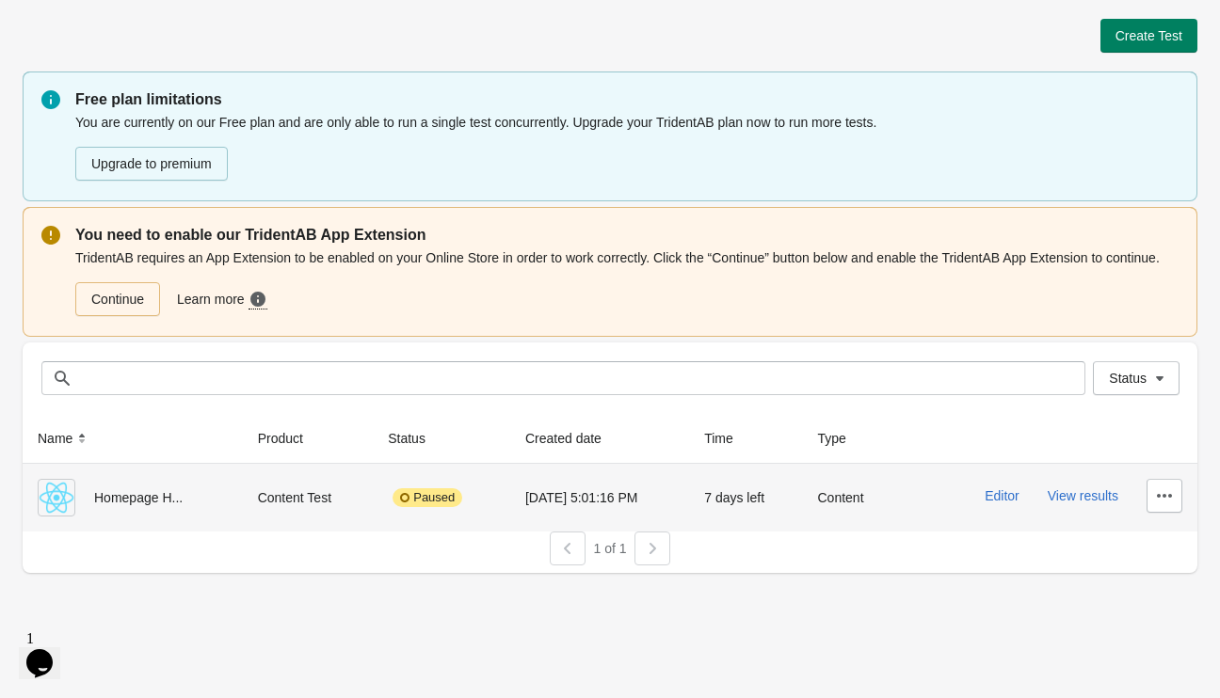
click at [133, 498] on div "Homepage H..." at bounding box center [133, 498] width 190 height 38
click at [69, 495] on img at bounding box center [57, 498] width 38 height 38
click at [51, 497] on img at bounding box center [57, 498] width 38 height 38
click at [986, 492] on button "Editor" at bounding box center [1002, 495] width 35 height 15
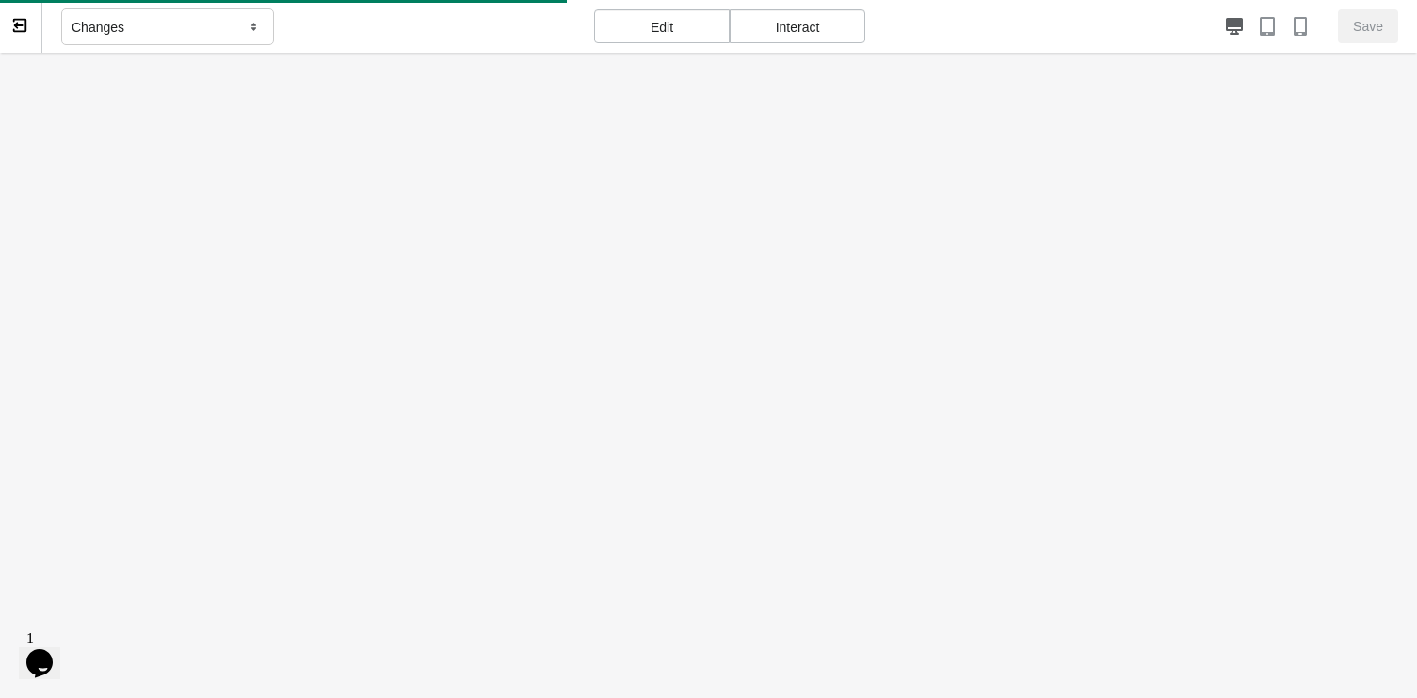
click at [187, 30] on div "Changes" at bounding box center [167, 27] width 213 height 38
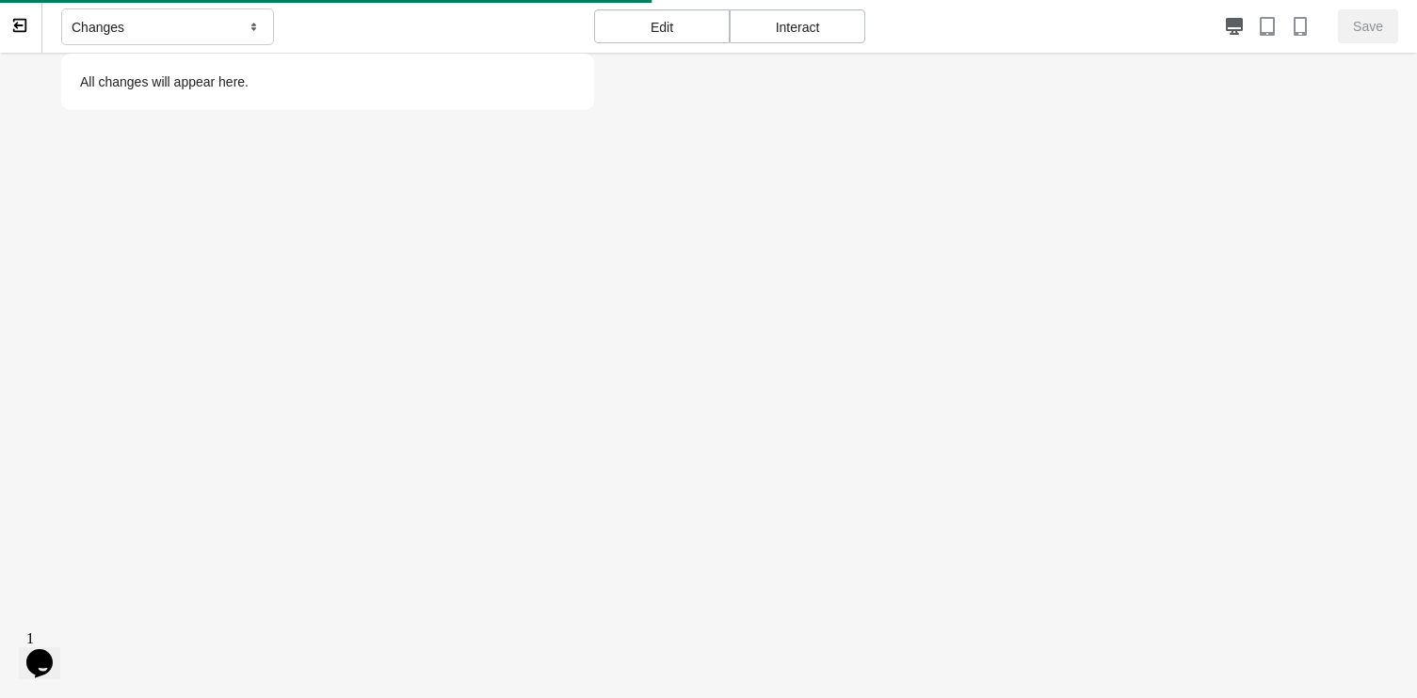
click at [190, 30] on div "Changes" at bounding box center [167, 27] width 213 height 38
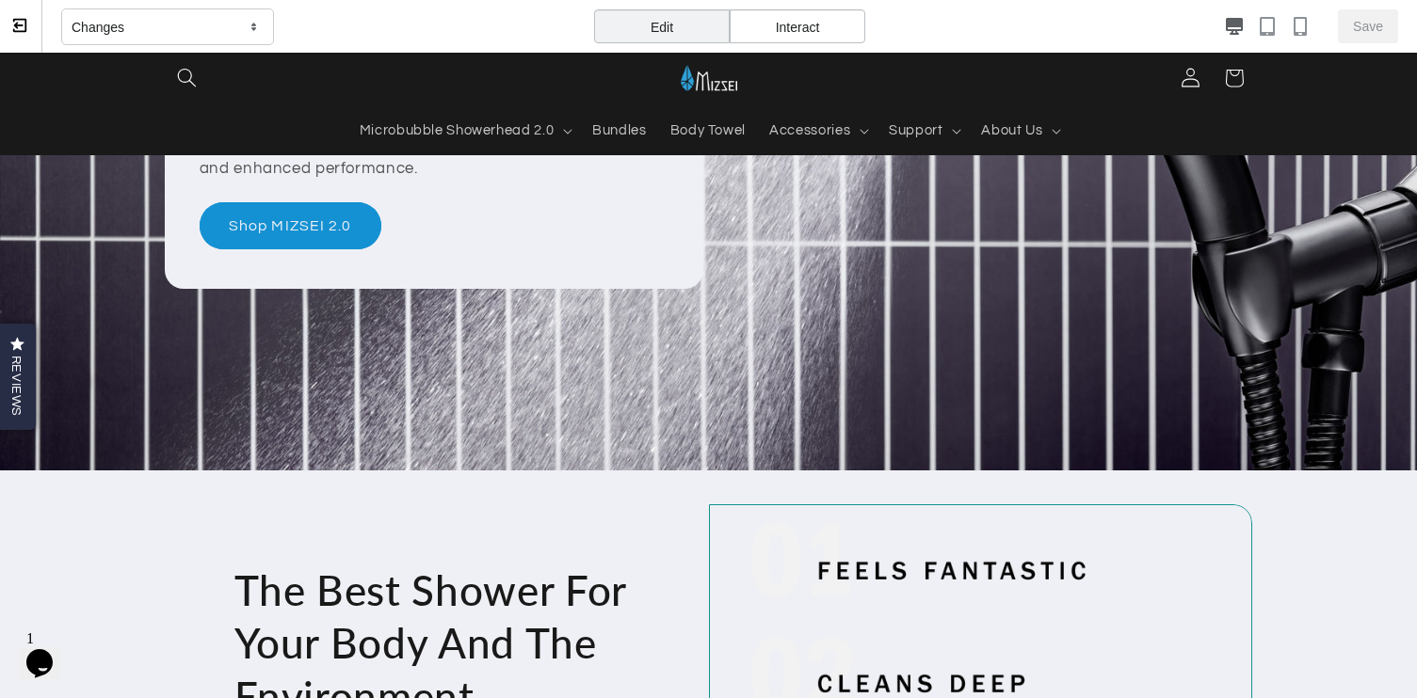
scroll to position [276, 0]
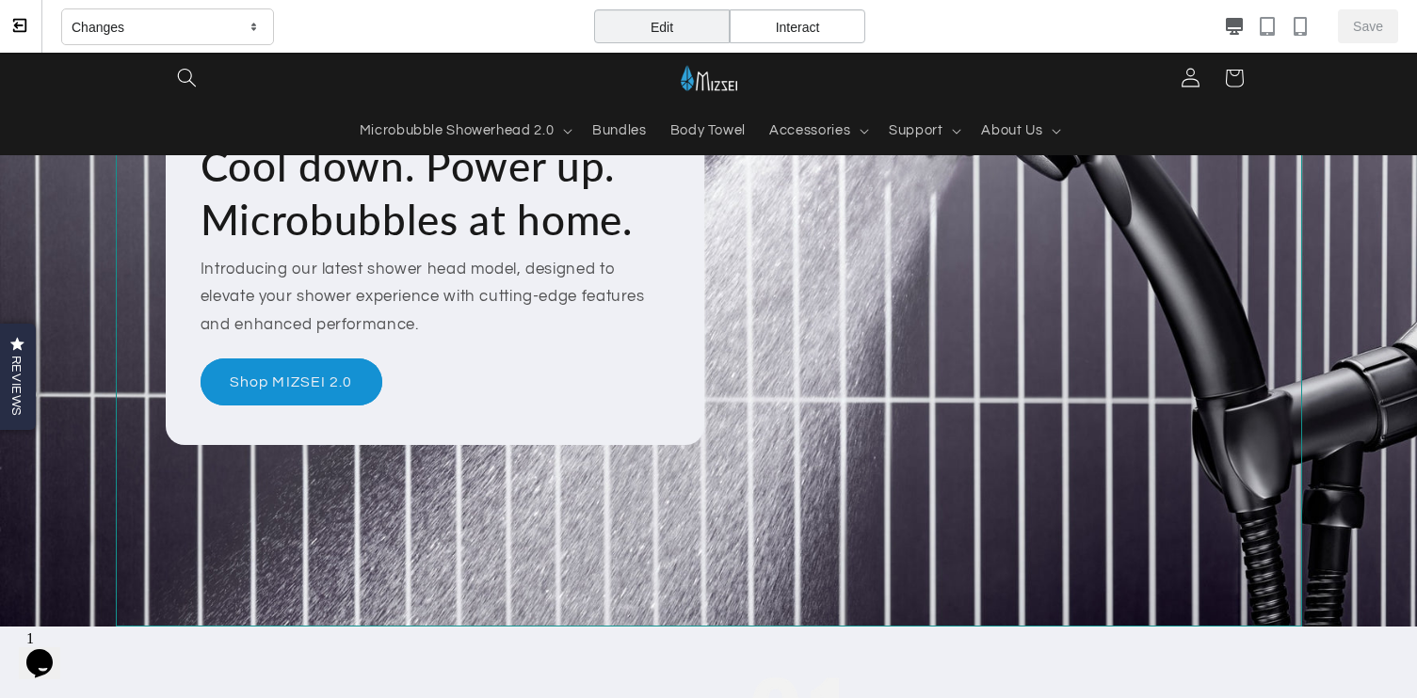
click at [873, 364] on div "Cool down. Power up. Microbubbles at home. Introducing our latest shower head m…" at bounding box center [709, 272] width 1186 height 709
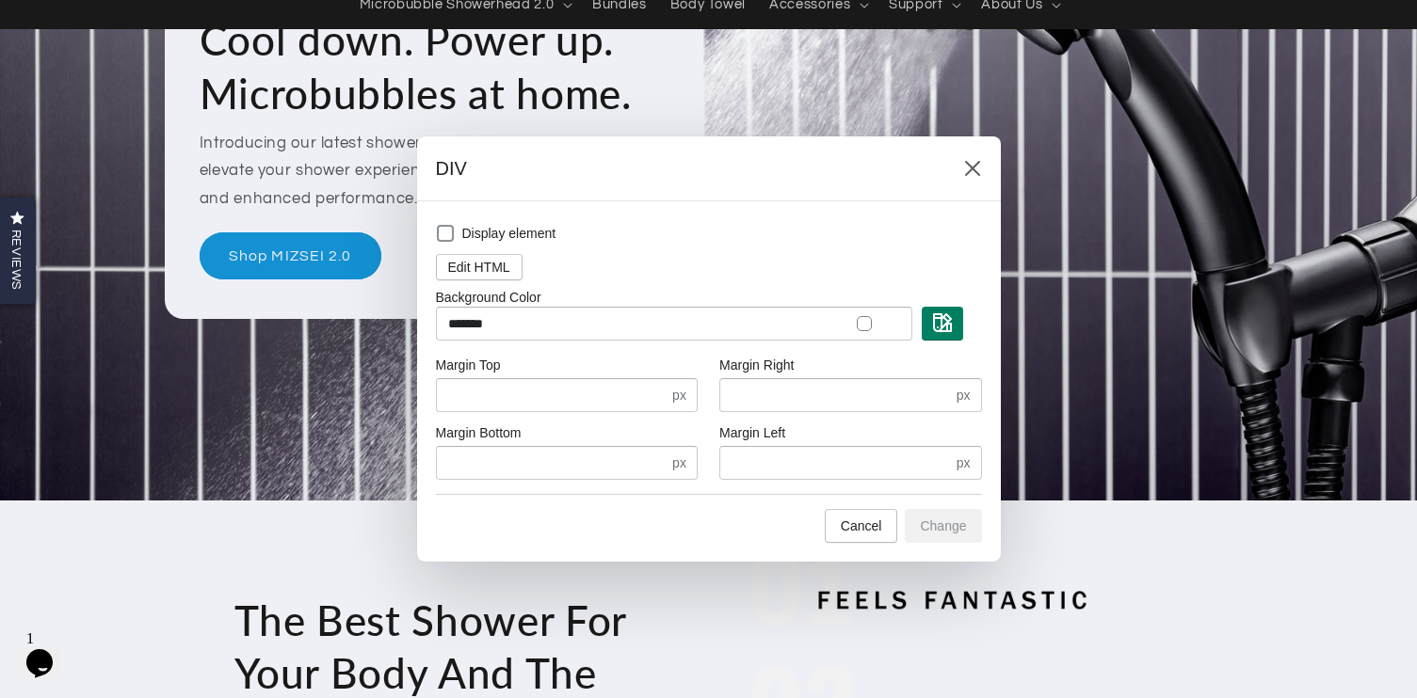
scroll to position [296, 0]
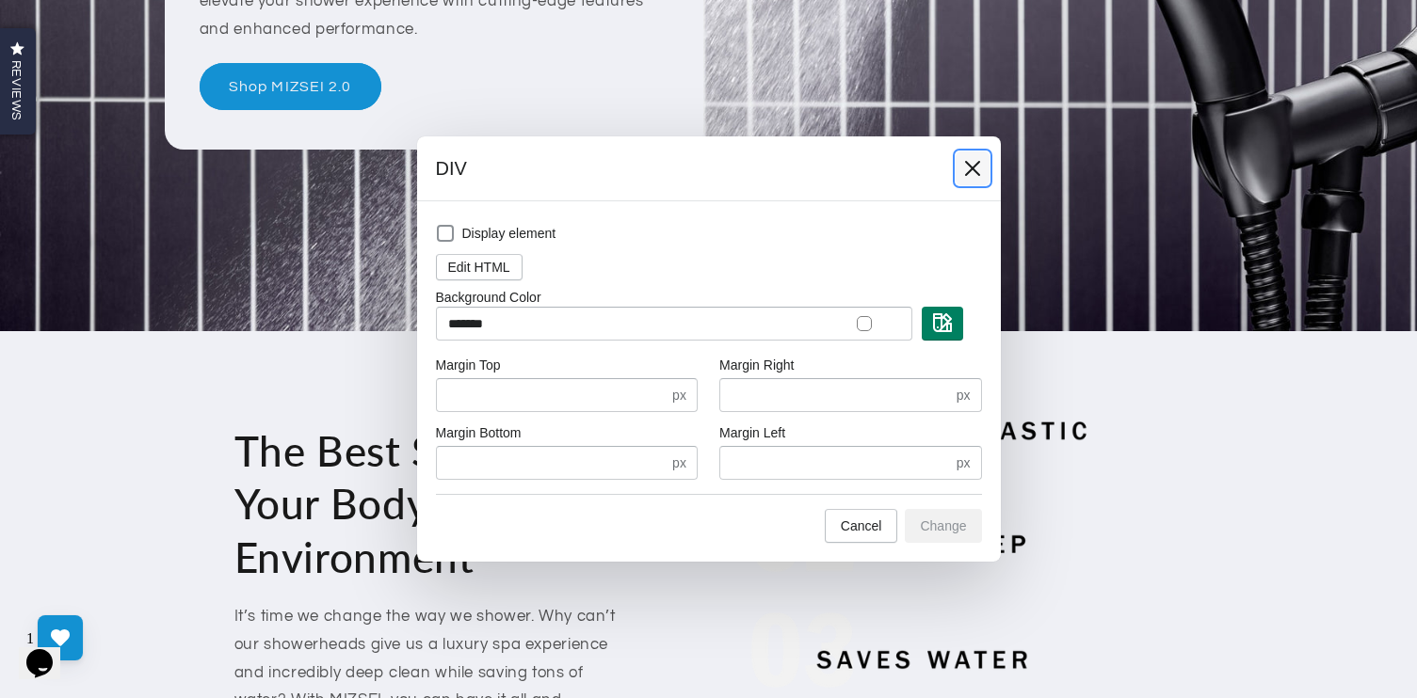
click at [962, 158] on button at bounding box center [972, 169] width 34 height 34
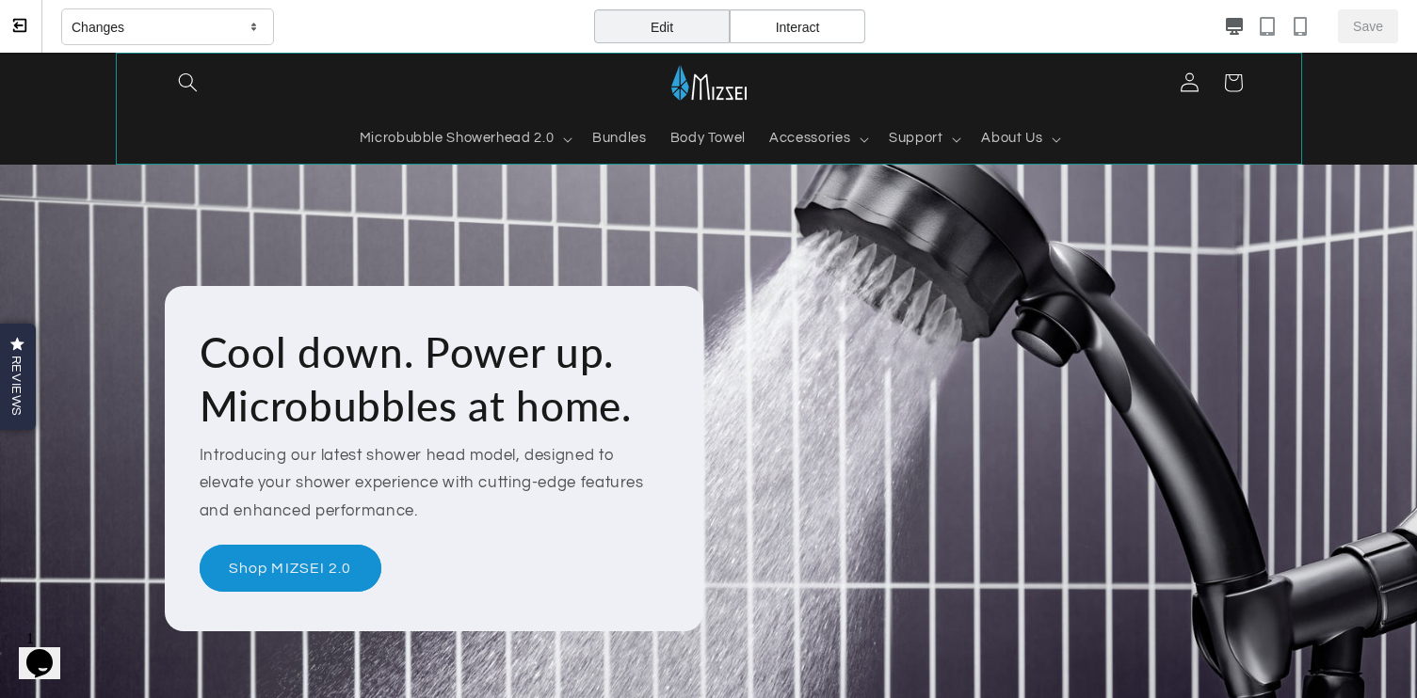
scroll to position [0, 0]
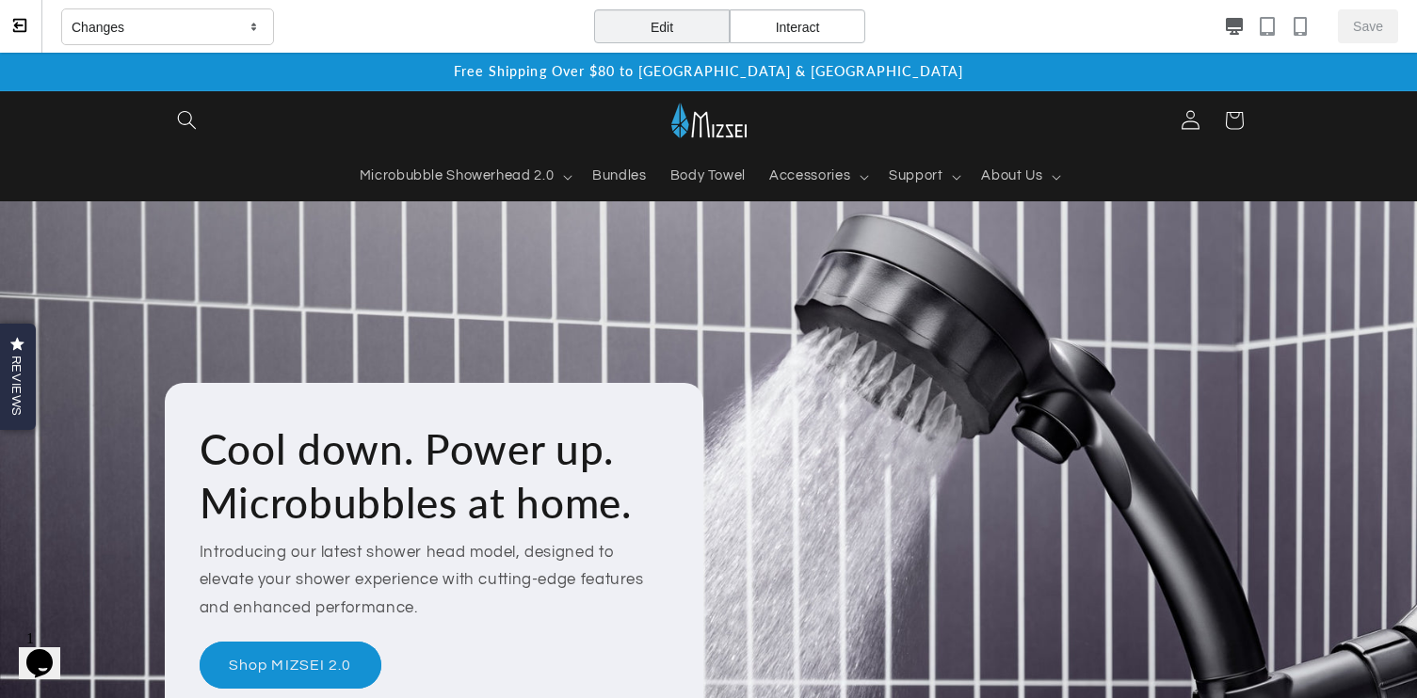
click at [675, 20] on div "Edit" at bounding box center [662, 26] width 136 height 34
drag, startPoint x: 710, startPoint y: 21, endPoint x: 731, endPoint y: 23, distance: 21.7
click at [711, 21] on div "Edit" at bounding box center [662, 26] width 136 height 34
click at [794, 25] on div "Interact" at bounding box center [797, 26] width 136 height 34
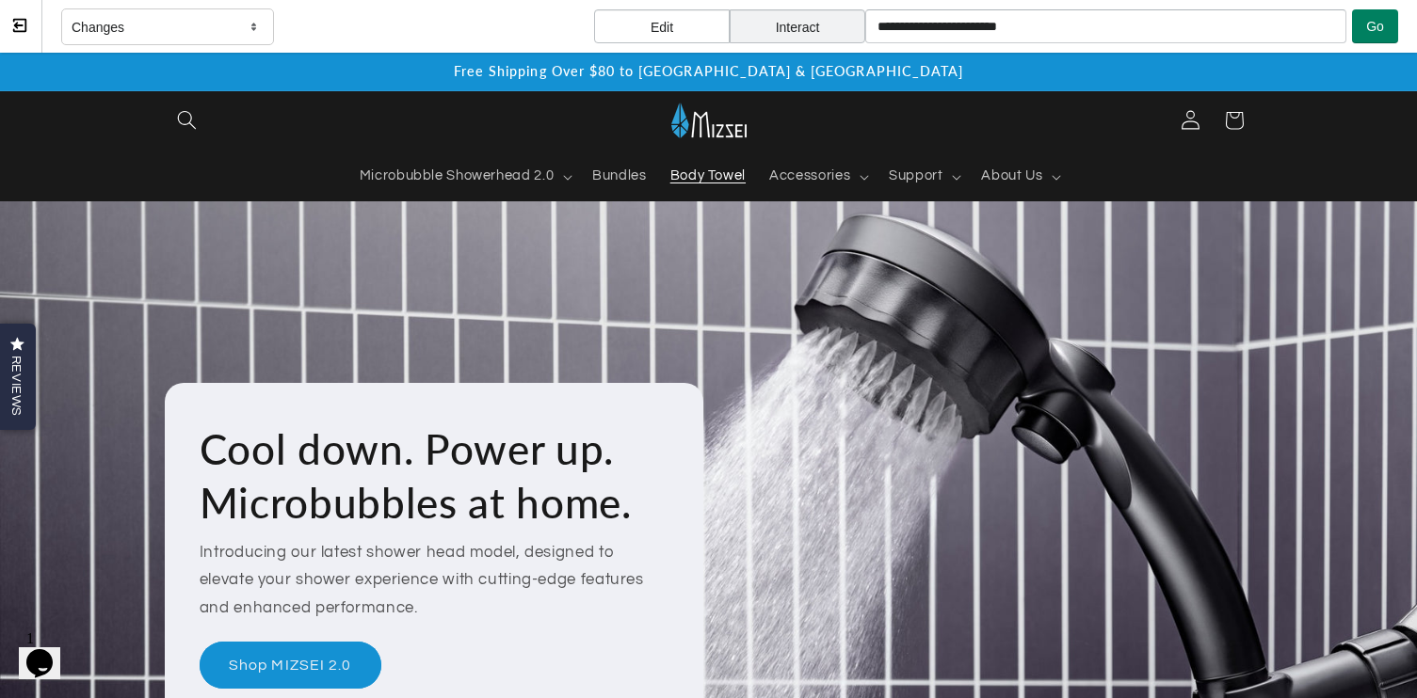
click at [706, 176] on span "Body Towel" at bounding box center [707, 177] width 75 height 18
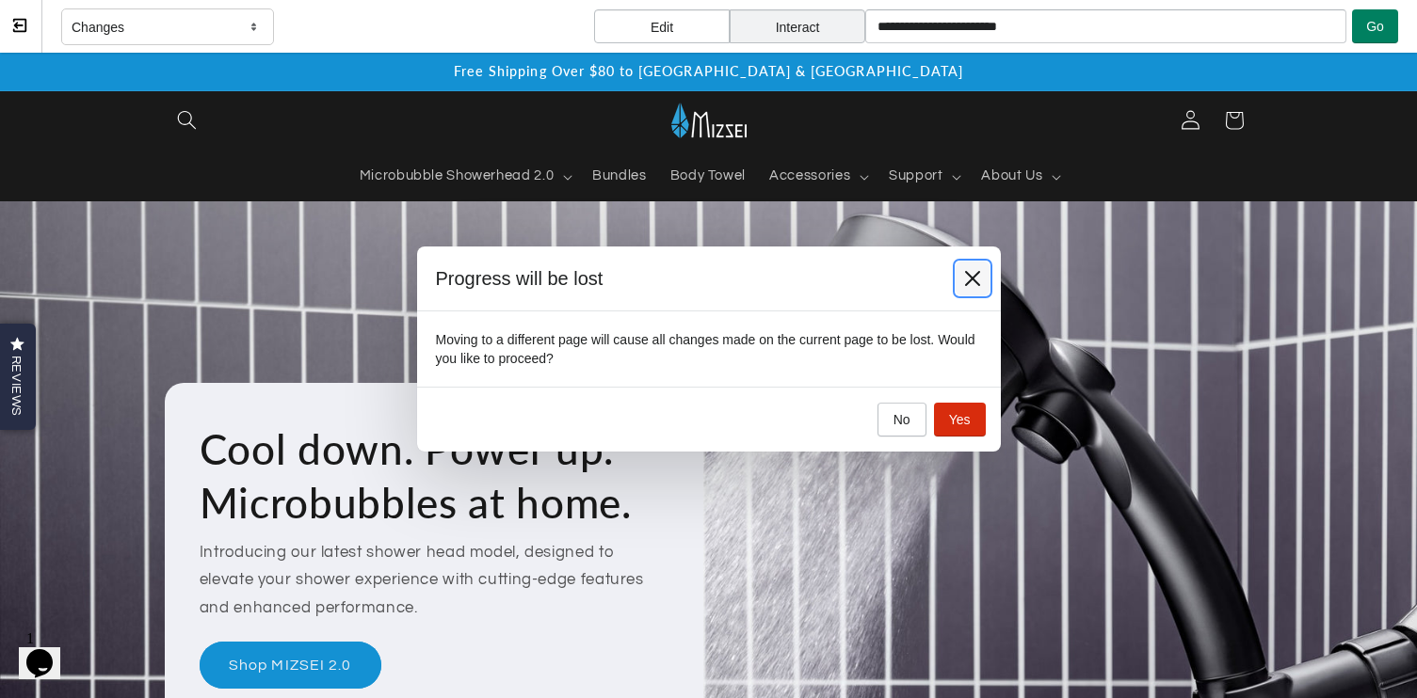
drag, startPoint x: 971, startPoint y: 272, endPoint x: 950, endPoint y: 202, distance: 72.9
click at [971, 272] on icon at bounding box center [972, 278] width 19 height 19
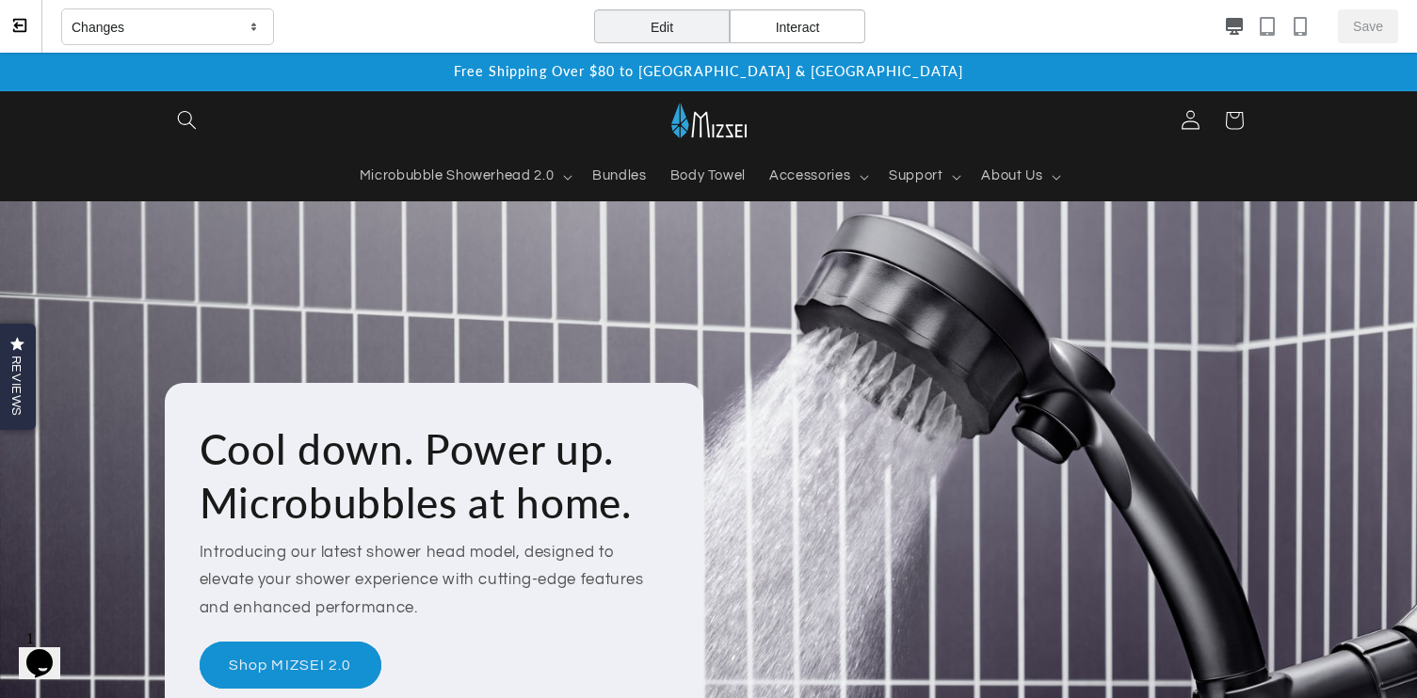
click at [666, 21] on div "Edit" at bounding box center [662, 26] width 136 height 34
click at [175, 24] on div "Changes" at bounding box center [167, 27] width 213 height 38
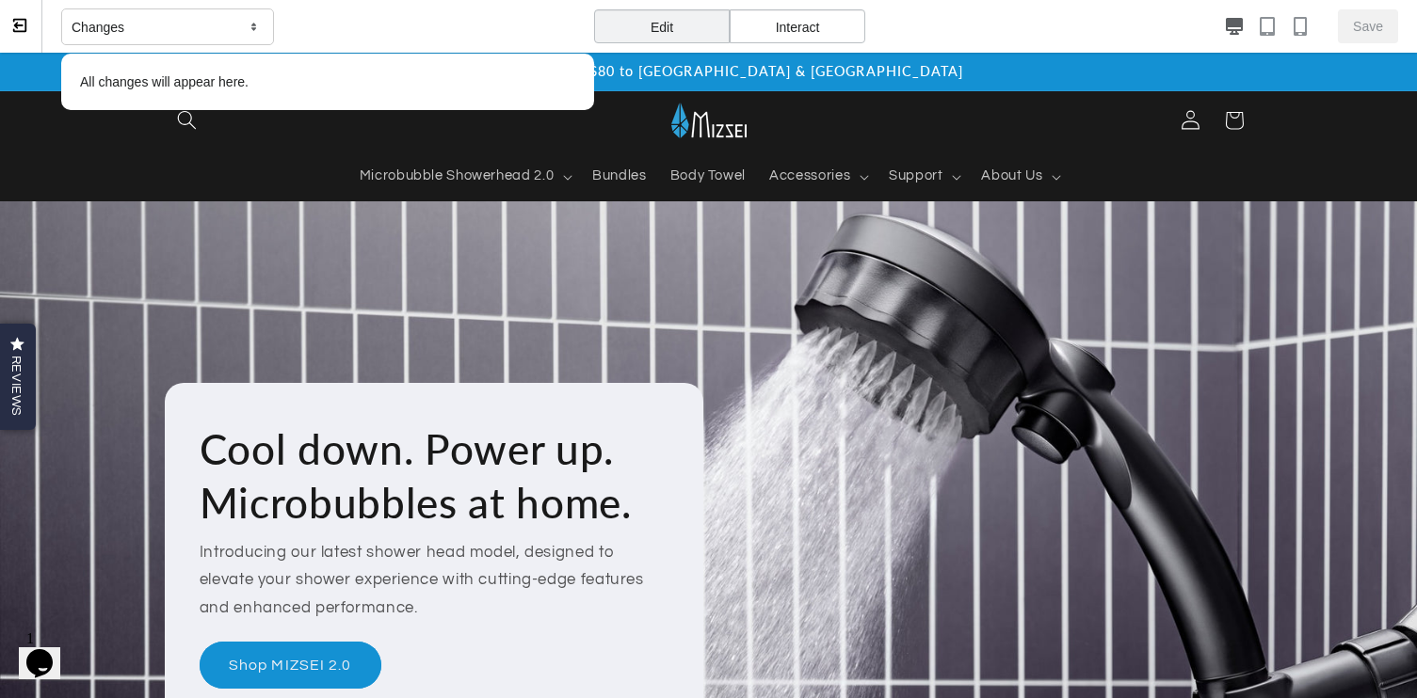
click at [188, 96] on p "All changes will appear here." at bounding box center [328, 82] width 514 height 38
click at [218, 85] on p "All changes will appear here." at bounding box center [328, 82] width 514 height 38
click at [555, 33] on div "Changes All changes will appear here." at bounding box center [327, 27] width 533 height 54
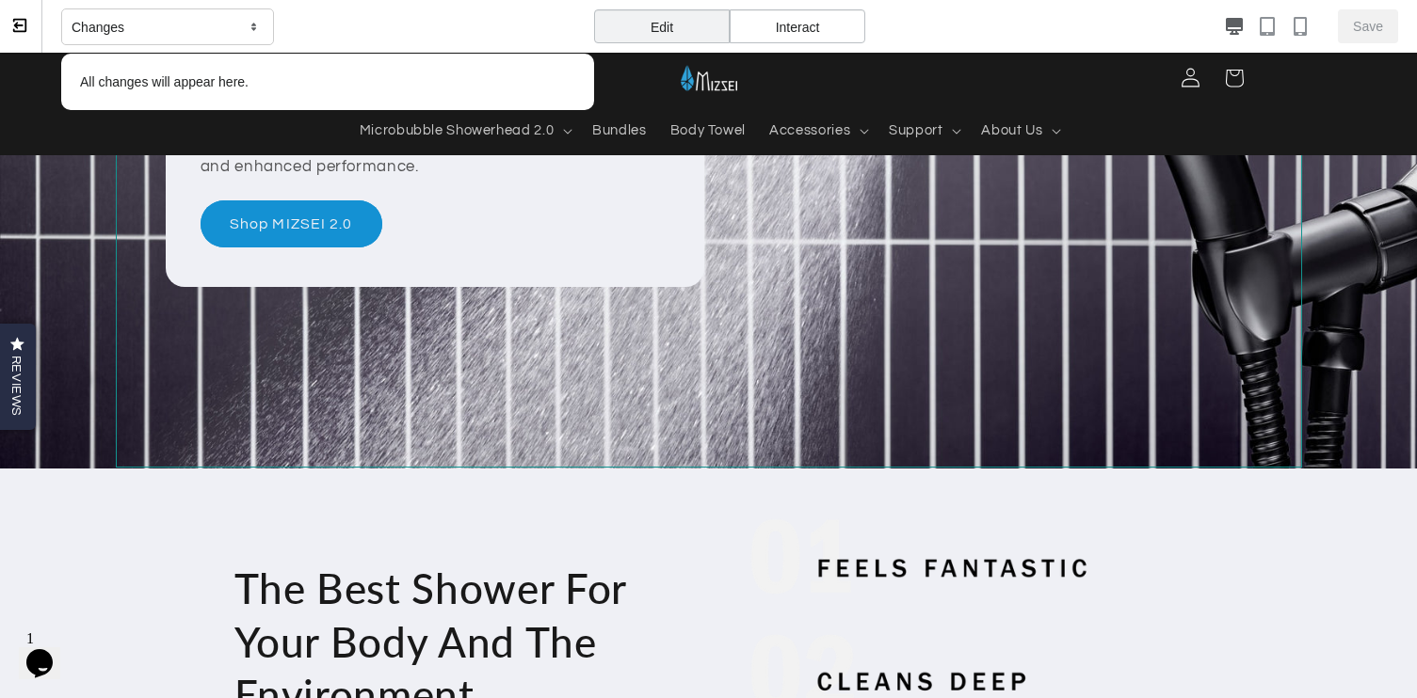
scroll to position [464, 0]
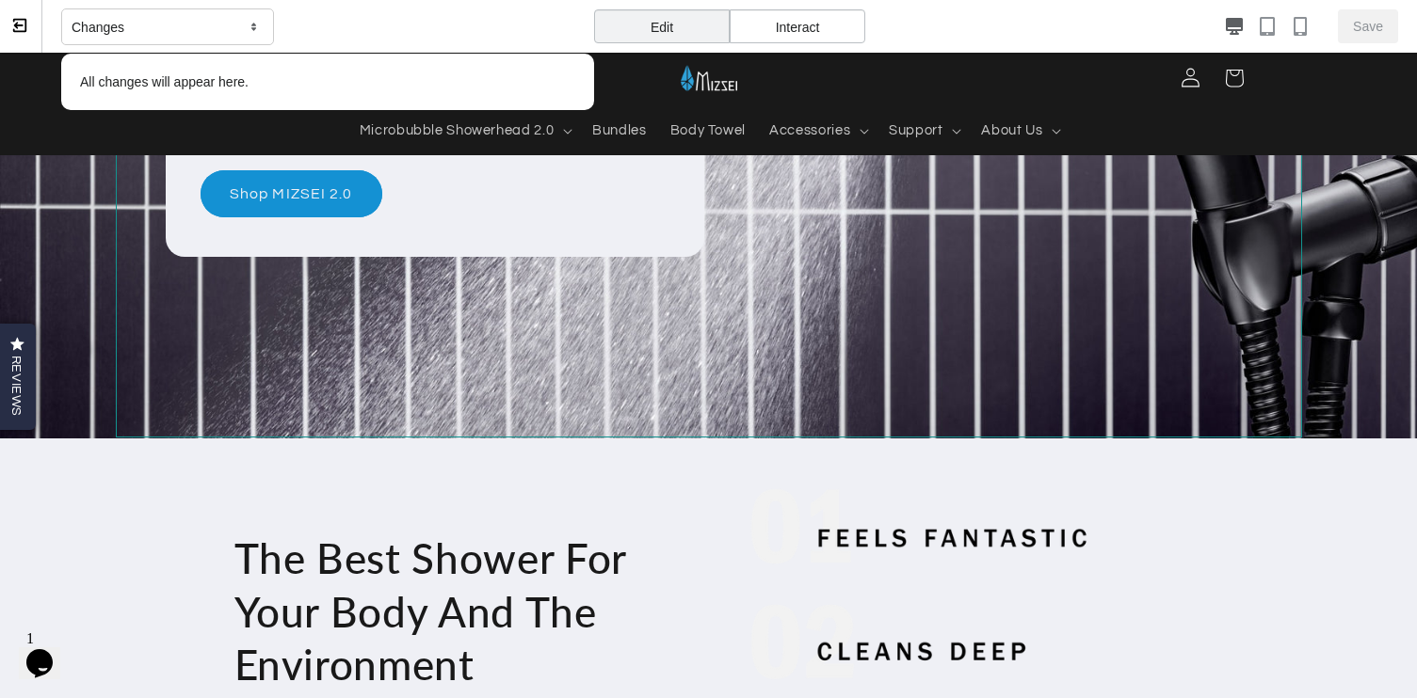
click at [826, 357] on div "Cool down. Power up. Microbubbles at home. Introducing our latest shower head m…" at bounding box center [709, 84] width 1186 height 709
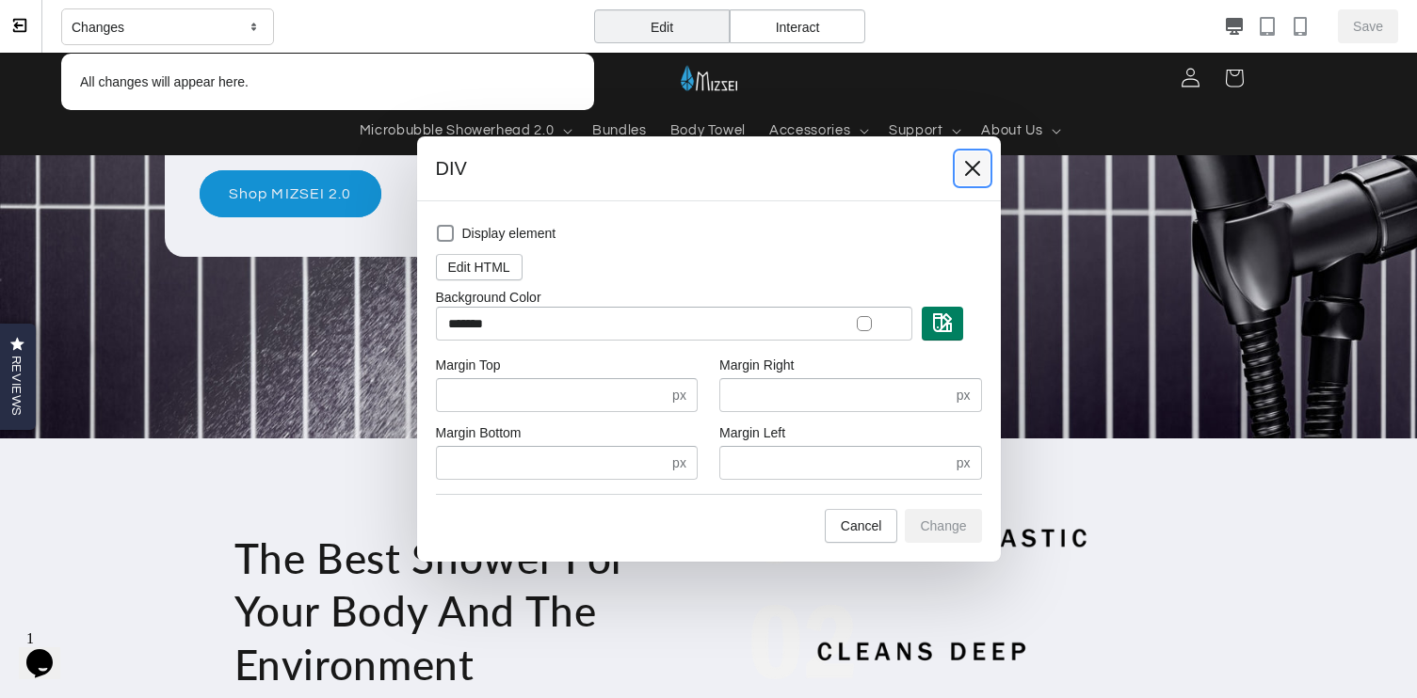
click at [963, 165] on icon at bounding box center [972, 168] width 19 height 19
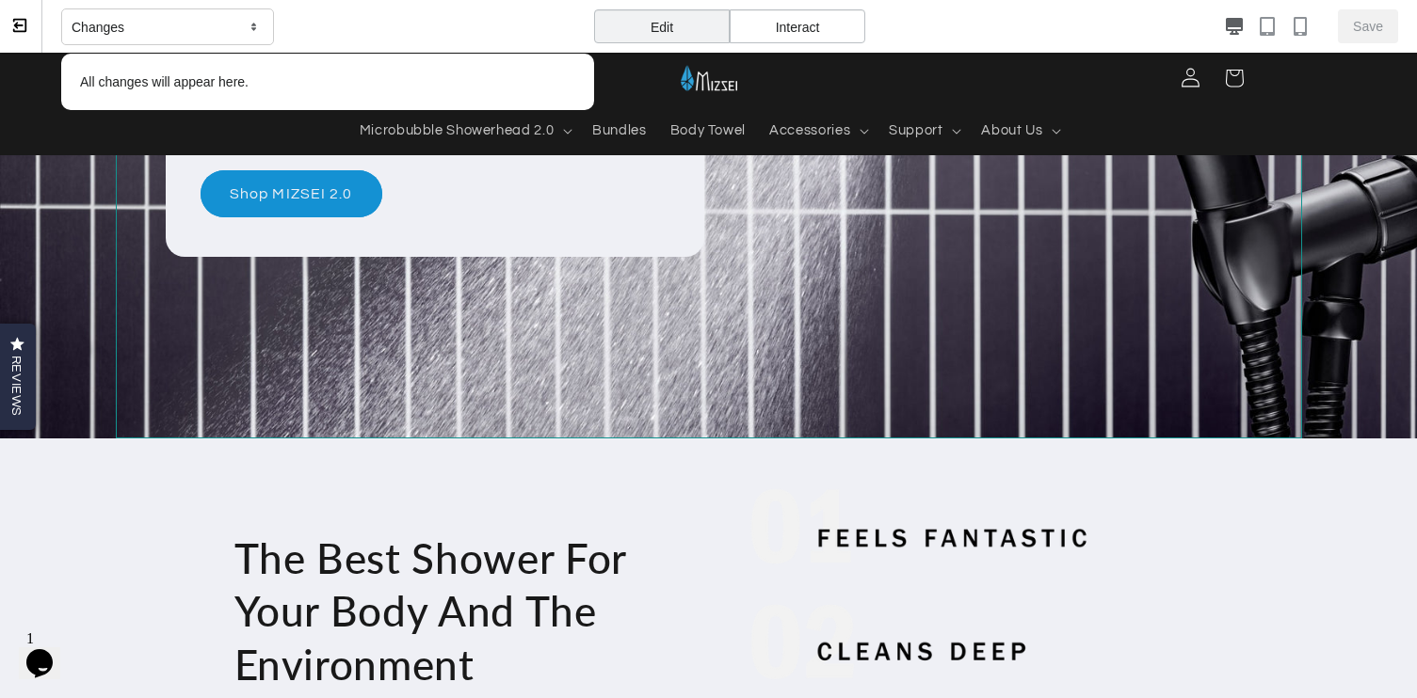
drag, startPoint x: 757, startPoint y: 377, endPoint x: 435, endPoint y: 11, distance: 487.5
click at [433, 11] on div "Changes All changes will appear here." at bounding box center [327, 27] width 533 height 54
click at [615, 14] on div "Edit" at bounding box center [662, 26] width 136 height 34
click at [655, 26] on div "Edit" at bounding box center [662, 26] width 136 height 34
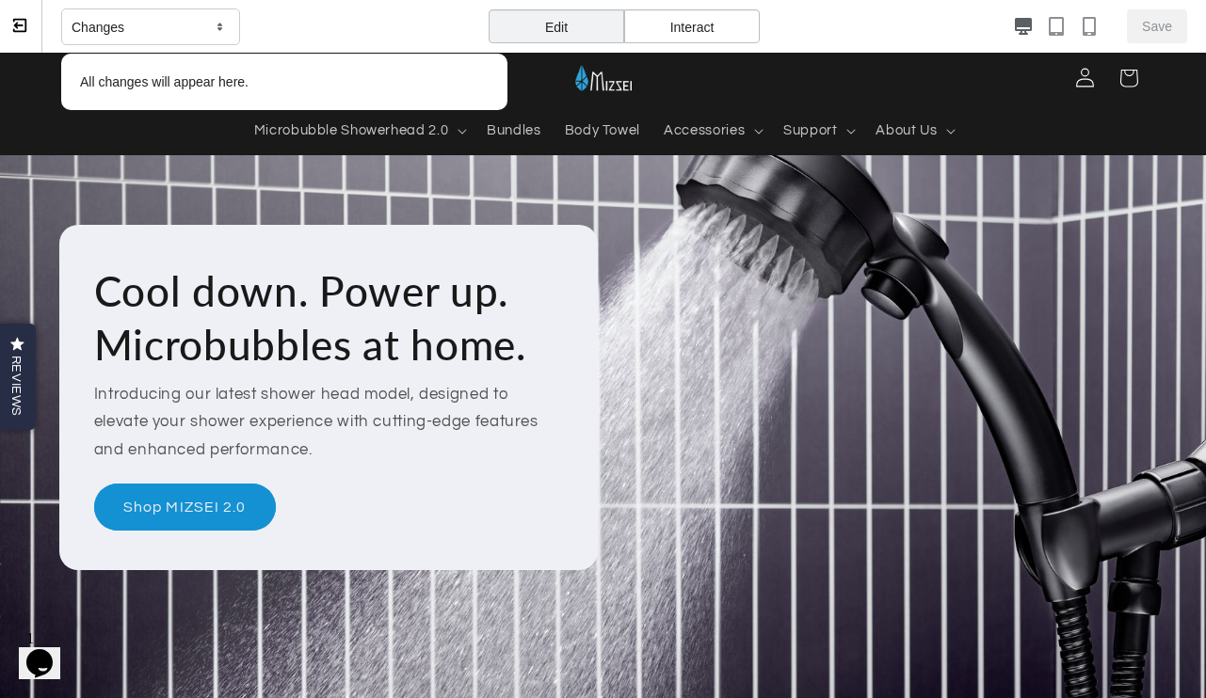
scroll to position [87, 0]
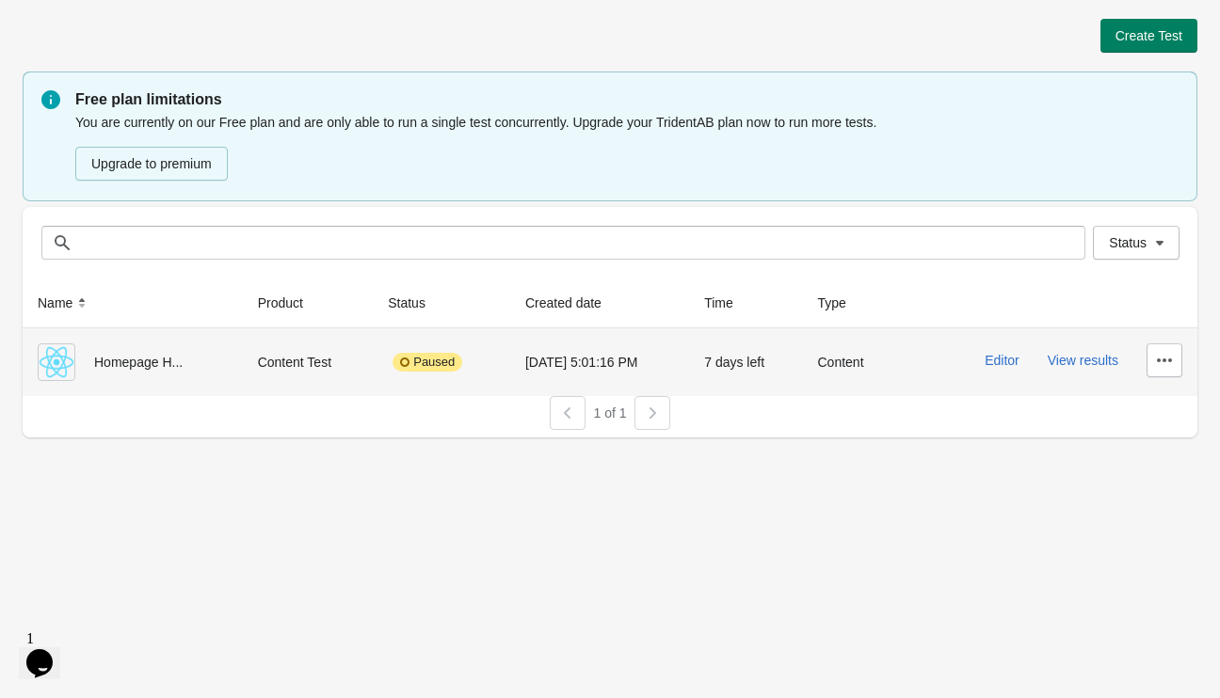
click at [68, 365] on img at bounding box center [57, 363] width 38 height 38
click at [144, 365] on div "Homepage H..." at bounding box center [133, 363] width 190 height 38
click at [1012, 361] on button "Editor" at bounding box center [1002, 360] width 35 height 15
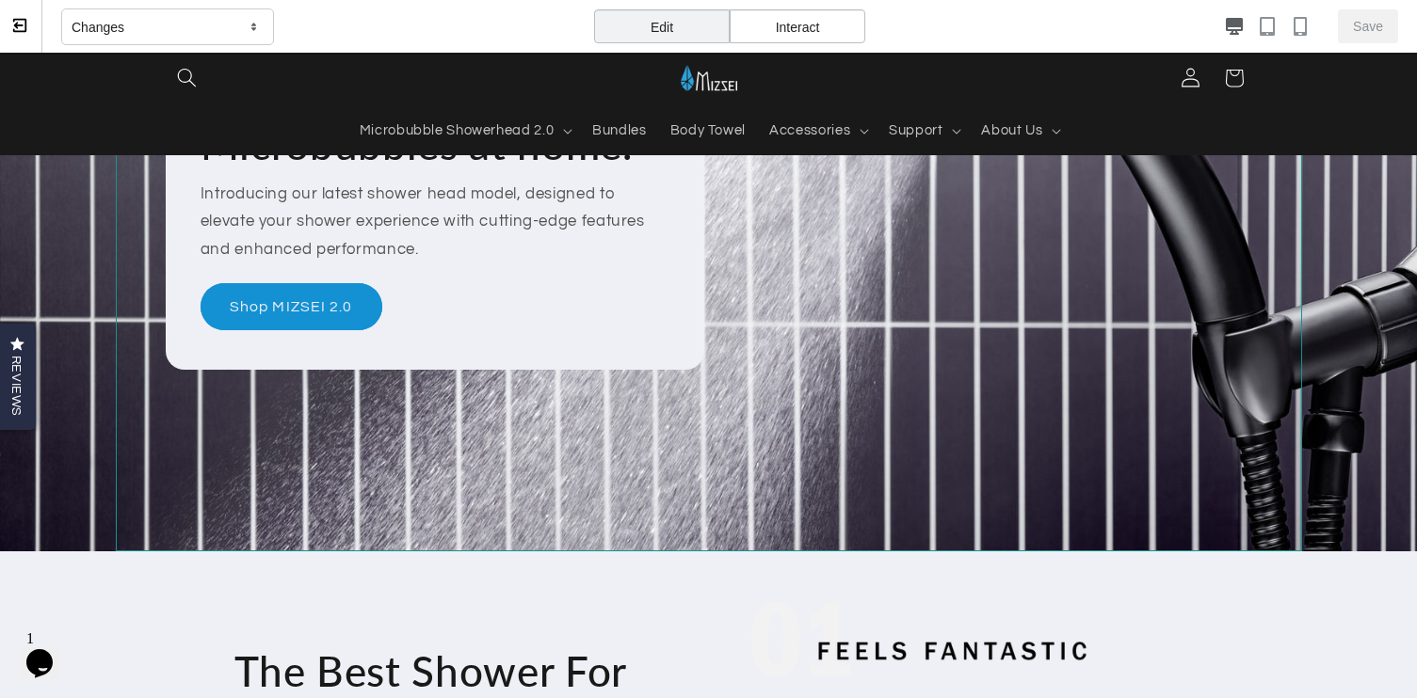
scroll to position [370, 0]
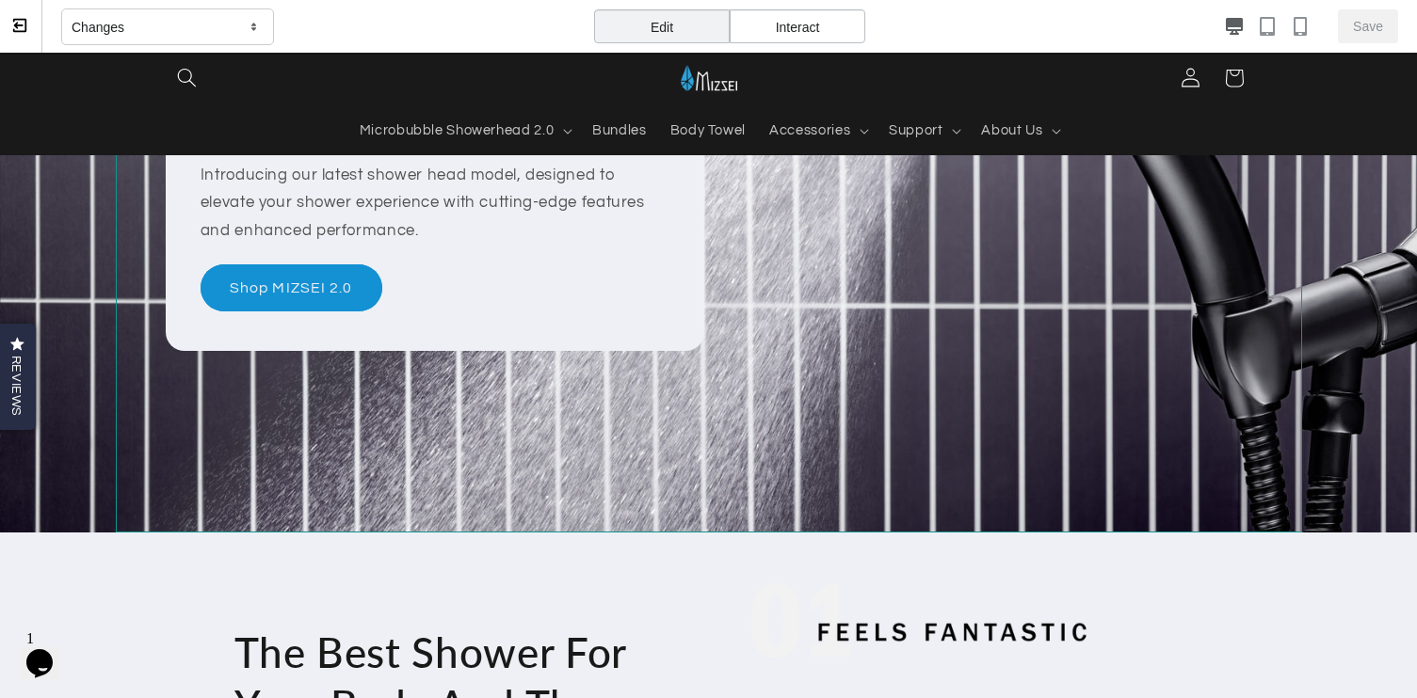
click at [788, 407] on div "Cool down. Power up. Microbubbles at home. Introducing our latest shower head m…" at bounding box center [709, 178] width 1186 height 709
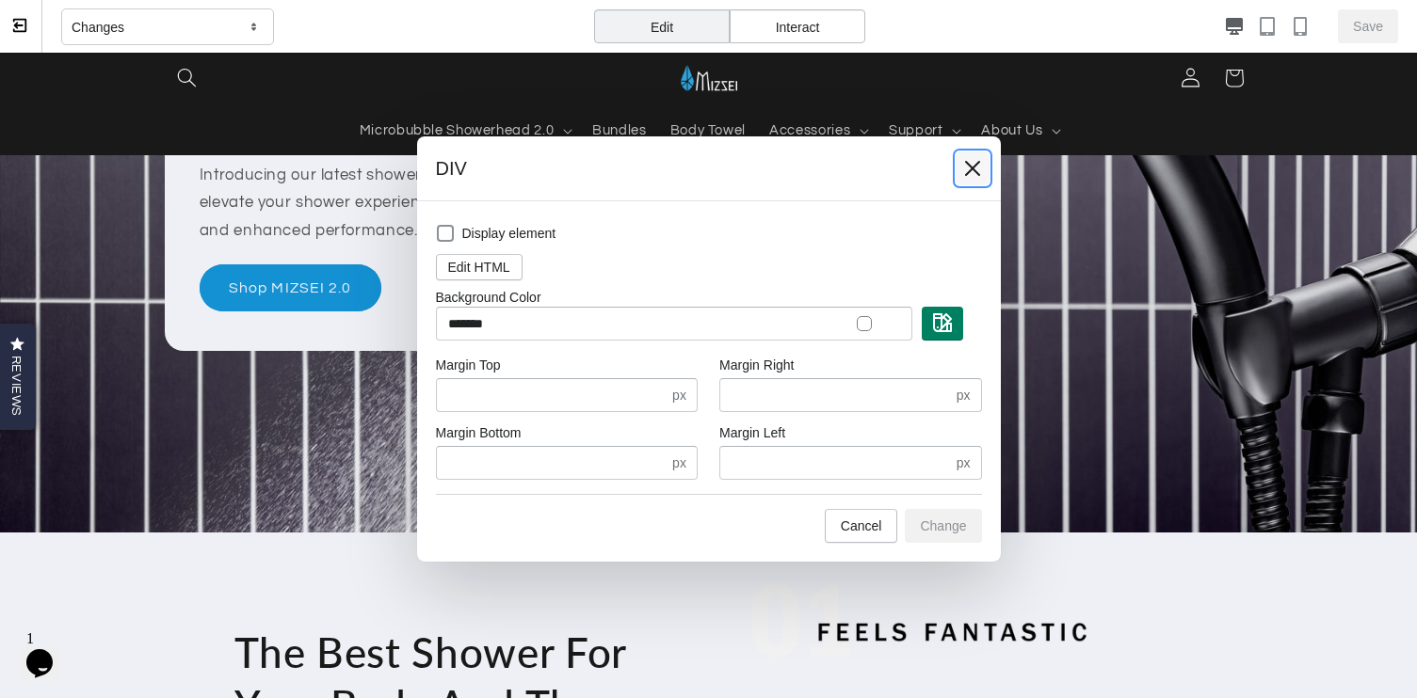
click at [987, 172] on button at bounding box center [972, 169] width 34 height 34
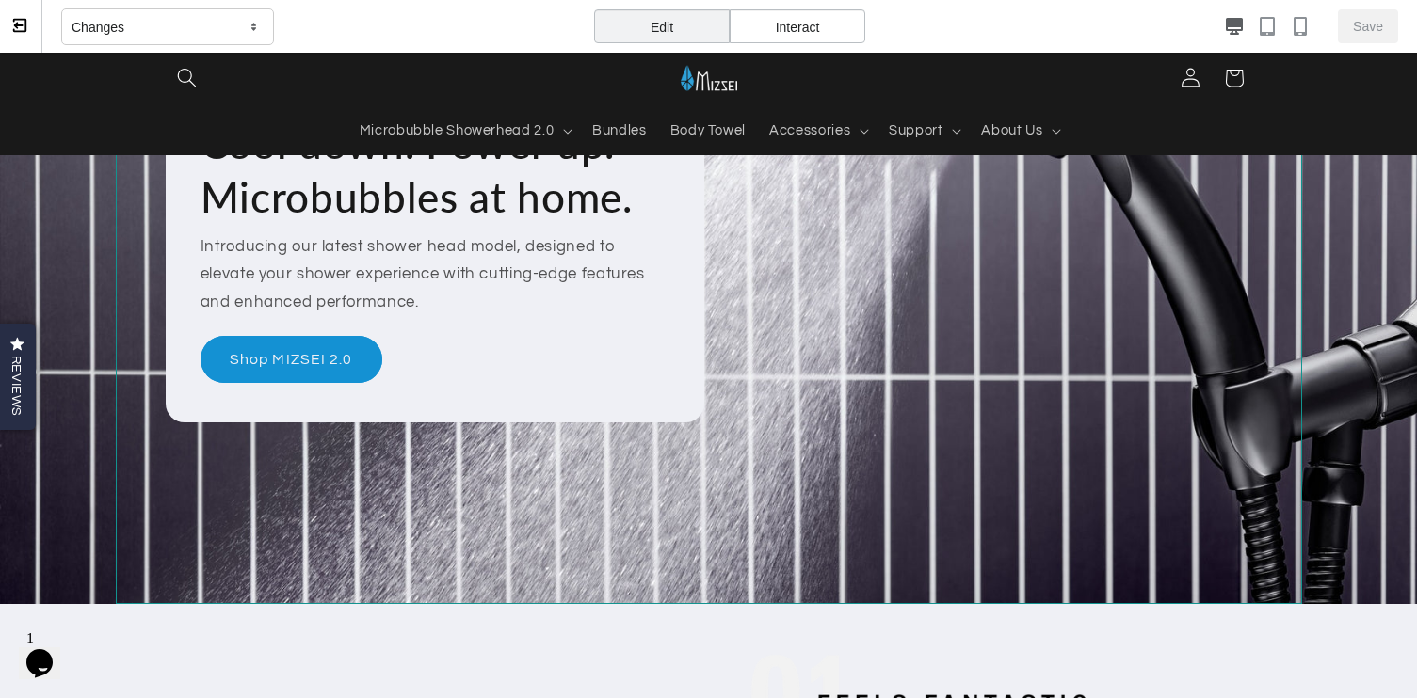
scroll to position [466, 0]
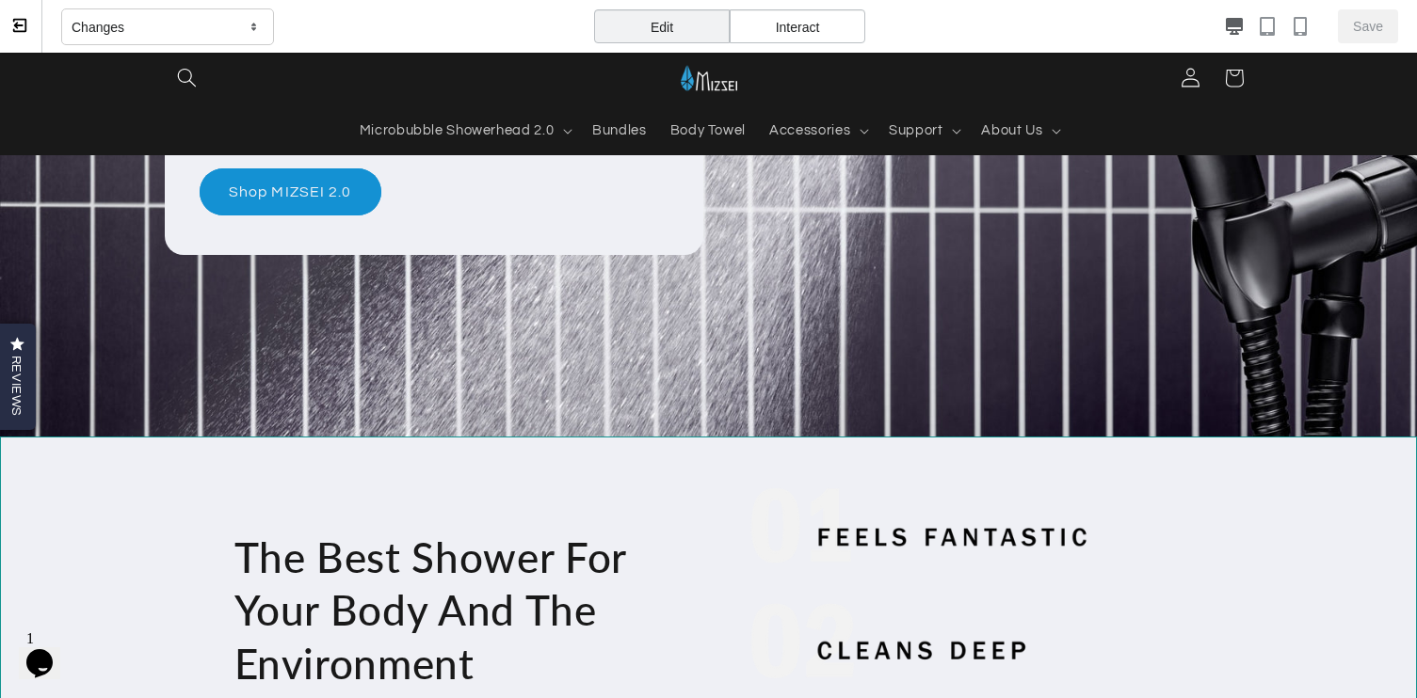
click at [67, 473] on div "The Best Shower For Your Body And The Environment It’s time we change the way w…" at bounding box center [708, 688] width 1417 height 502
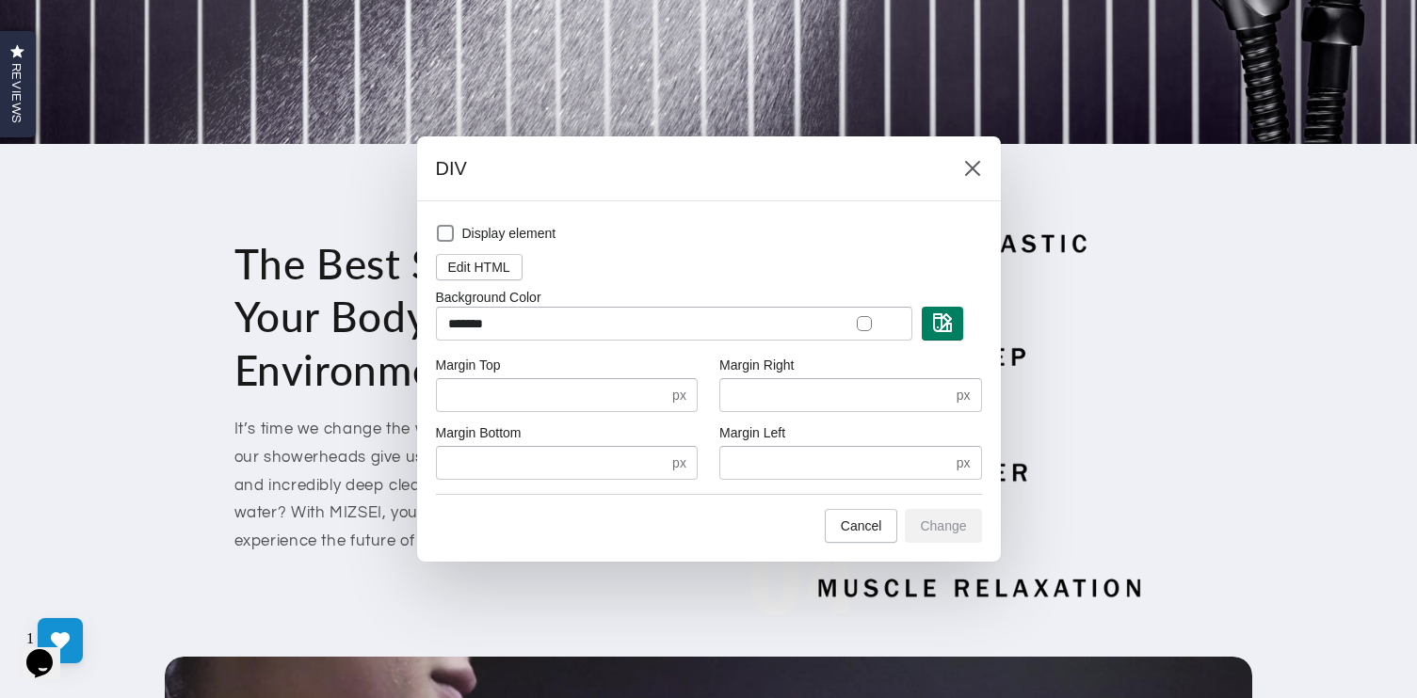
scroll to position [296, 0]
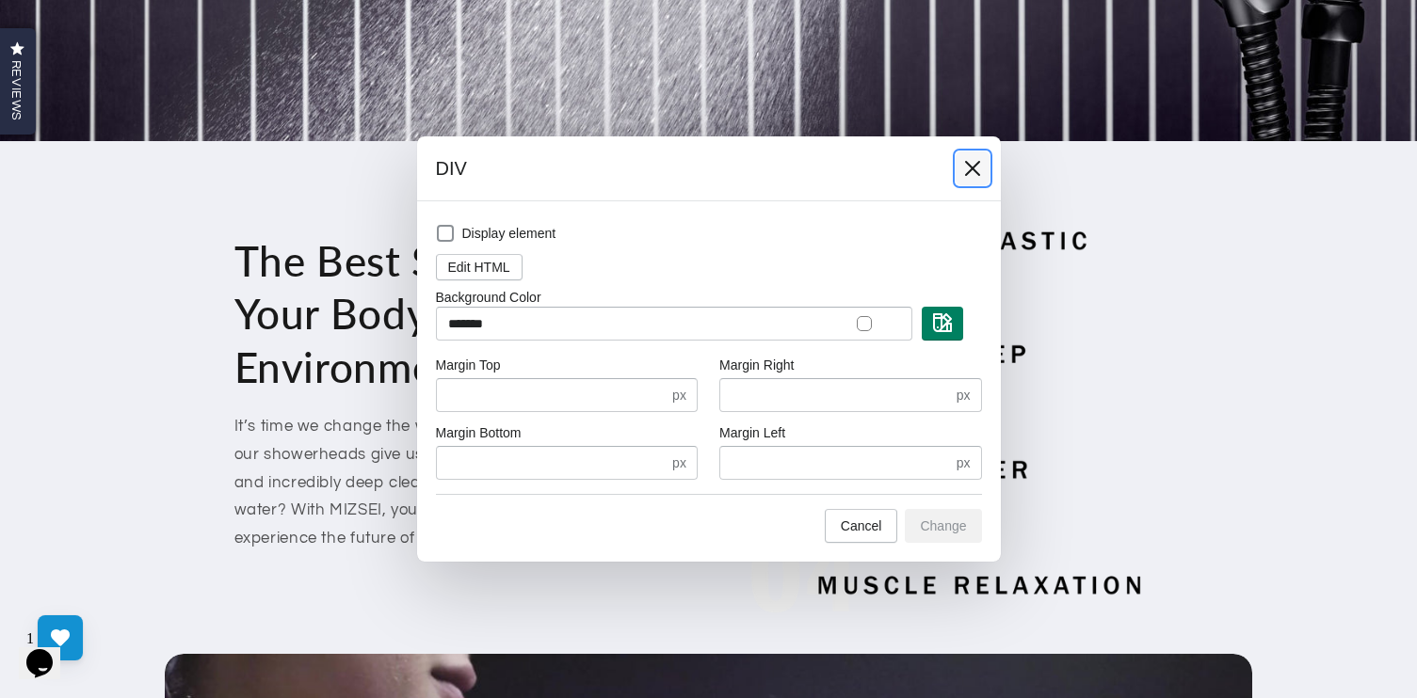
click at [969, 168] on icon at bounding box center [972, 168] width 19 height 19
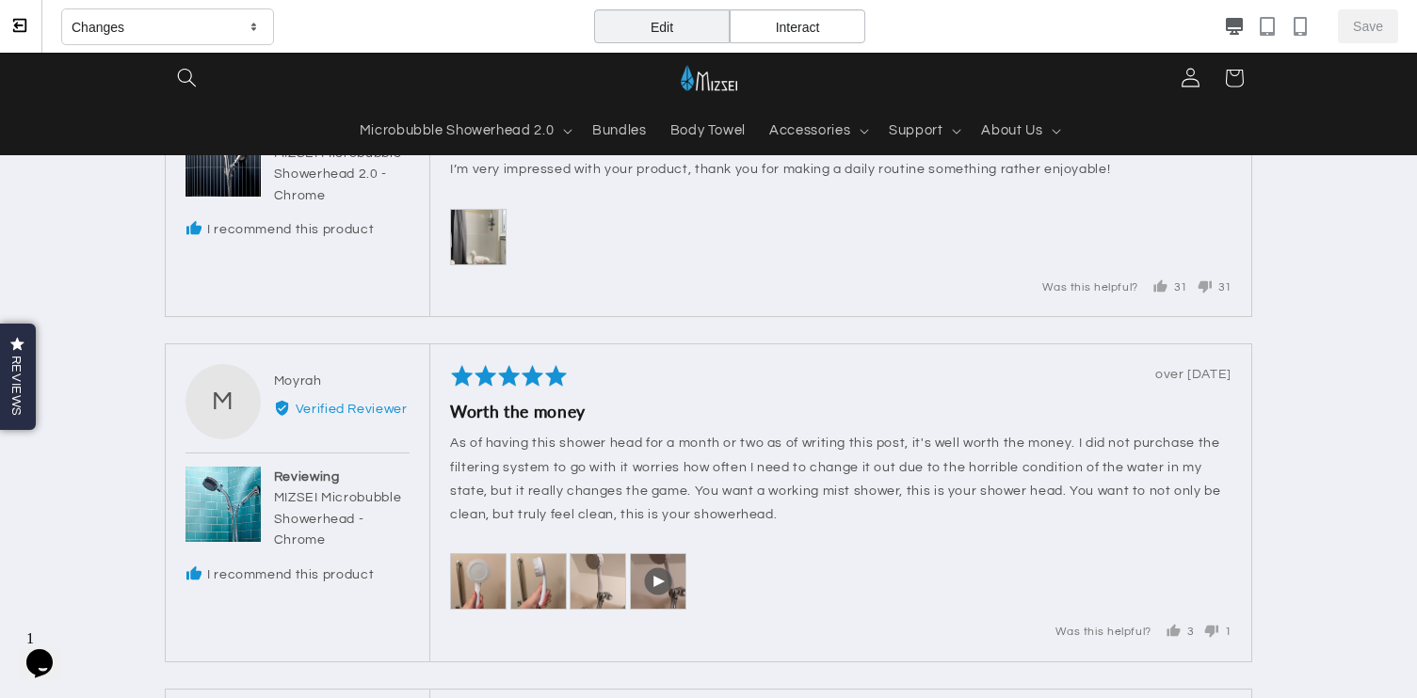
scroll to position [7618, 0]
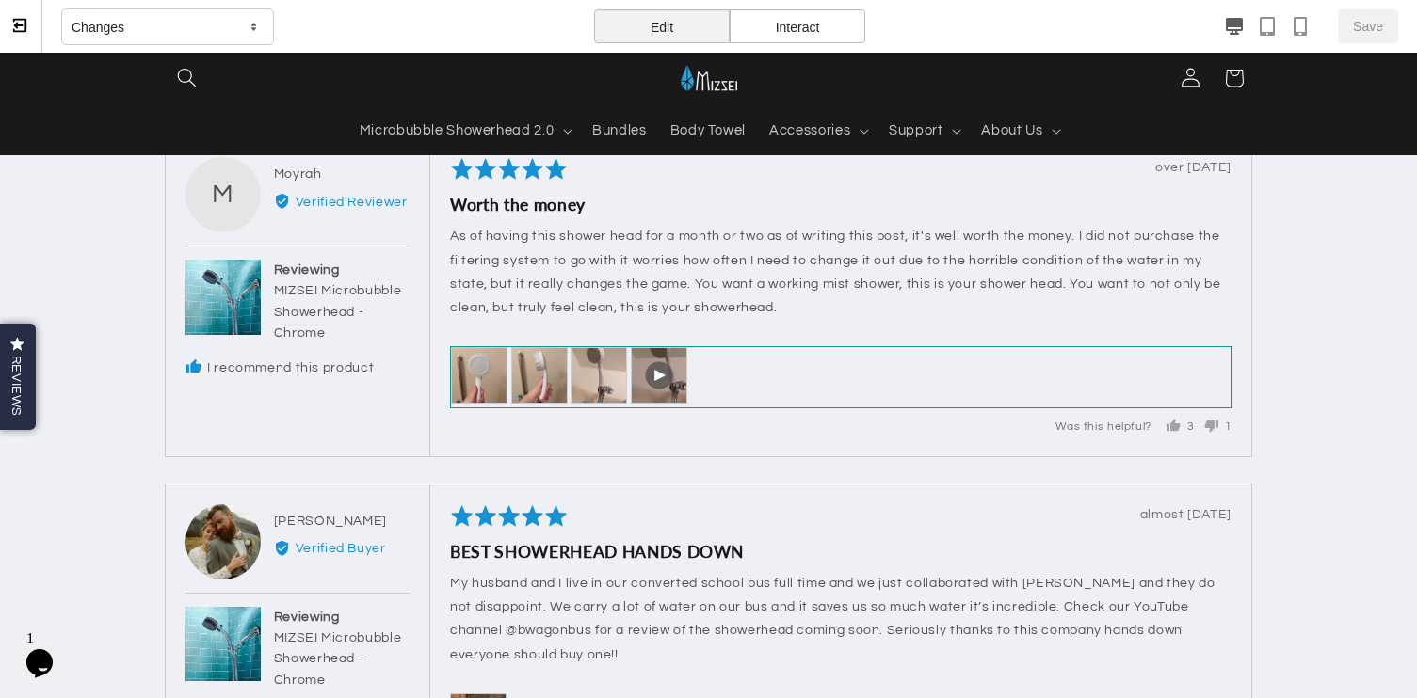
click at [813, 346] on div "Open Video by Moyrah in a modal" at bounding box center [840, 377] width 781 height 62
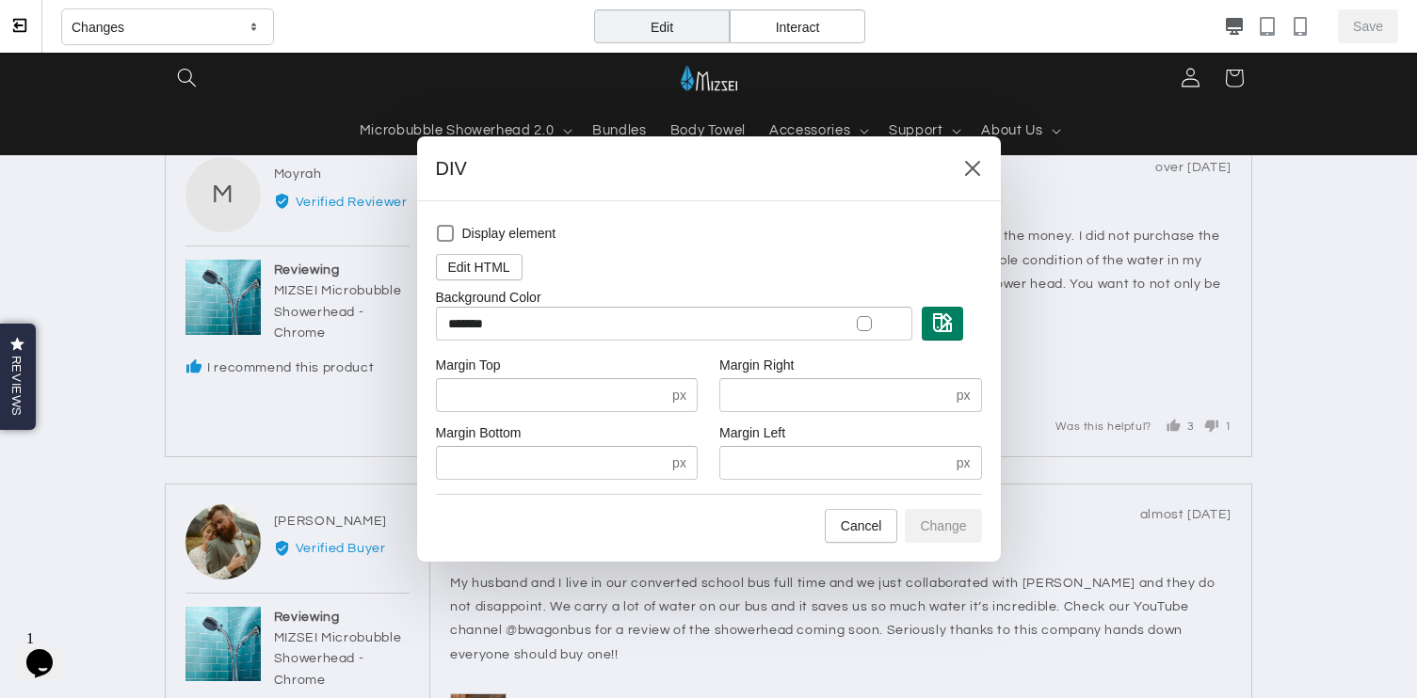
click at [979, 186] on div "DIV" at bounding box center [709, 168] width 584 height 65
click at [982, 175] on button at bounding box center [972, 169] width 34 height 34
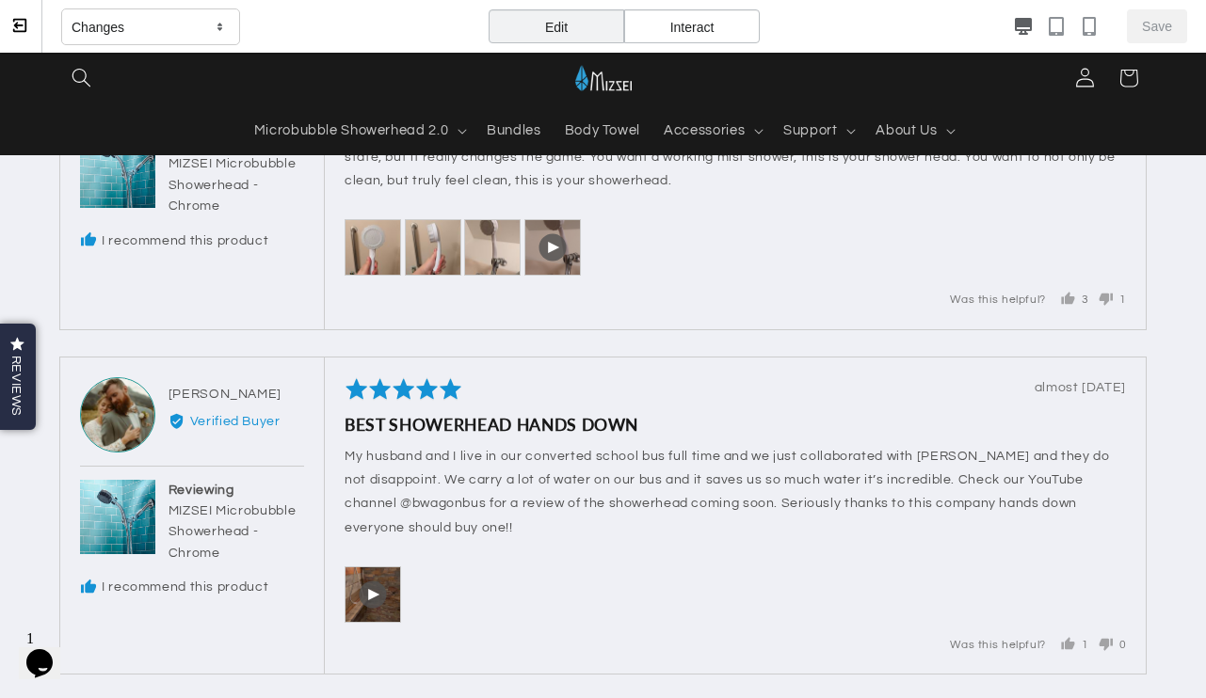
scroll to position [7641, 0]
